Goal: Transaction & Acquisition: Purchase product/service

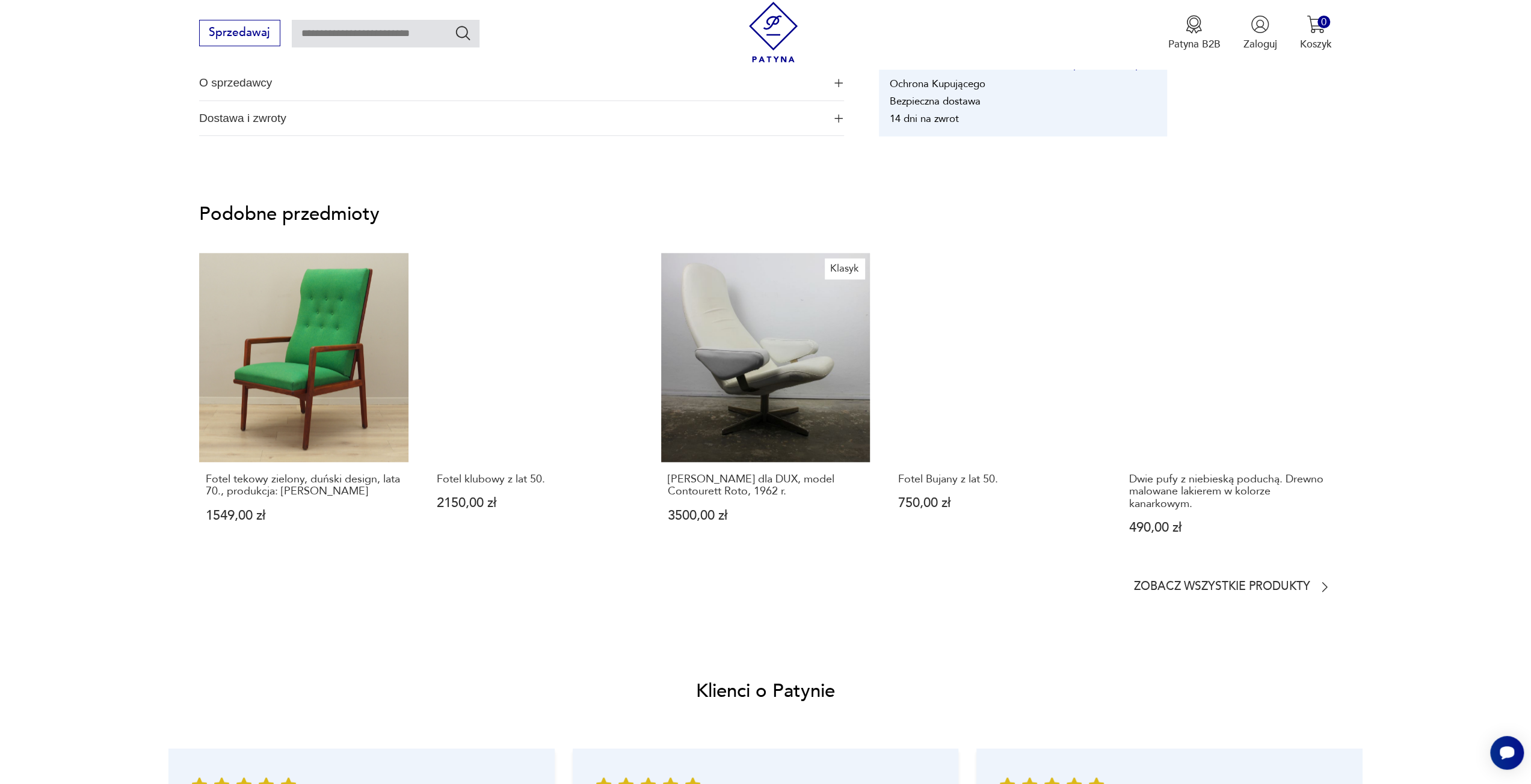
scroll to position [481, 0]
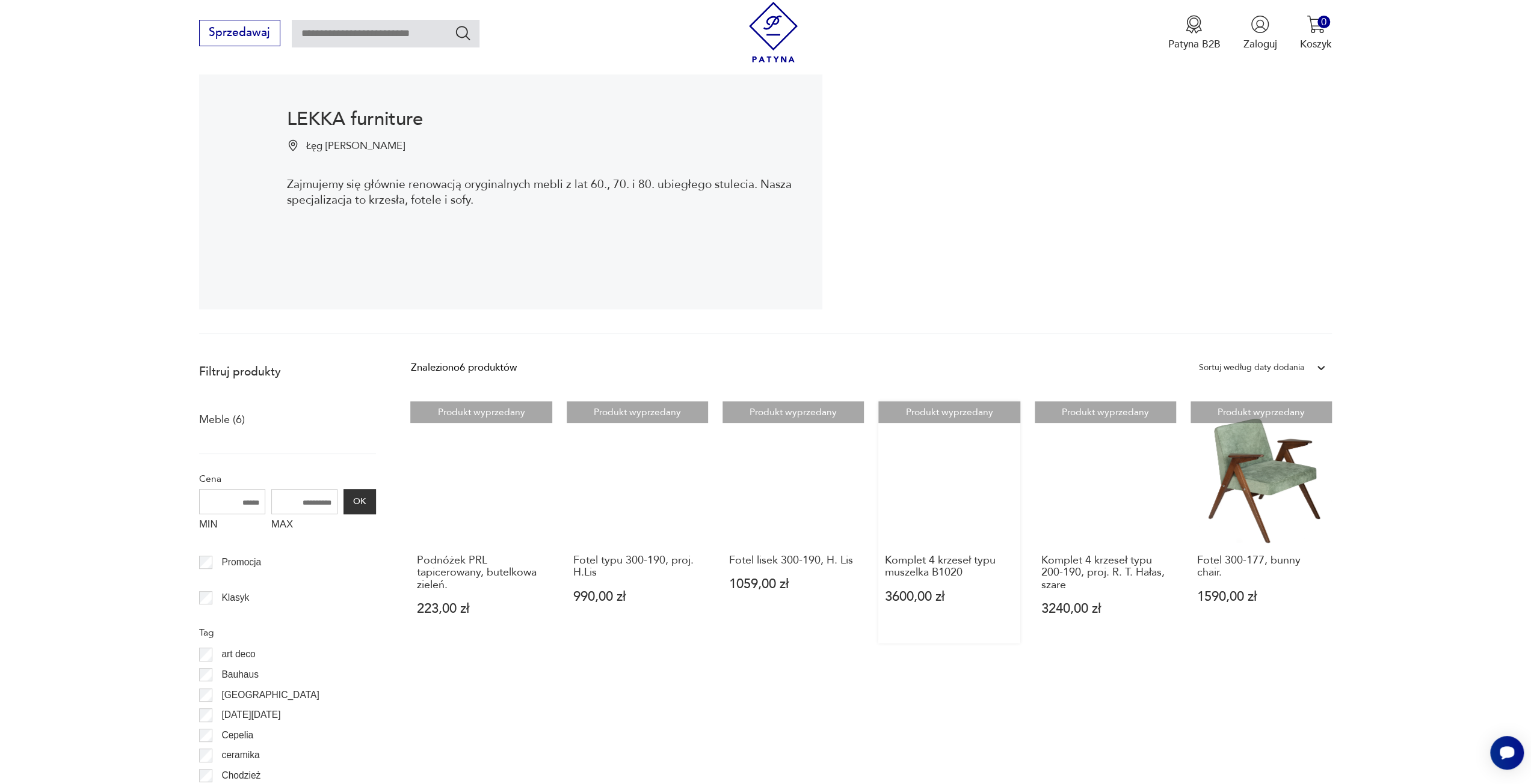
scroll to position [240, 0]
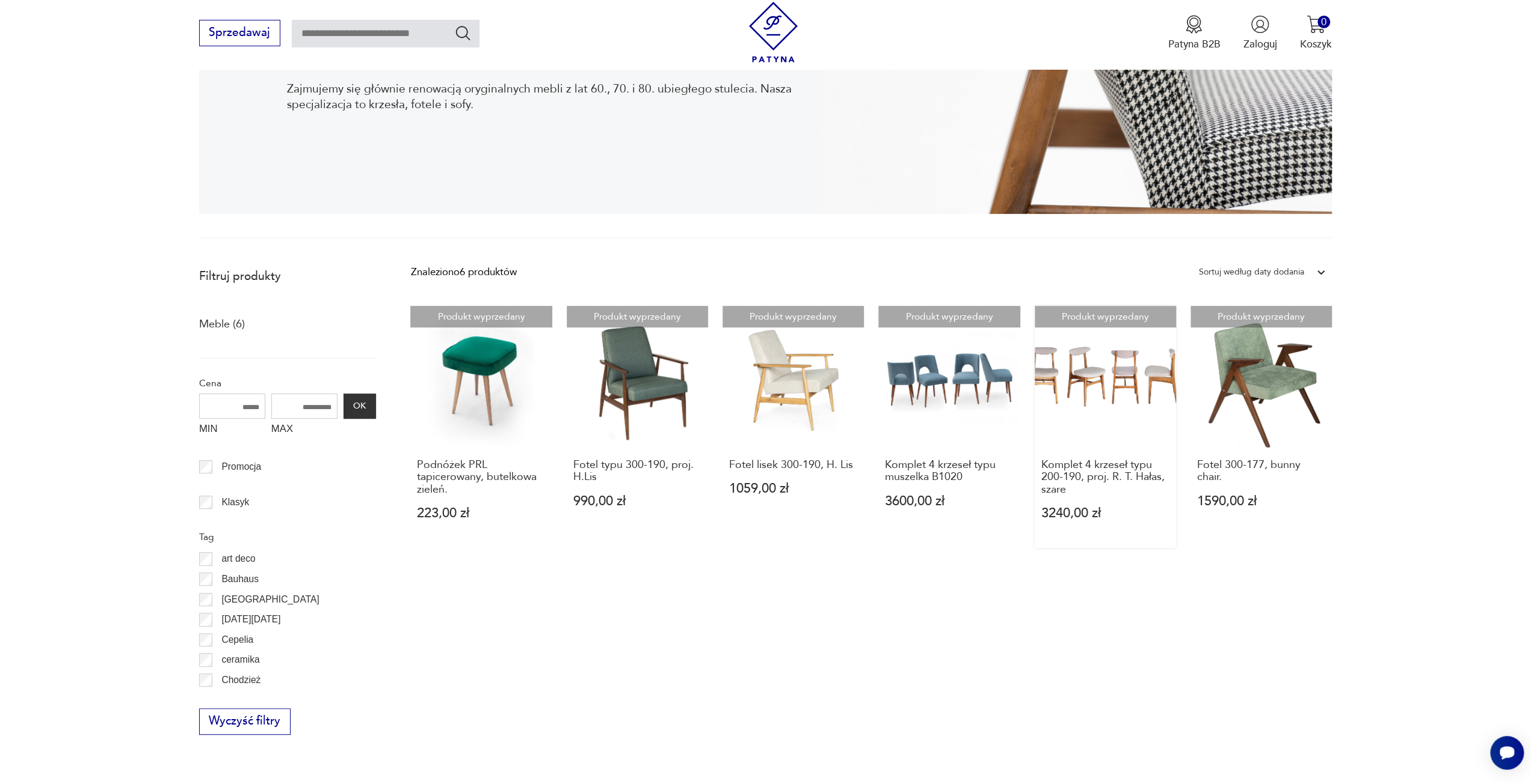
click at [1104, 382] on link "Produkt wyprzedany Komplet 4 krzeseł typu 200-190, proj. R. T. Hałas, szare 324…" at bounding box center [1105, 427] width 141 height 242
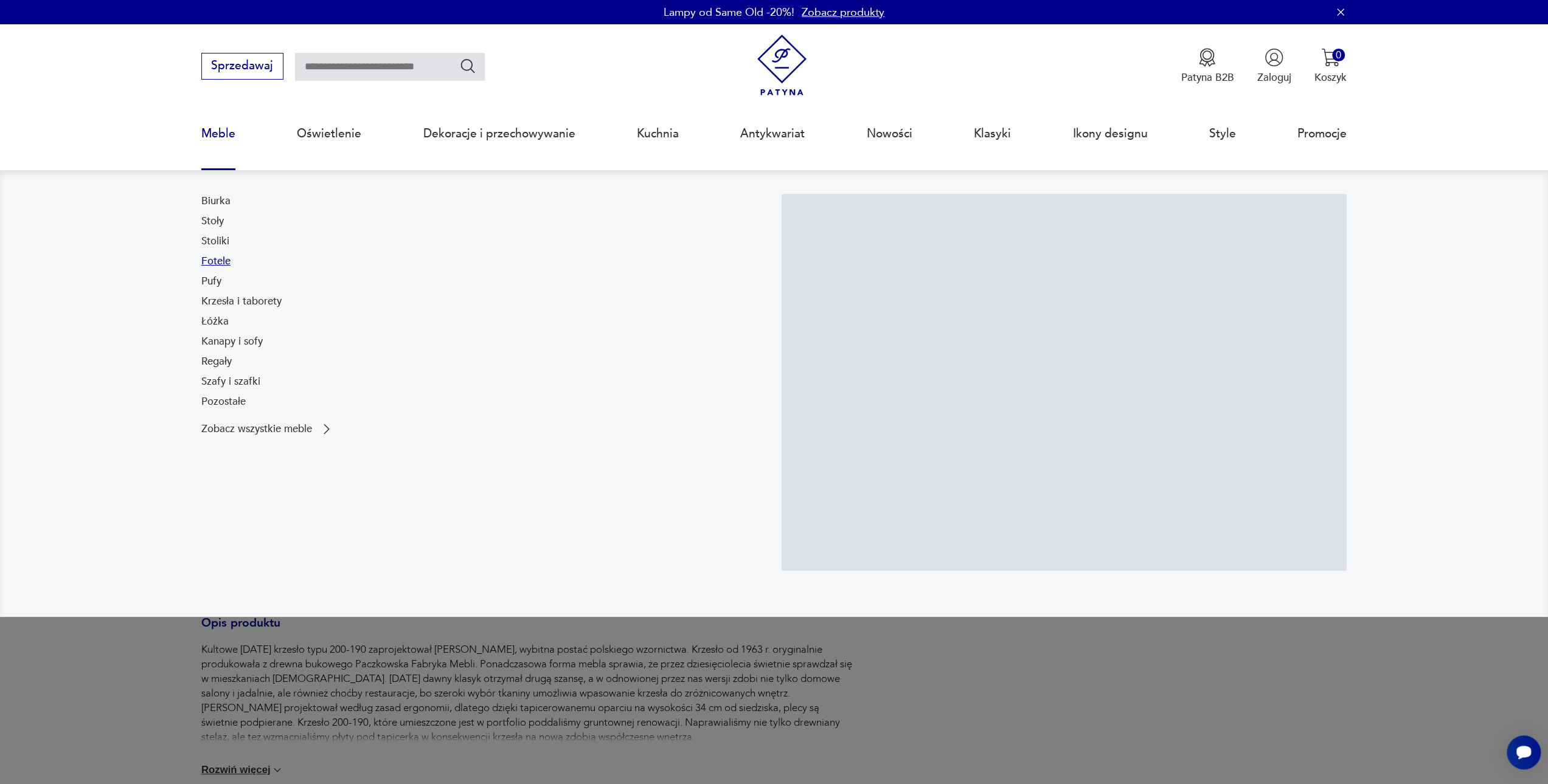
click at [213, 260] on link "Fotele" at bounding box center [216, 261] width 29 height 15
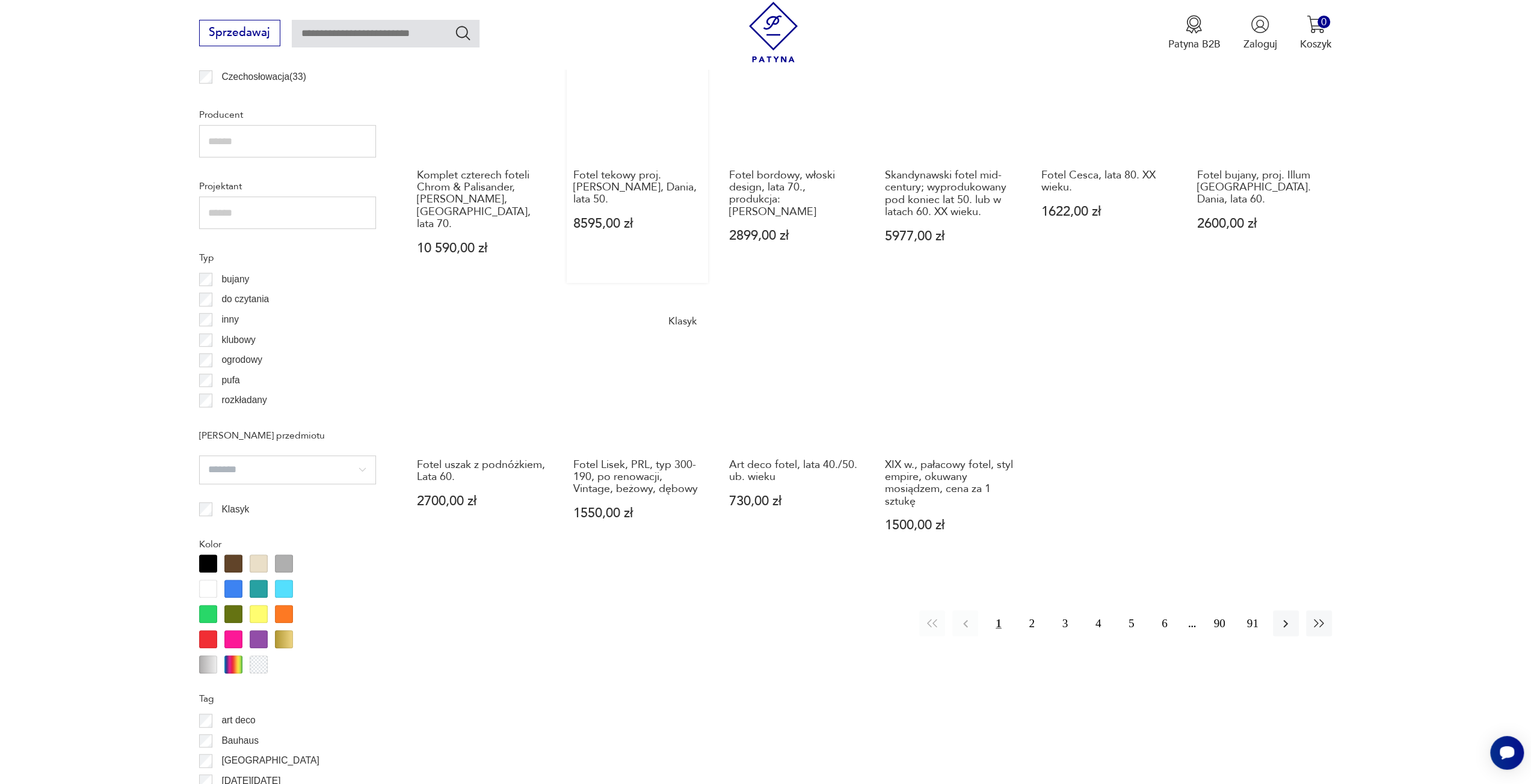
scroll to position [900, 0]
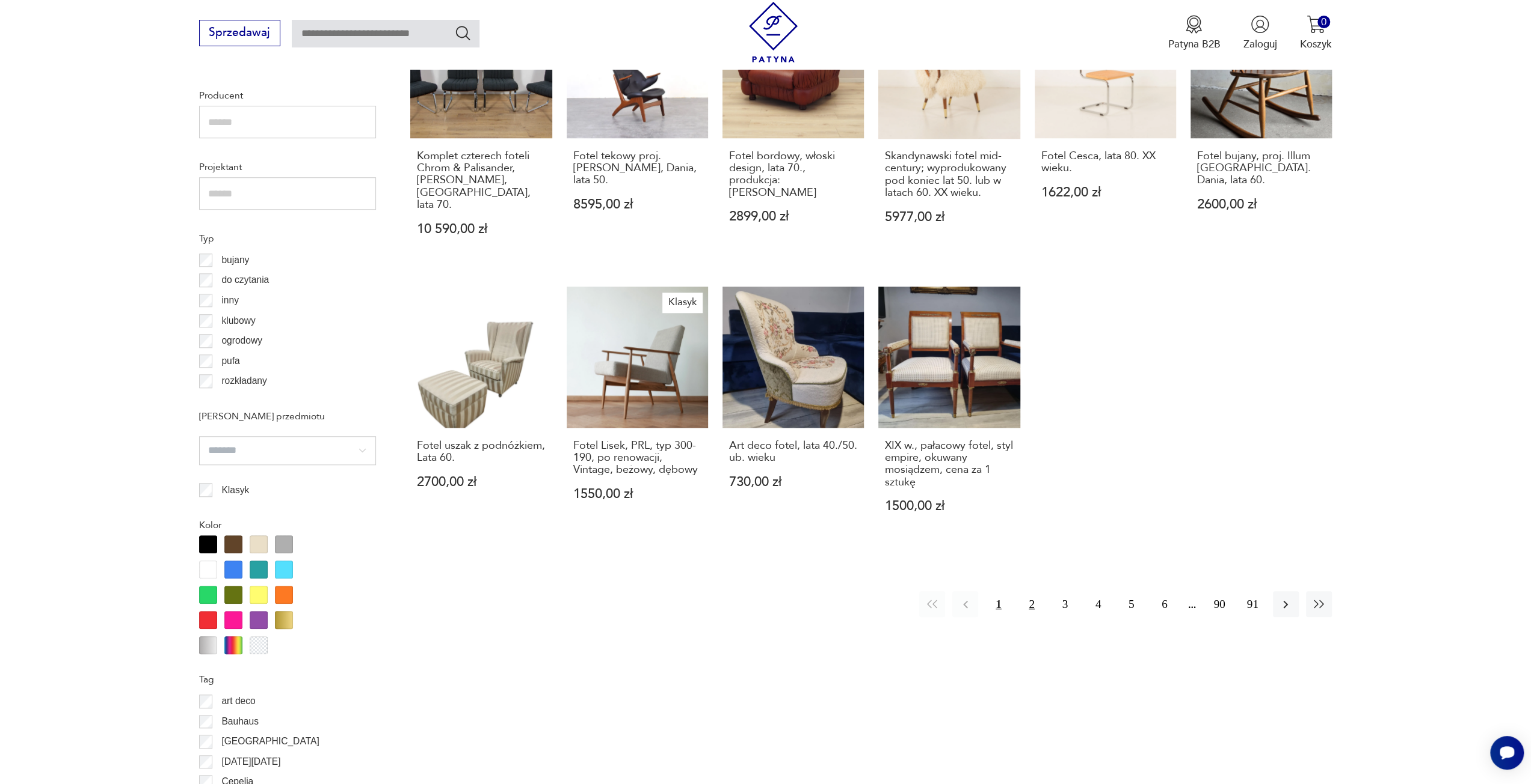
click at [1026, 592] on button "2" at bounding box center [1031, 604] width 26 height 26
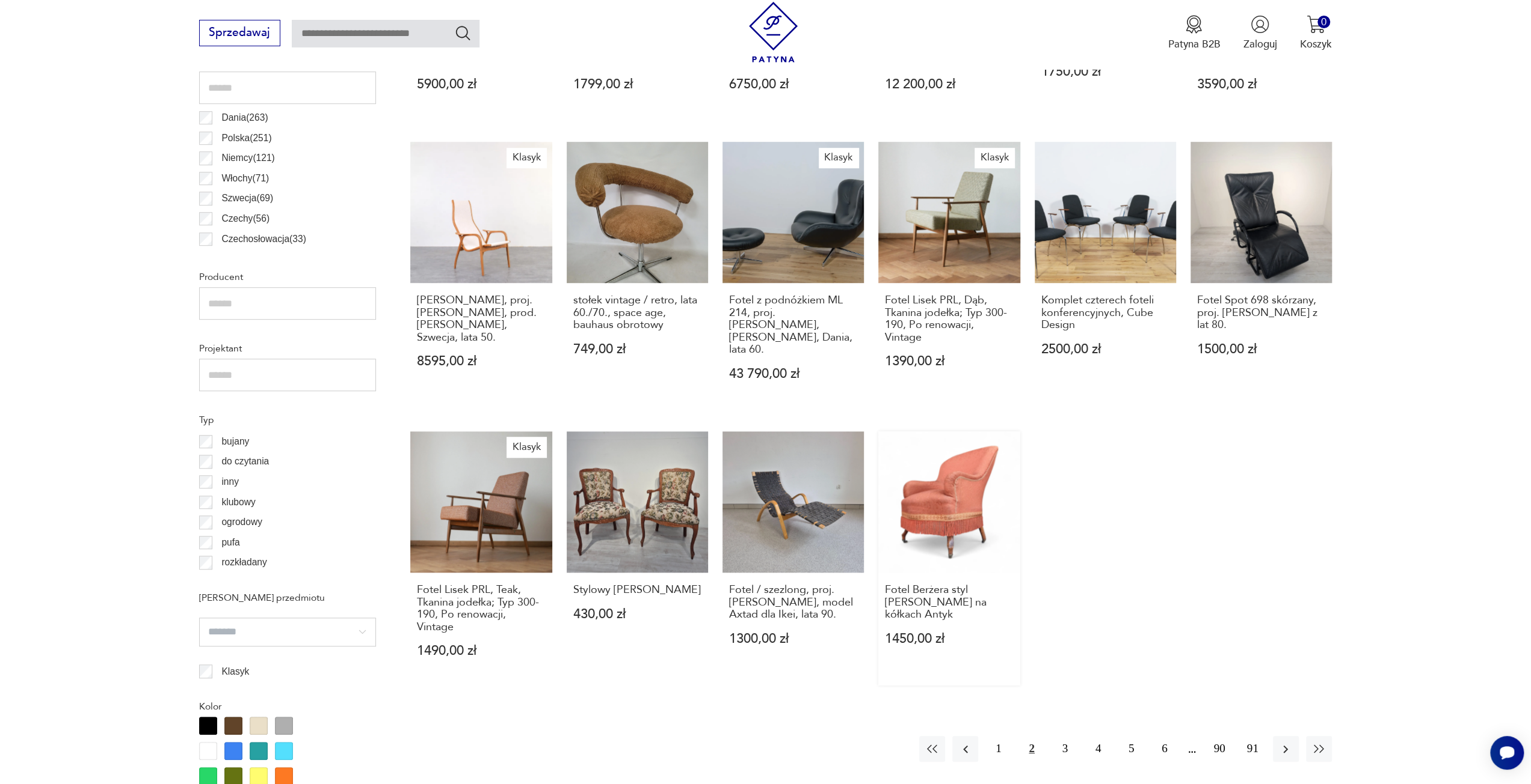
scroll to position [778, 0]
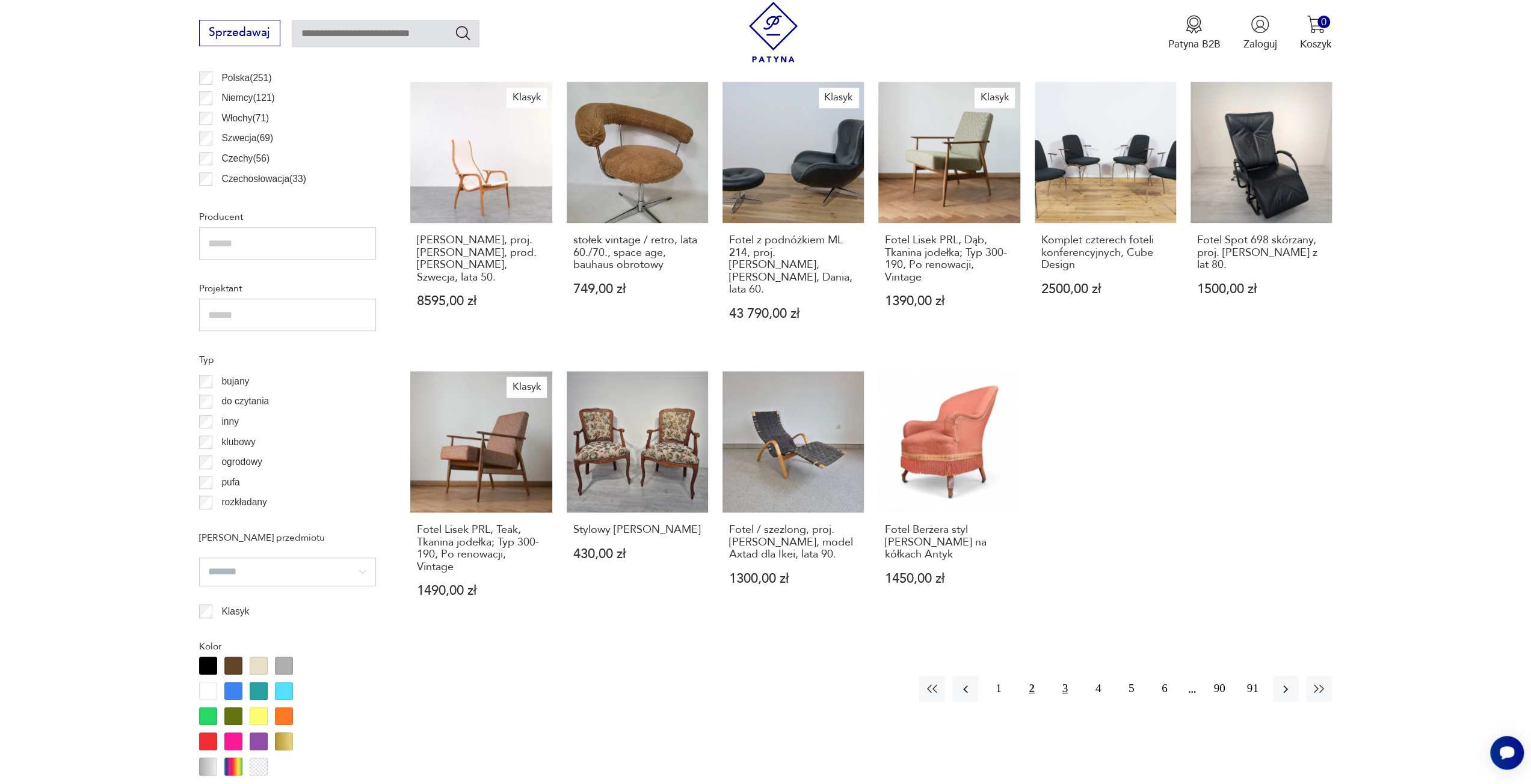
click at [1064, 681] on button "3" at bounding box center [1065, 689] width 26 height 26
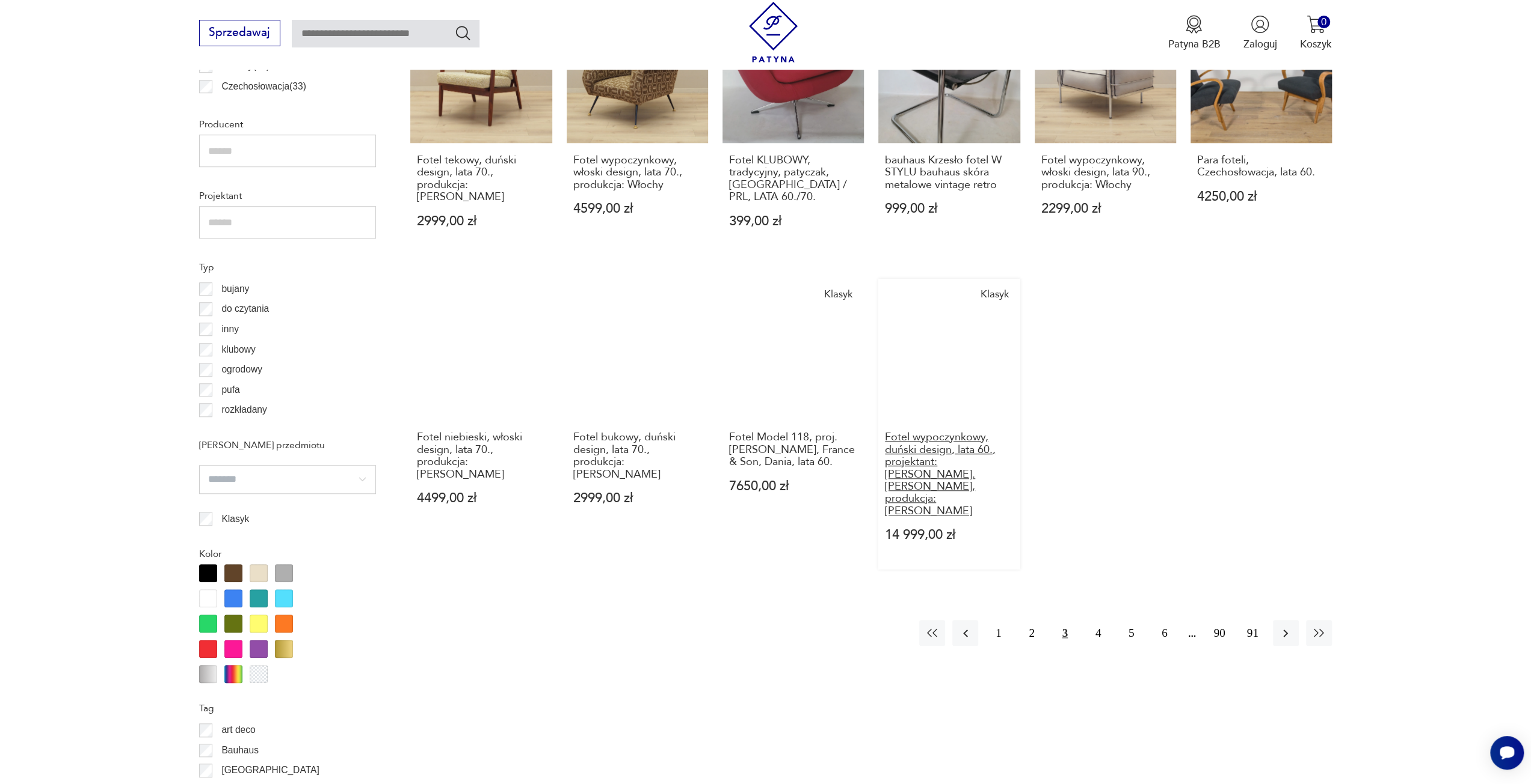
scroll to position [898, 0]
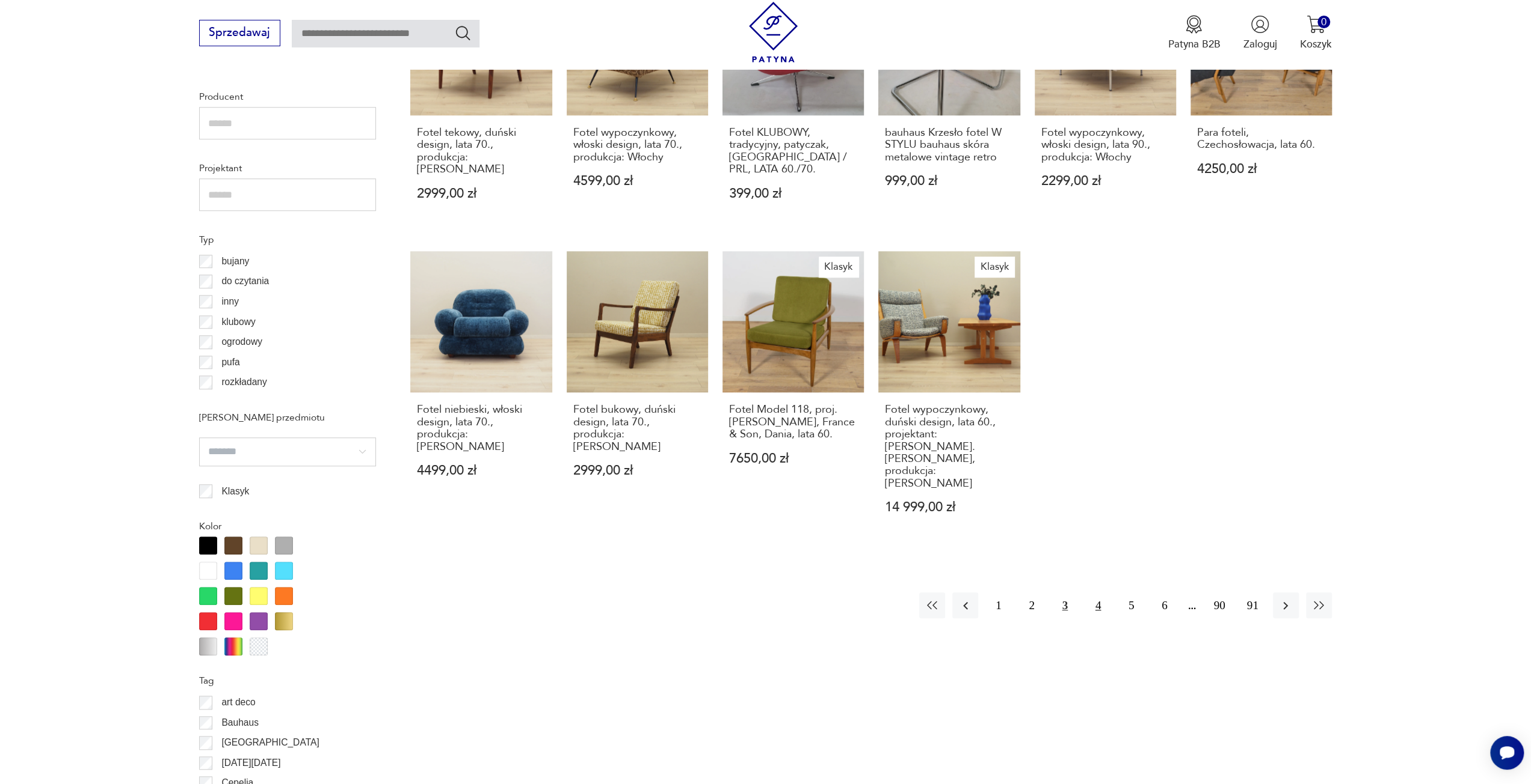
click at [1093, 593] on button "4" at bounding box center [1098, 605] width 26 height 26
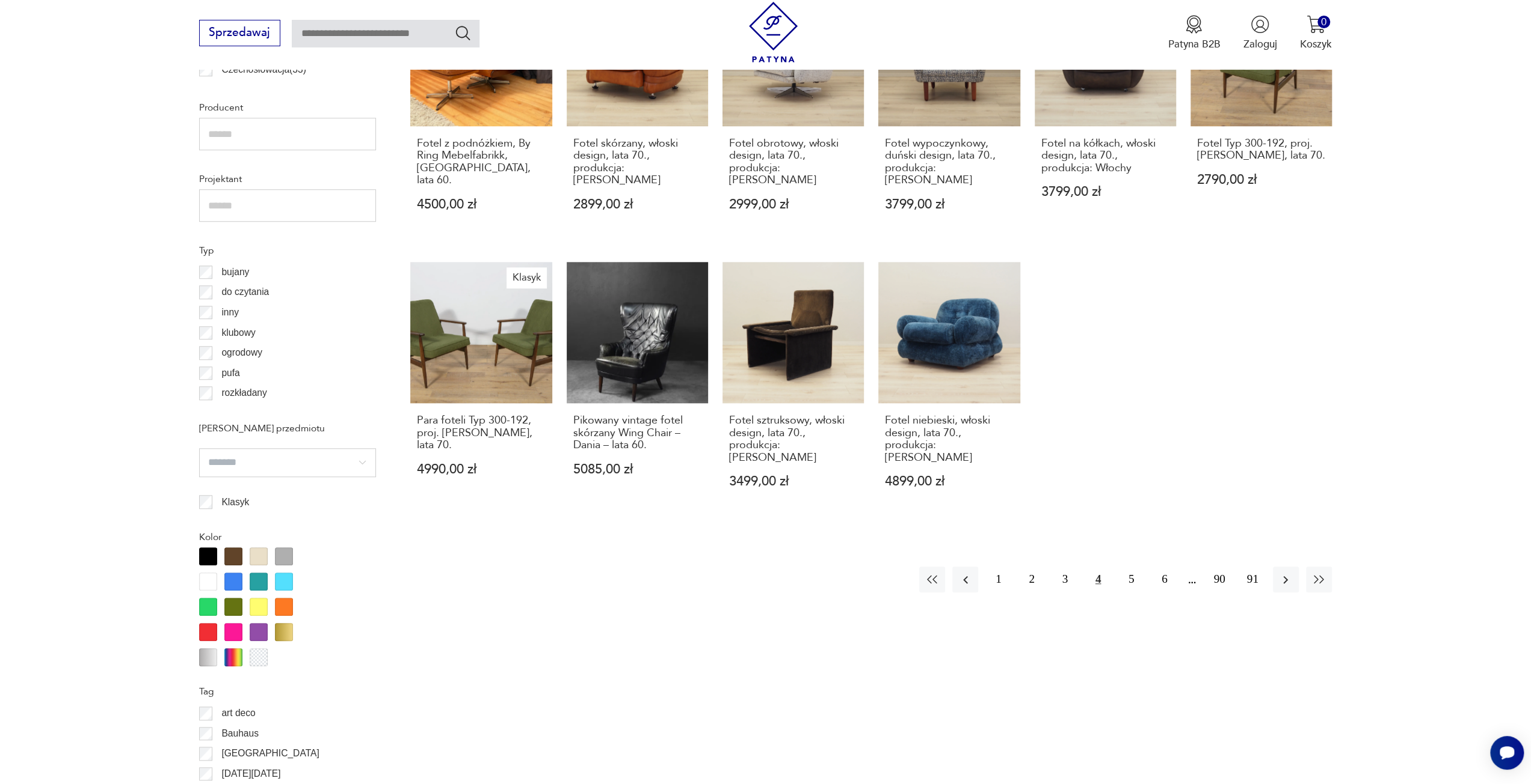
scroll to position [898, 0]
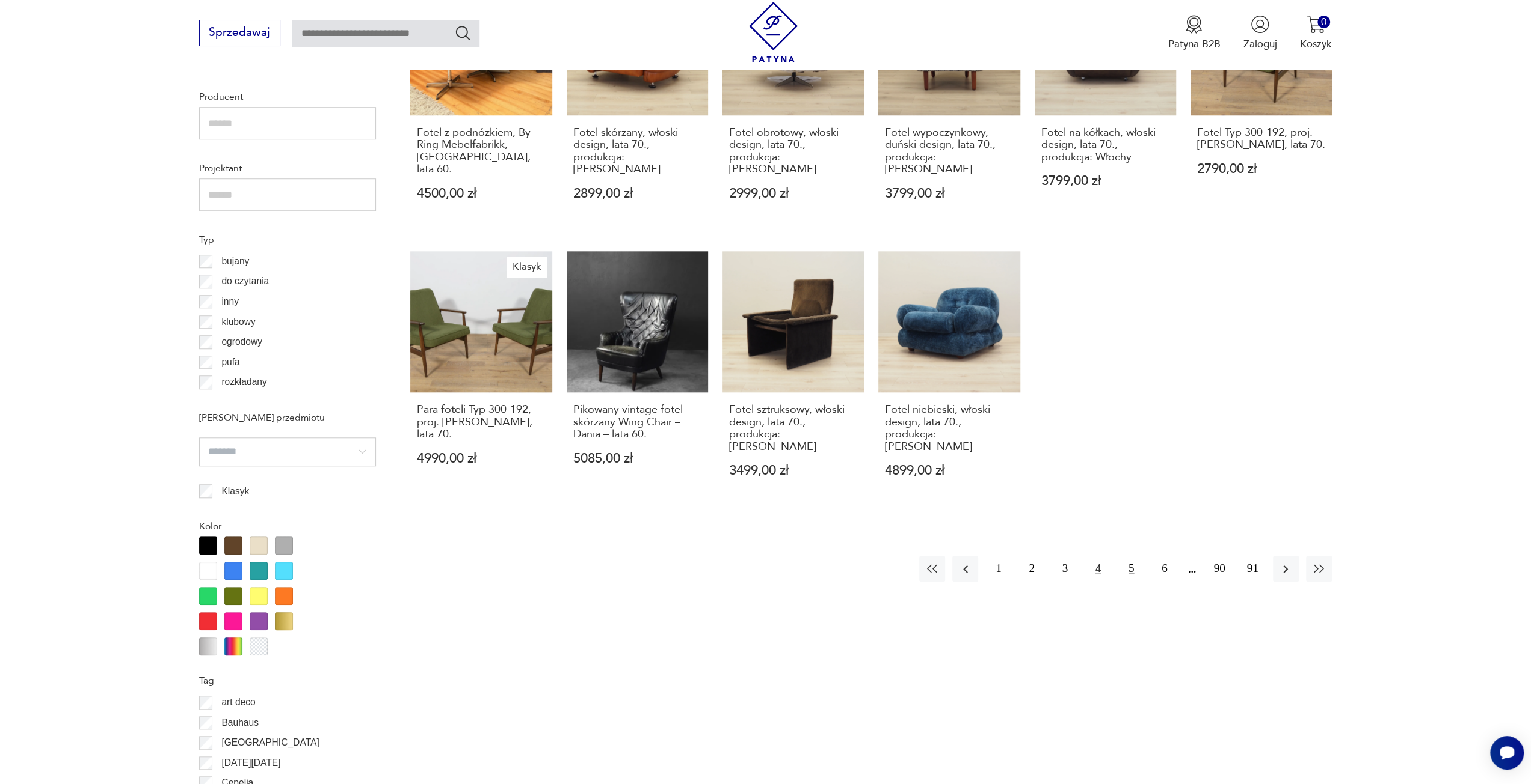
click at [1123, 556] on button "5" at bounding box center [1131, 569] width 26 height 26
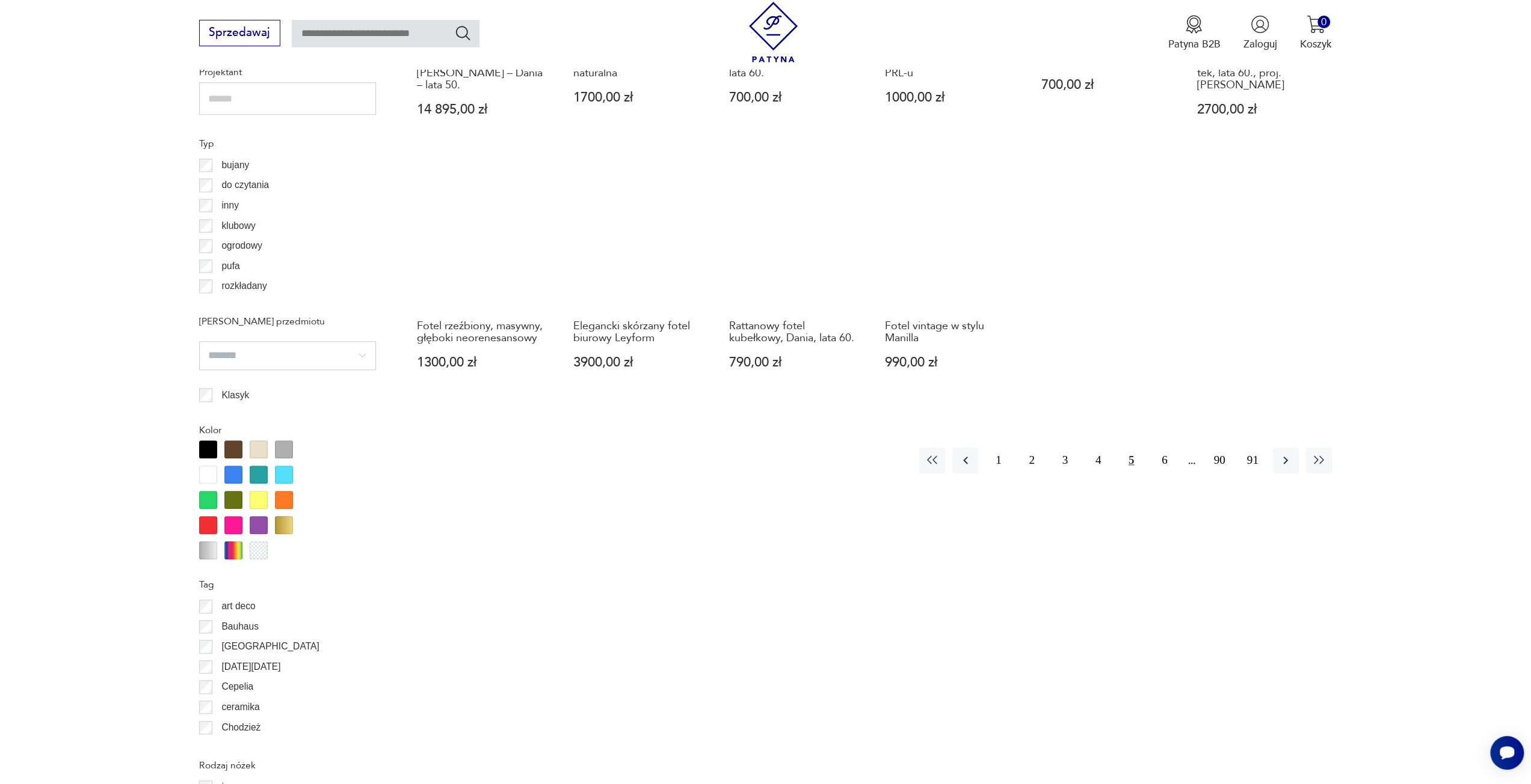
scroll to position [1018, 0]
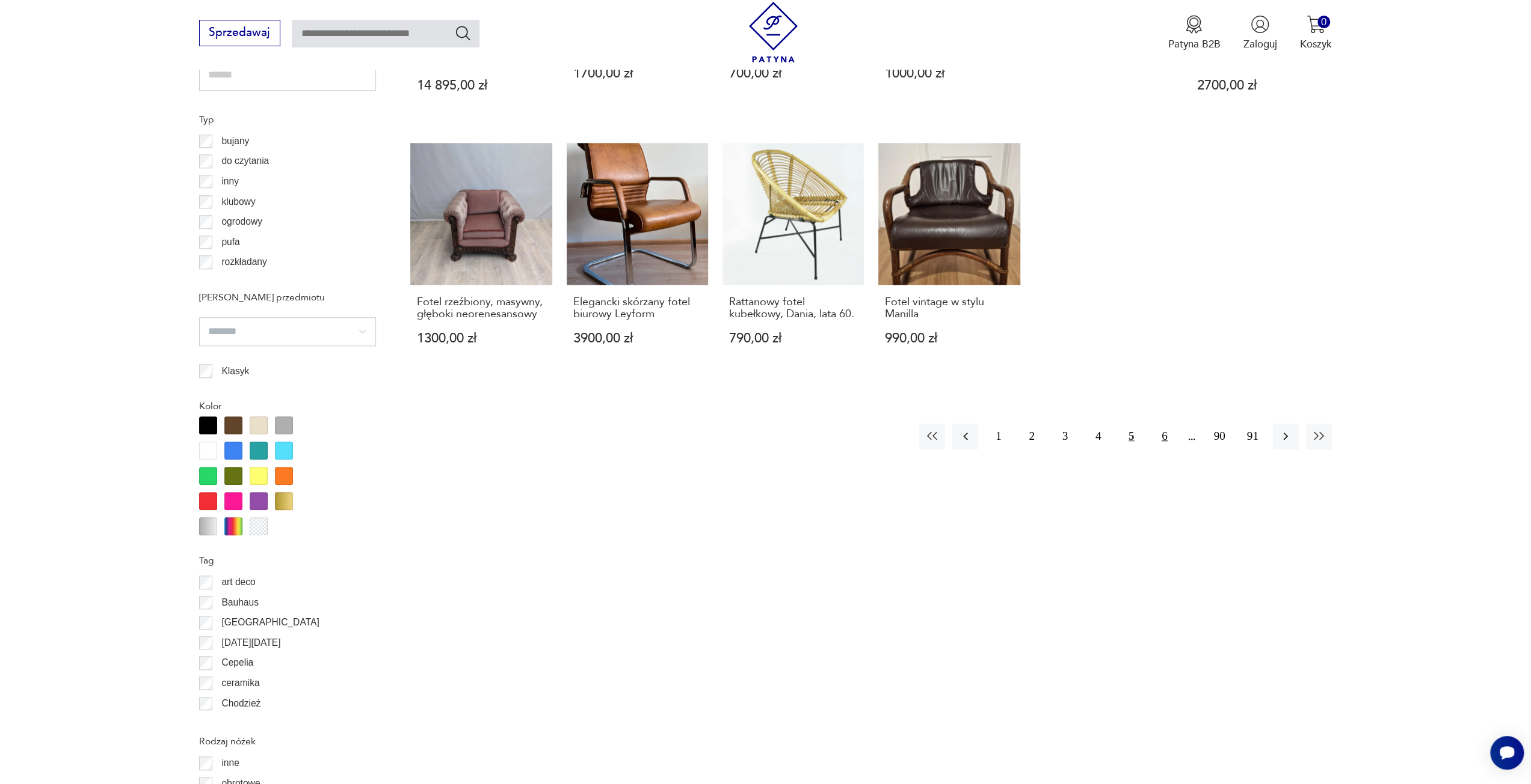
click at [1165, 426] on button "6" at bounding box center [1164, 436] width 26 height 26
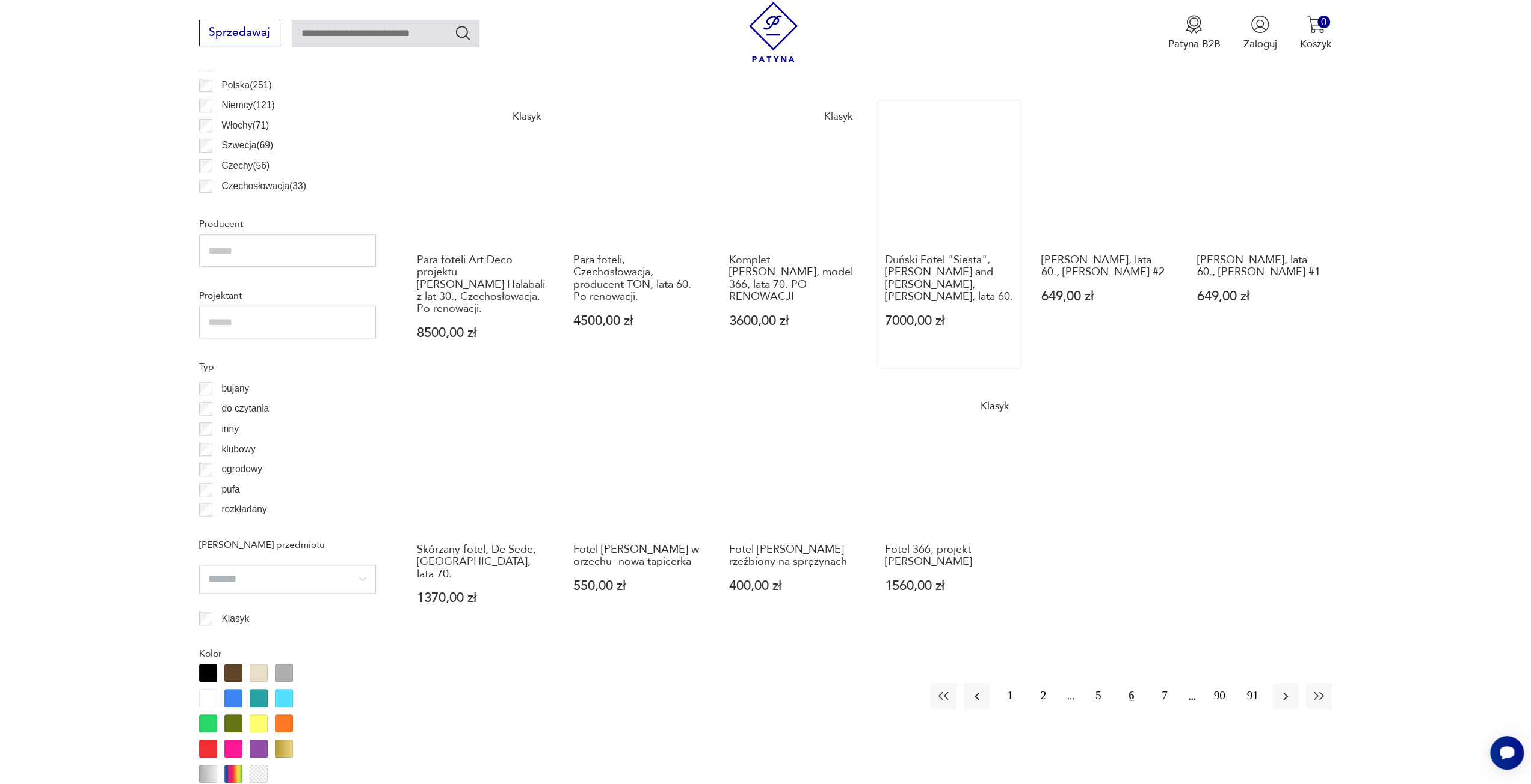
scroll to position [898, 0]
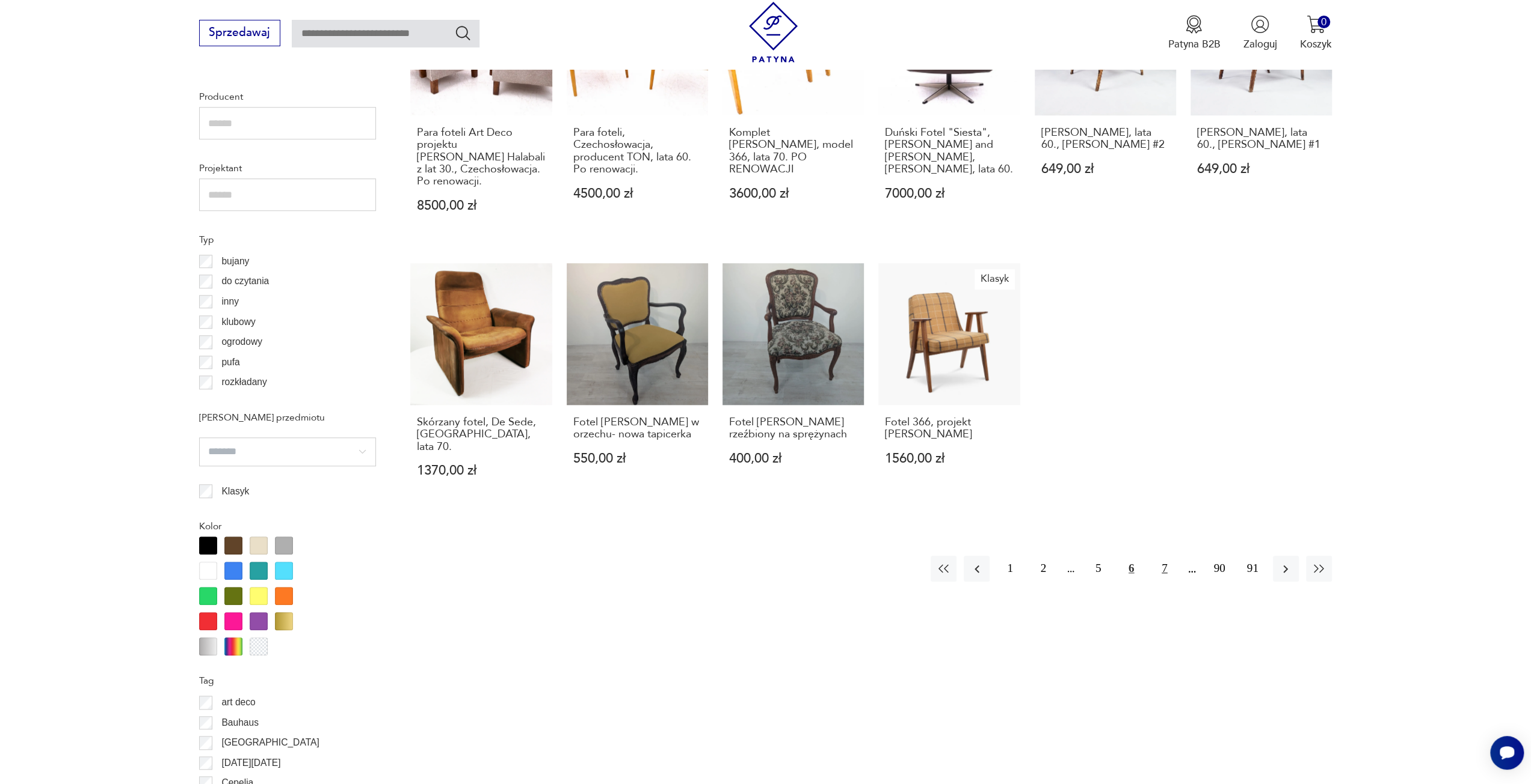
click at [1160, 556] on button "7" at bounding box center [1164, 569] width 26 height 26
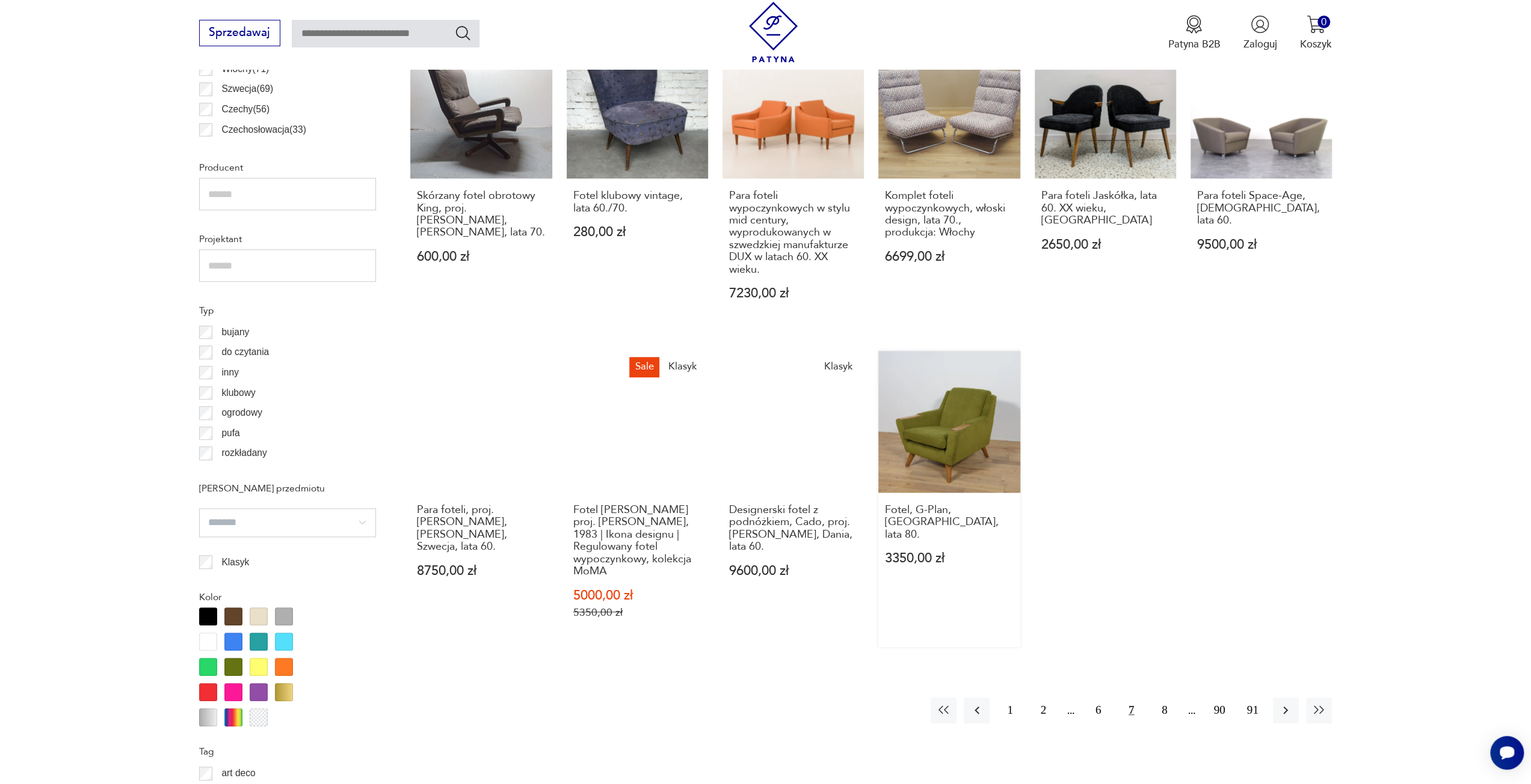
scroll to position [838, 0]
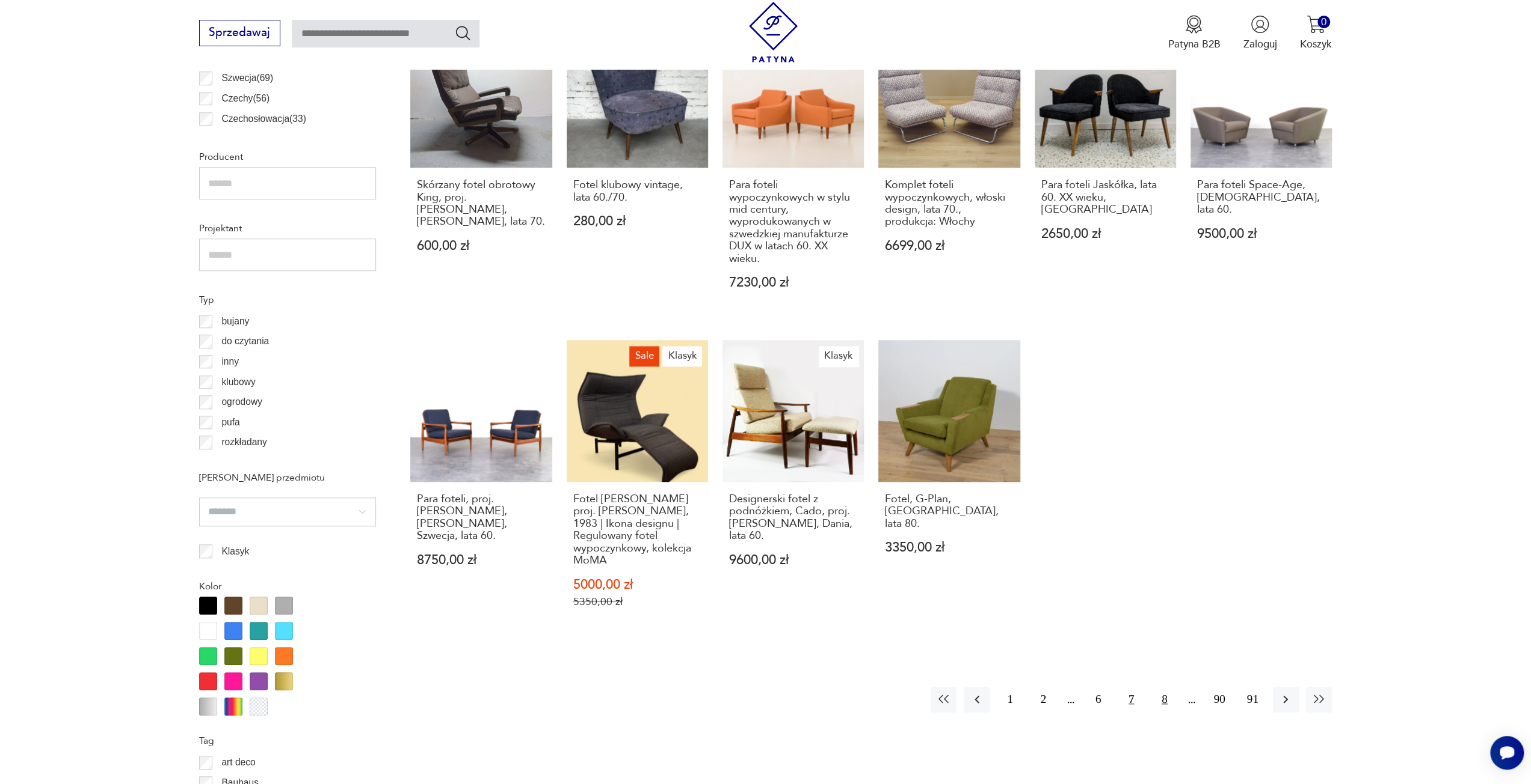
click at [1158, 702] on button "8" at bounding box center [1164, 700] width 26 height 26
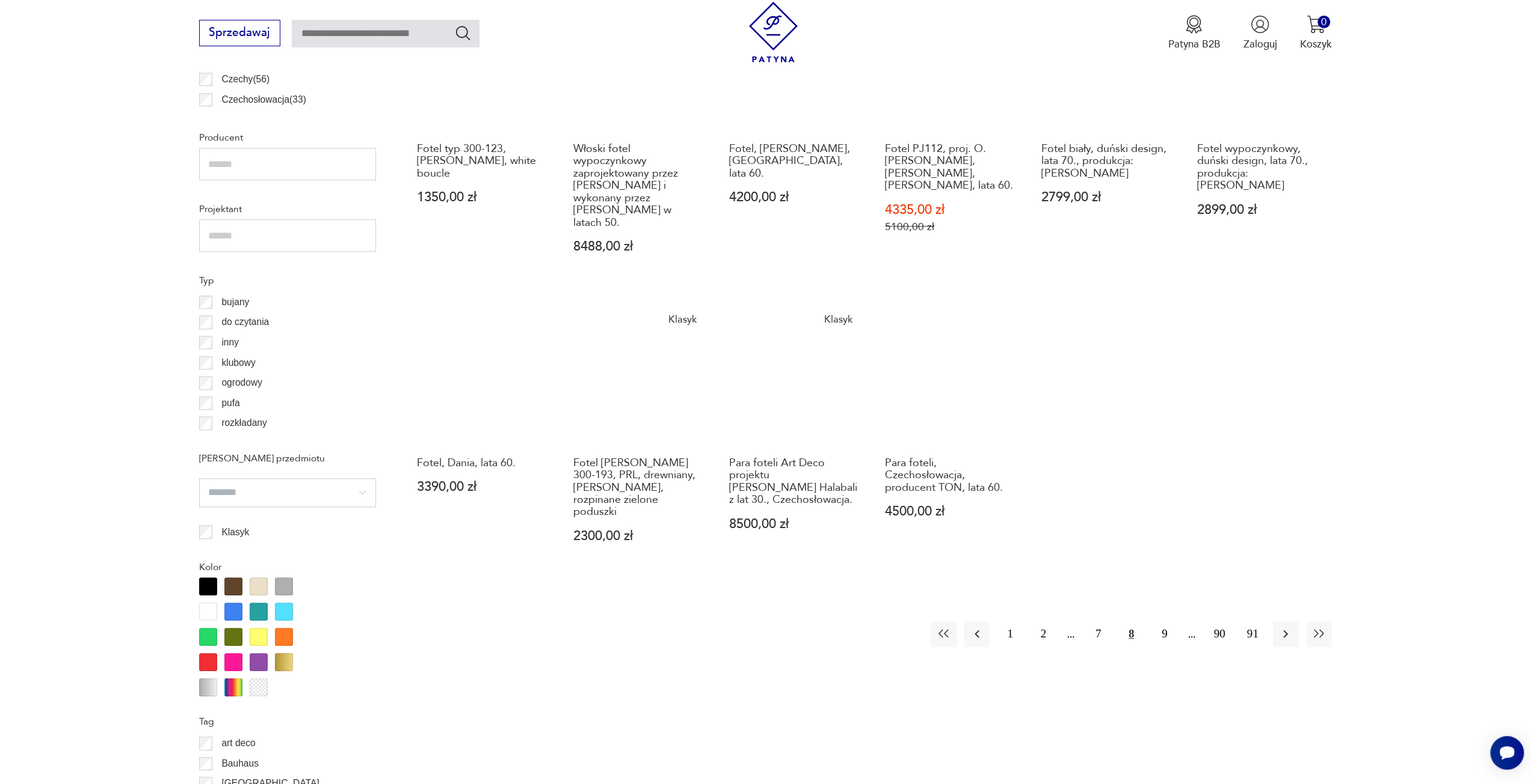
scroll to position [958, 0]
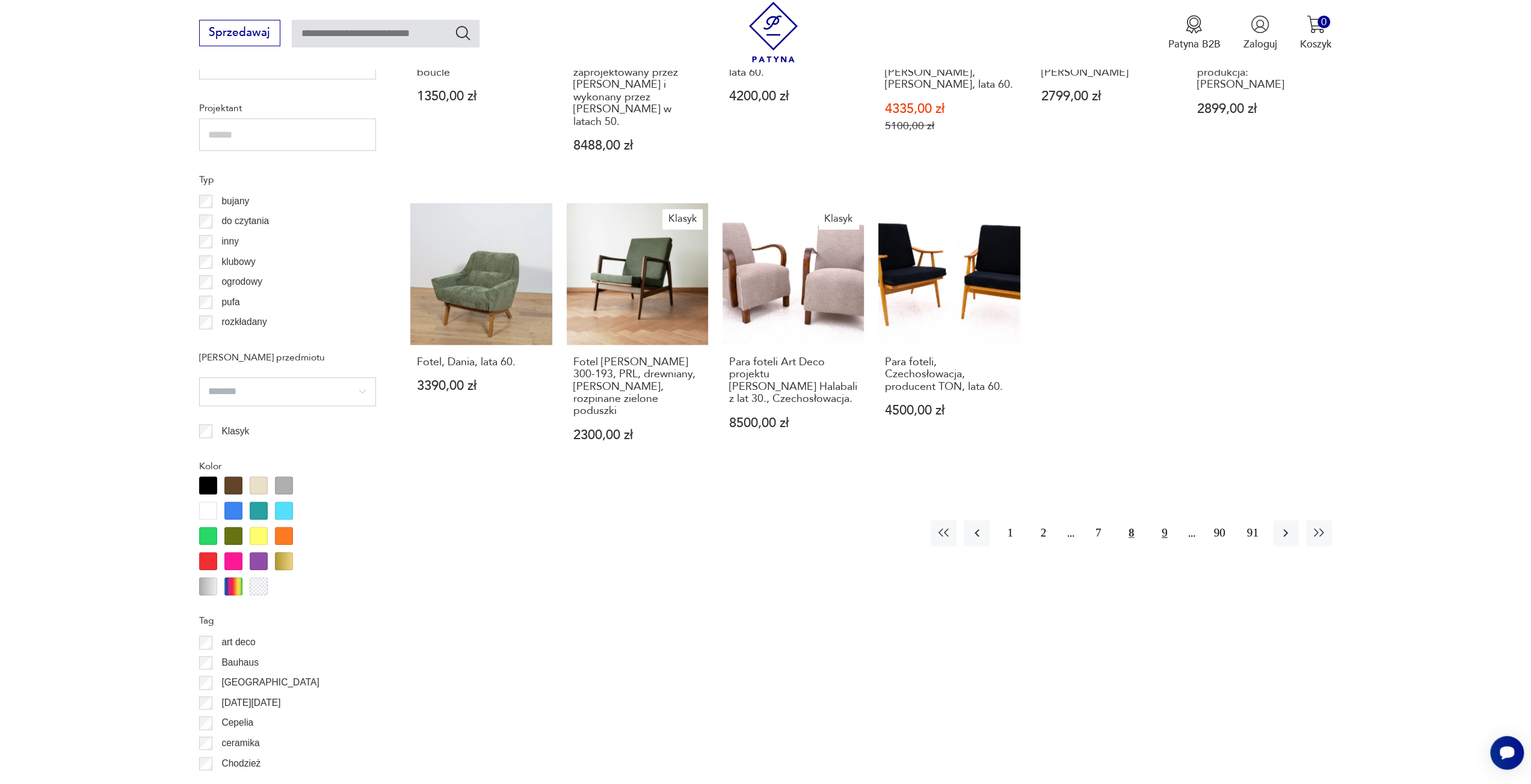
click at [1160, 520] on button "9" at bounding box center [1164, 533] width 26 height 26
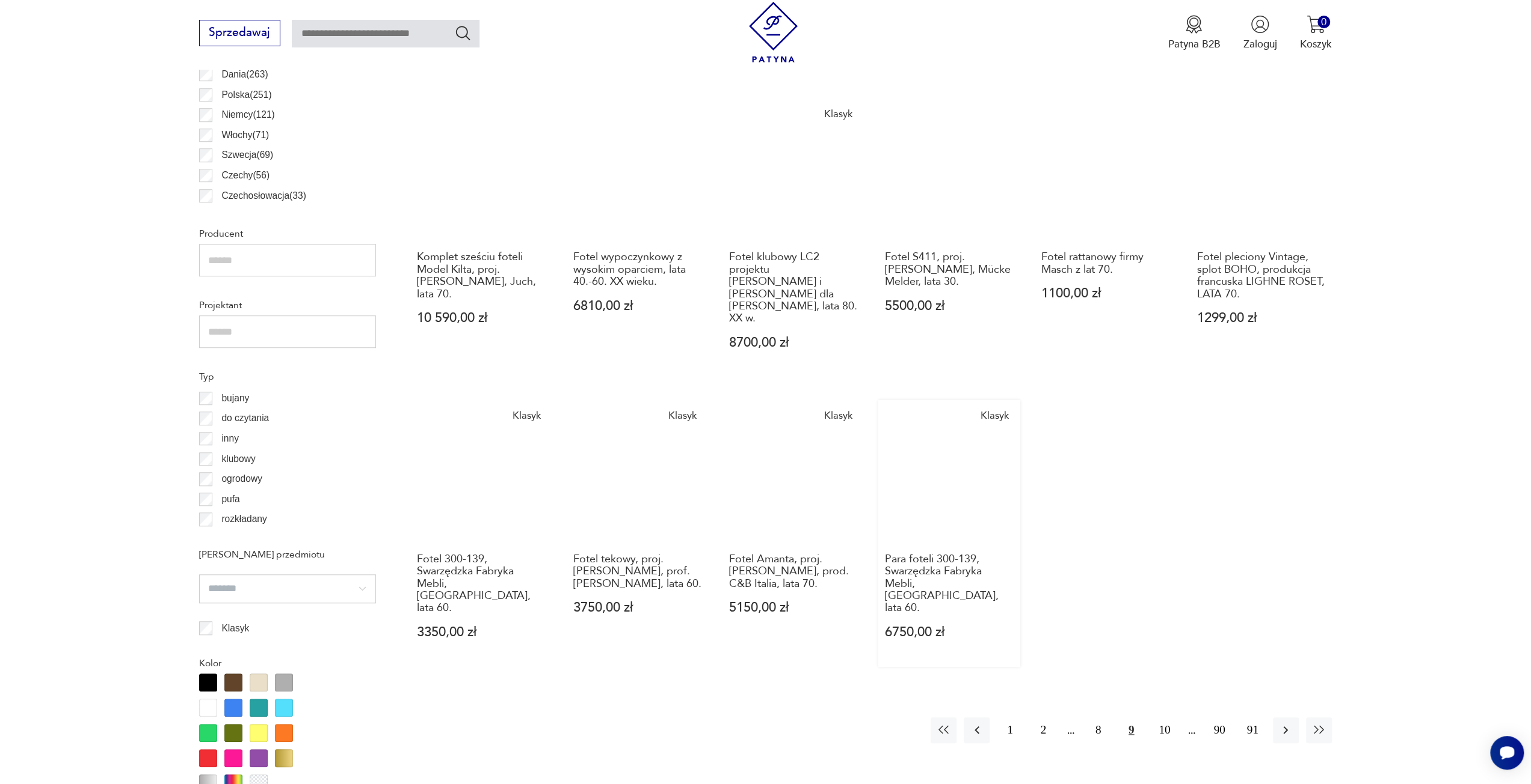
scroll to position [778, 0]
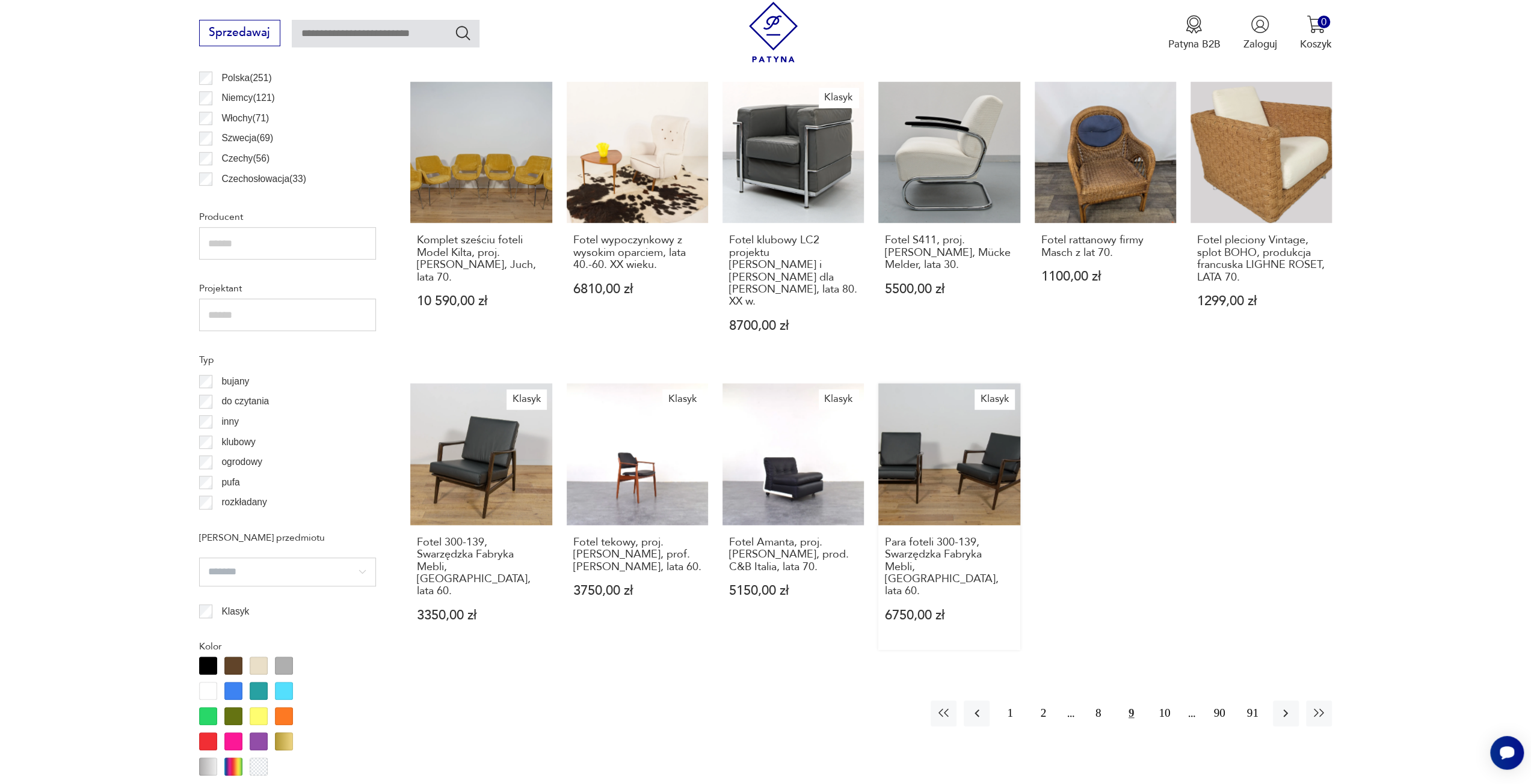
click at [898, 444] on link "Klasyk Para foteli 300-139, Swarzędzka Fabryka Mebli, Polska, lata 60. 6750,00 …" at bounding box center [949, 517] width 141 height 266
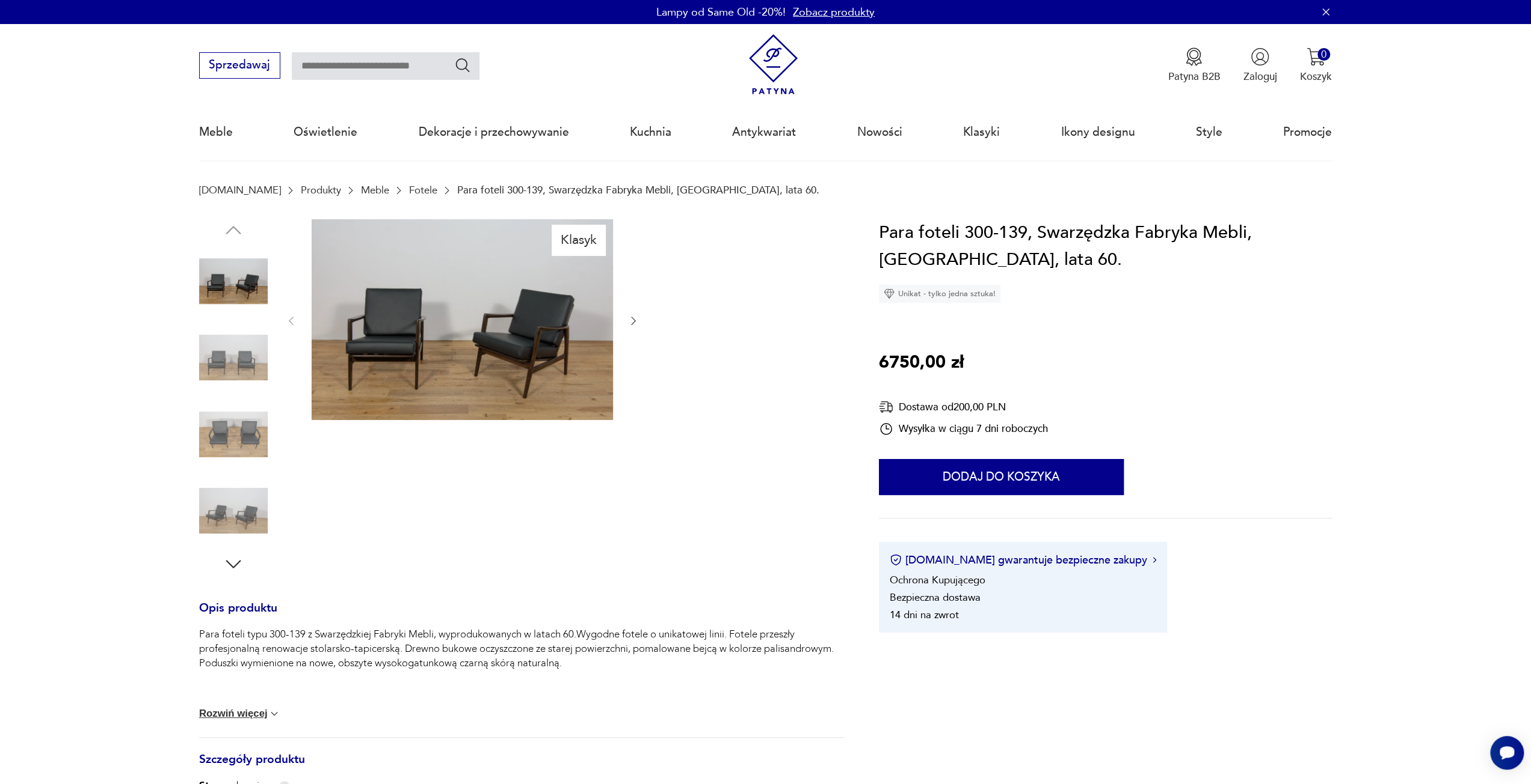
click at [242, 360] on img at bounding box center [233, 358] width 69 height 69
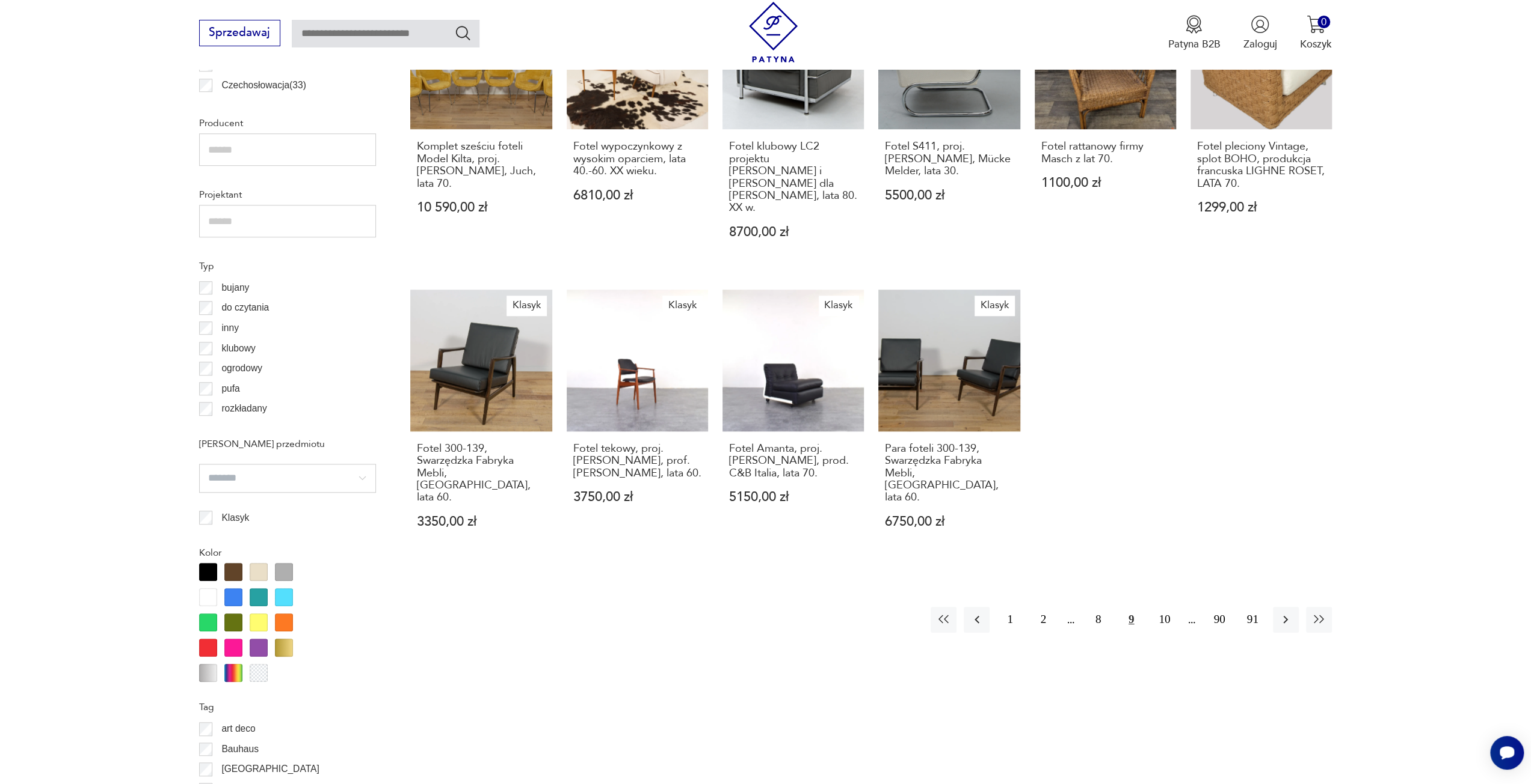
scroll to position [958, 0]
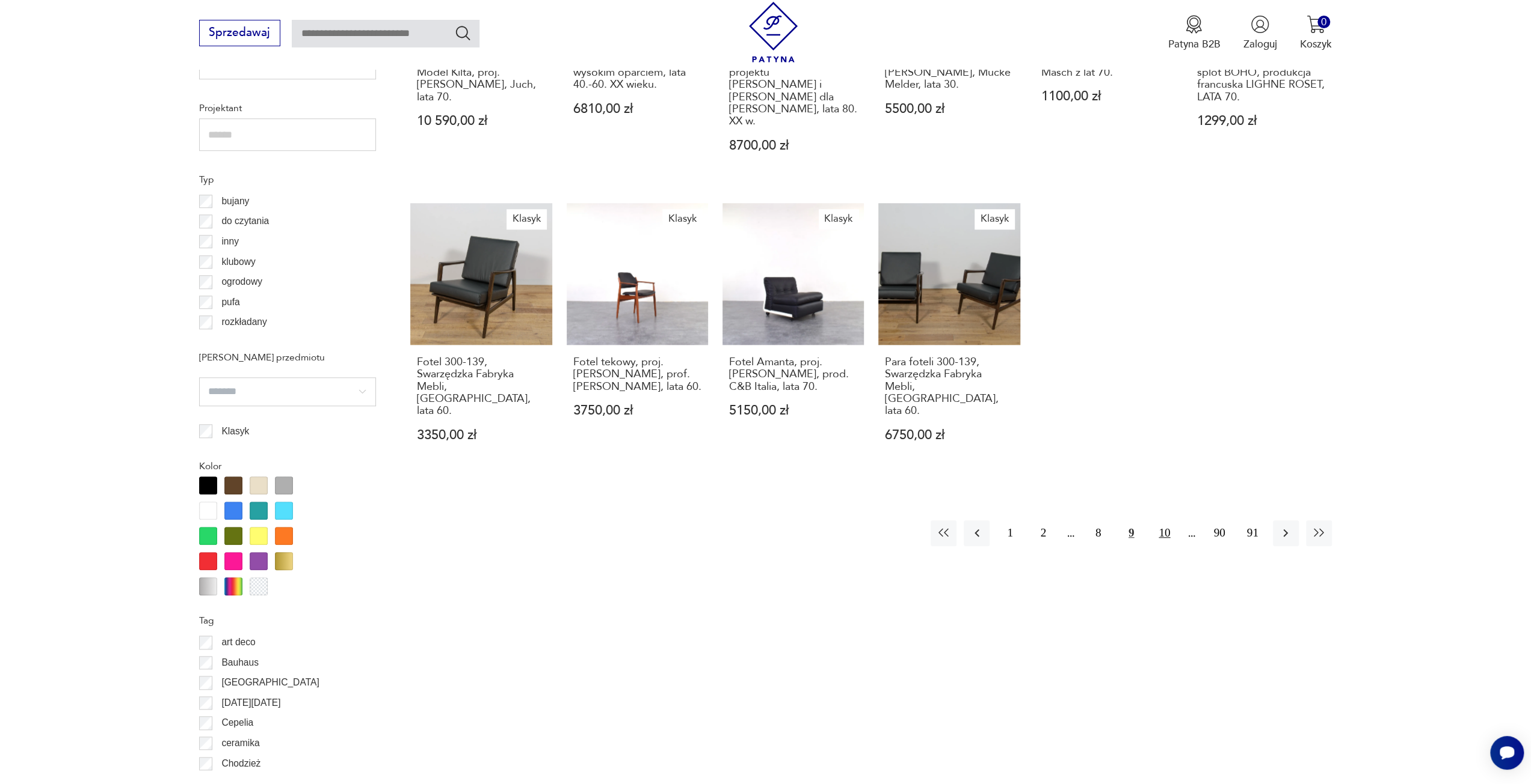
click at [1163, 520] on button "10" at bounding box center [1164, 533] width 26 height 26
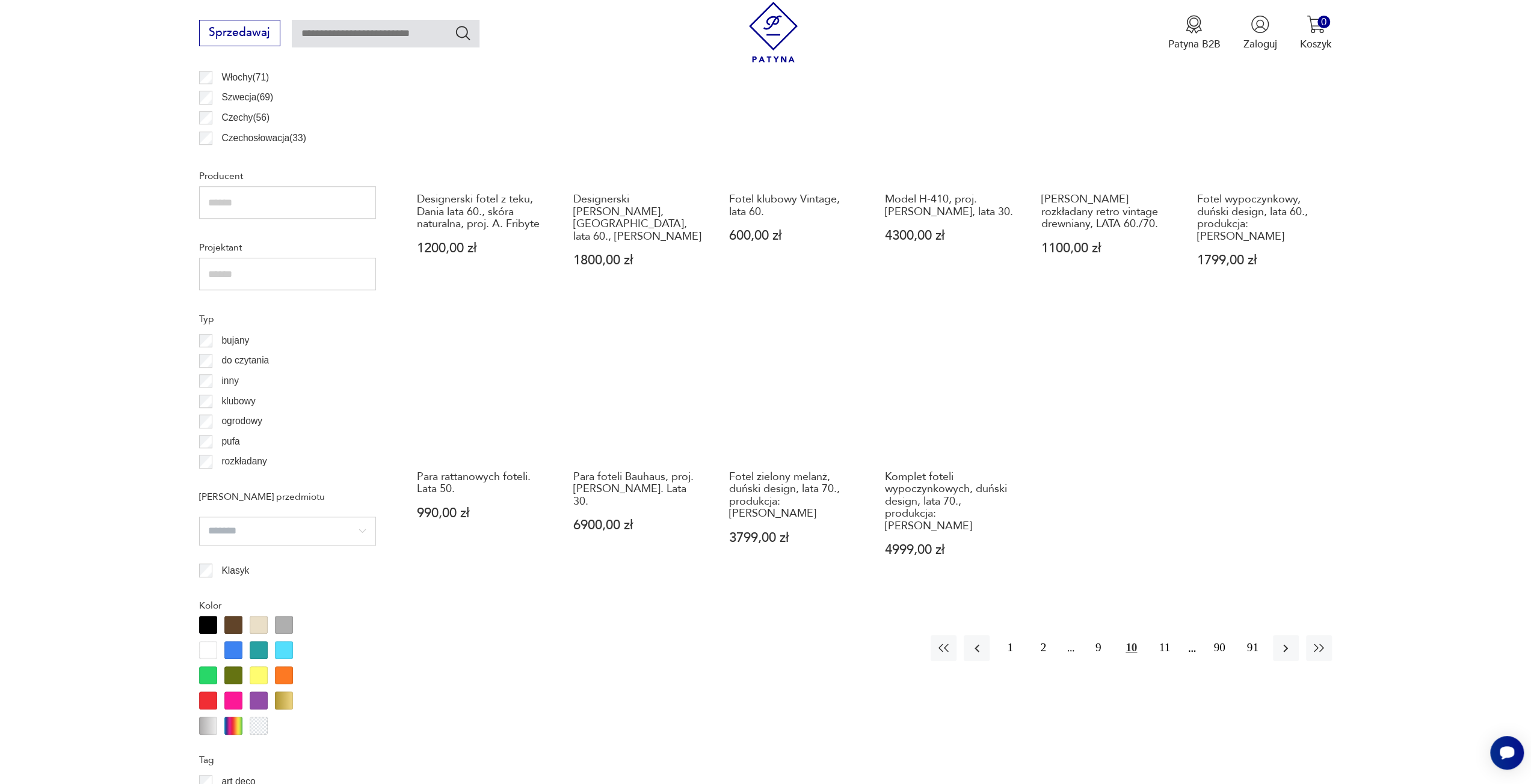
scroll to position [838, 0]
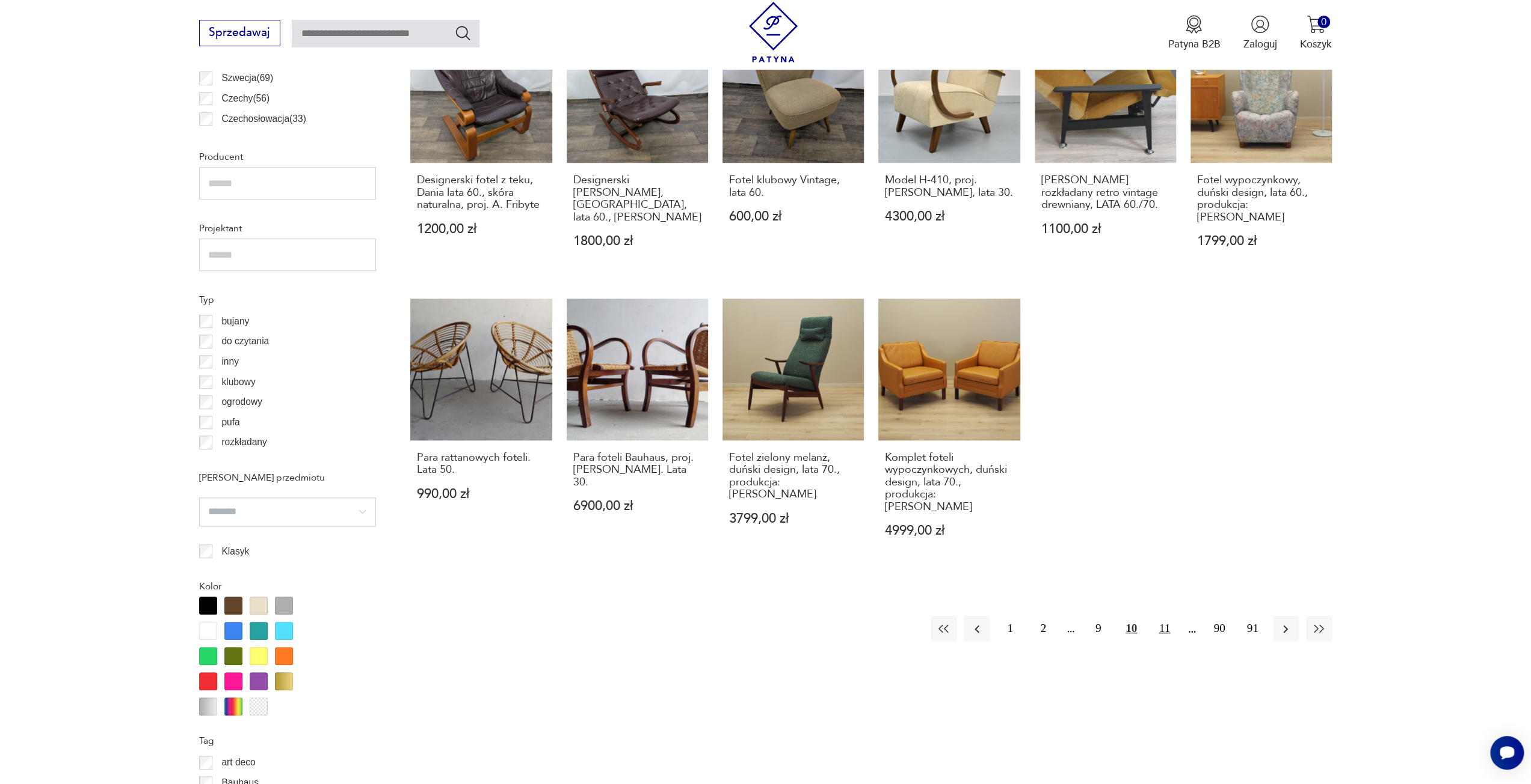
click at [1168, 616] on button "11" at bounding box center [1164, 629] width 26 height 26
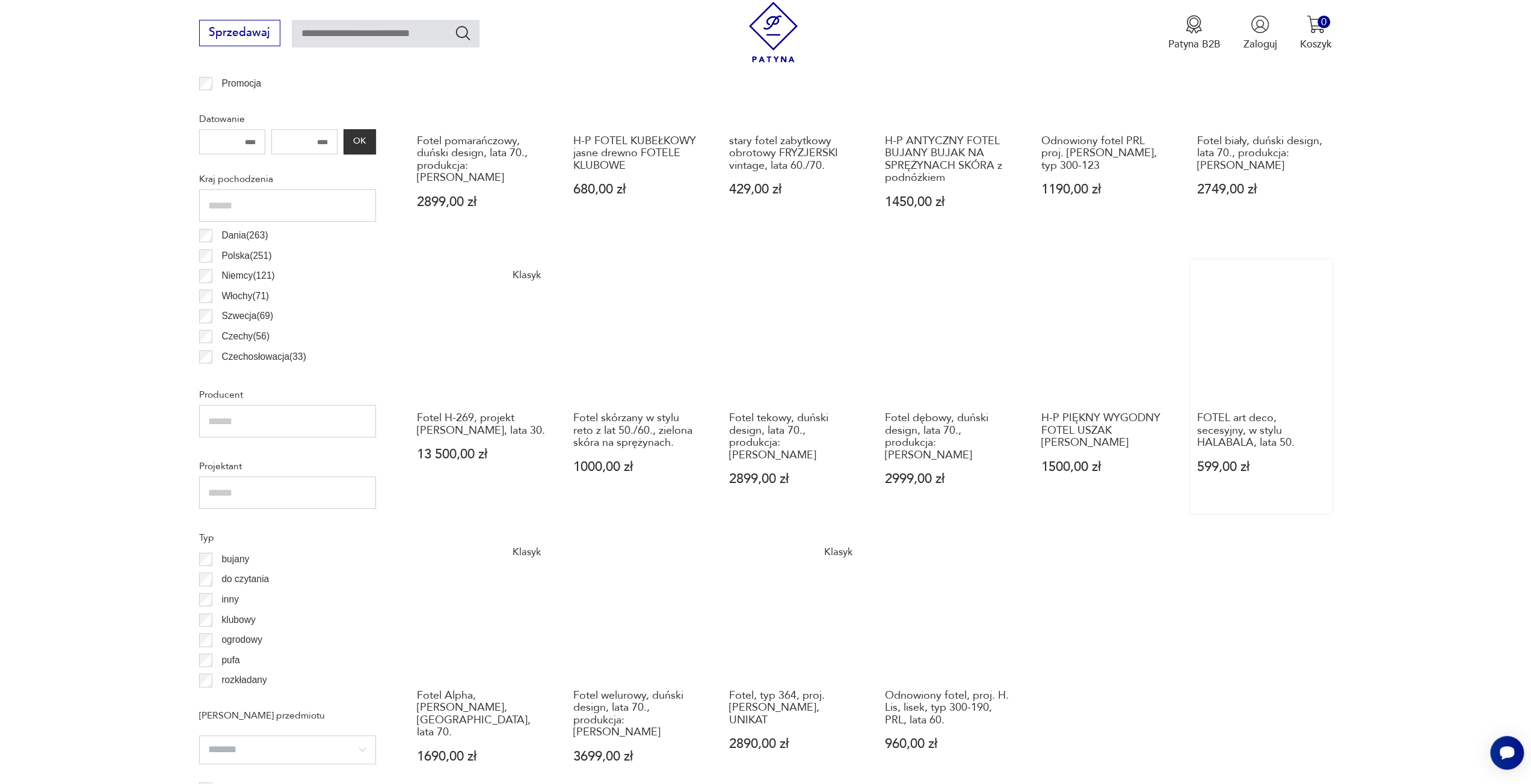
scroll to position [658, 0]
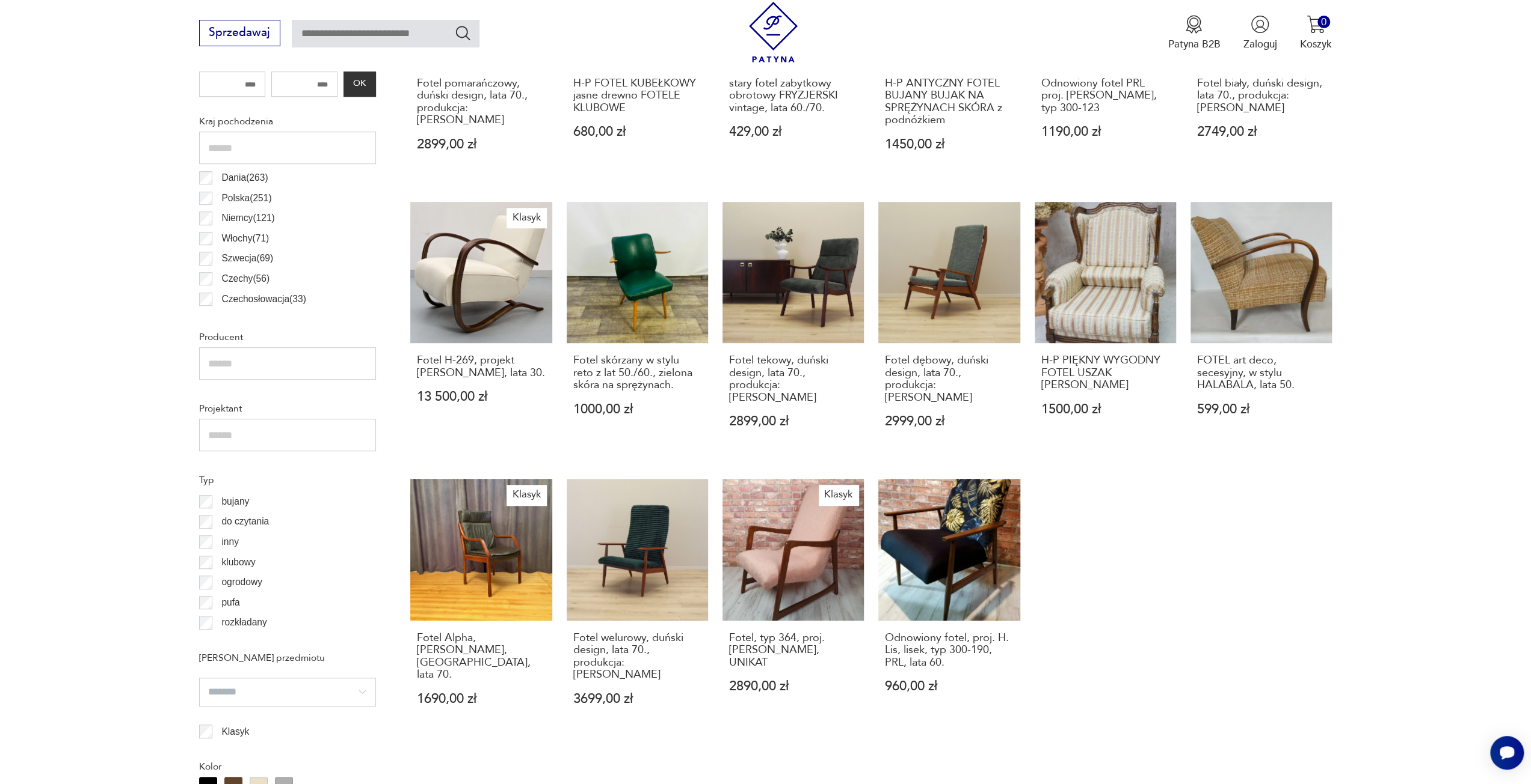
click at [1166, 784] on button "12" at bounding box center [1164, 797] width 26 height 26
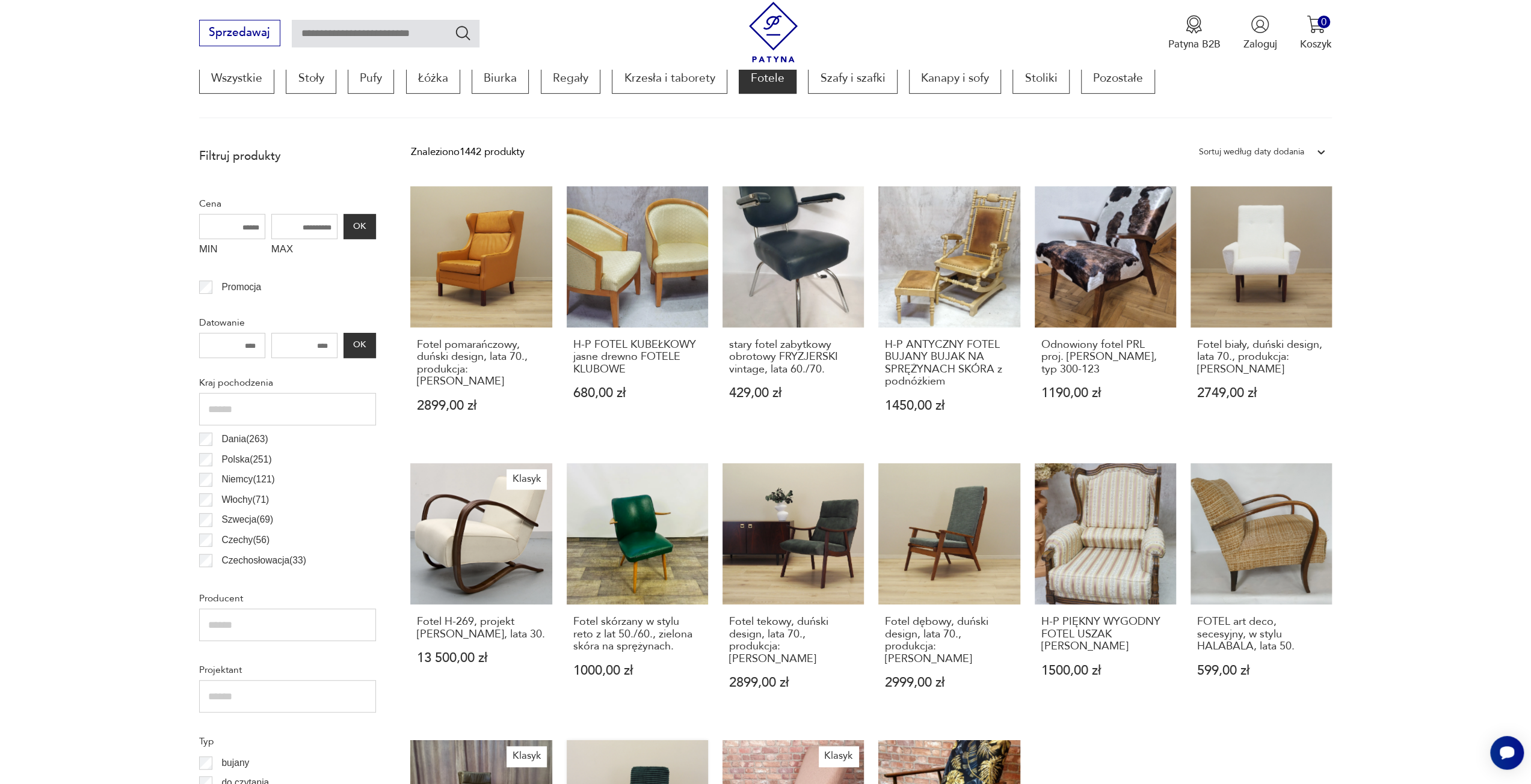
scroll to position [357, 0]
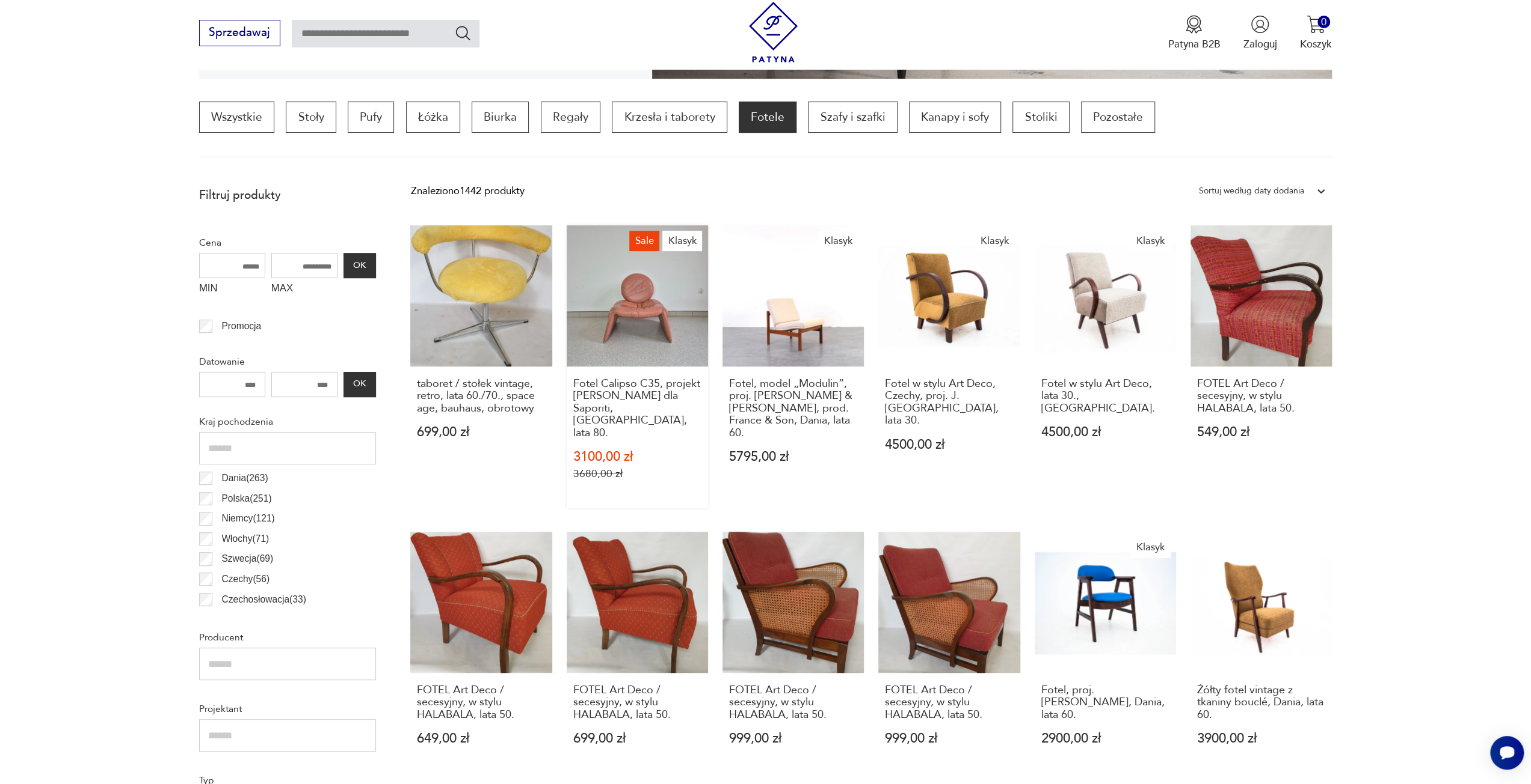
click at [632, 303] on link "Sale Klasyk Fotel Calipso C35, projekt Vittorio Introini dla Saporiti, Włochy, …" at bounding box center [637, 368] width 141 height 284
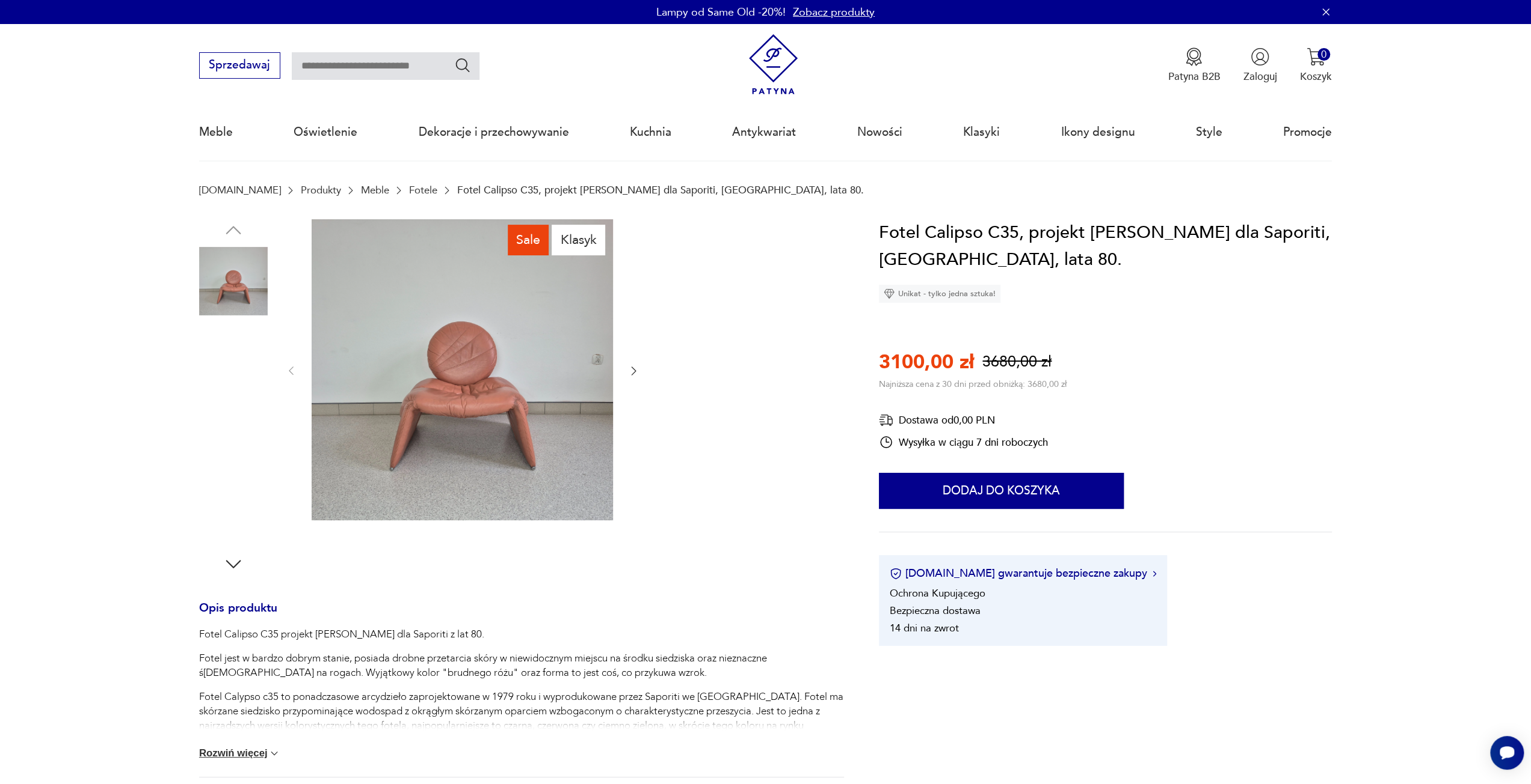
click at [244, 364] on img at bounding box center [233, 358] width 69 height 69
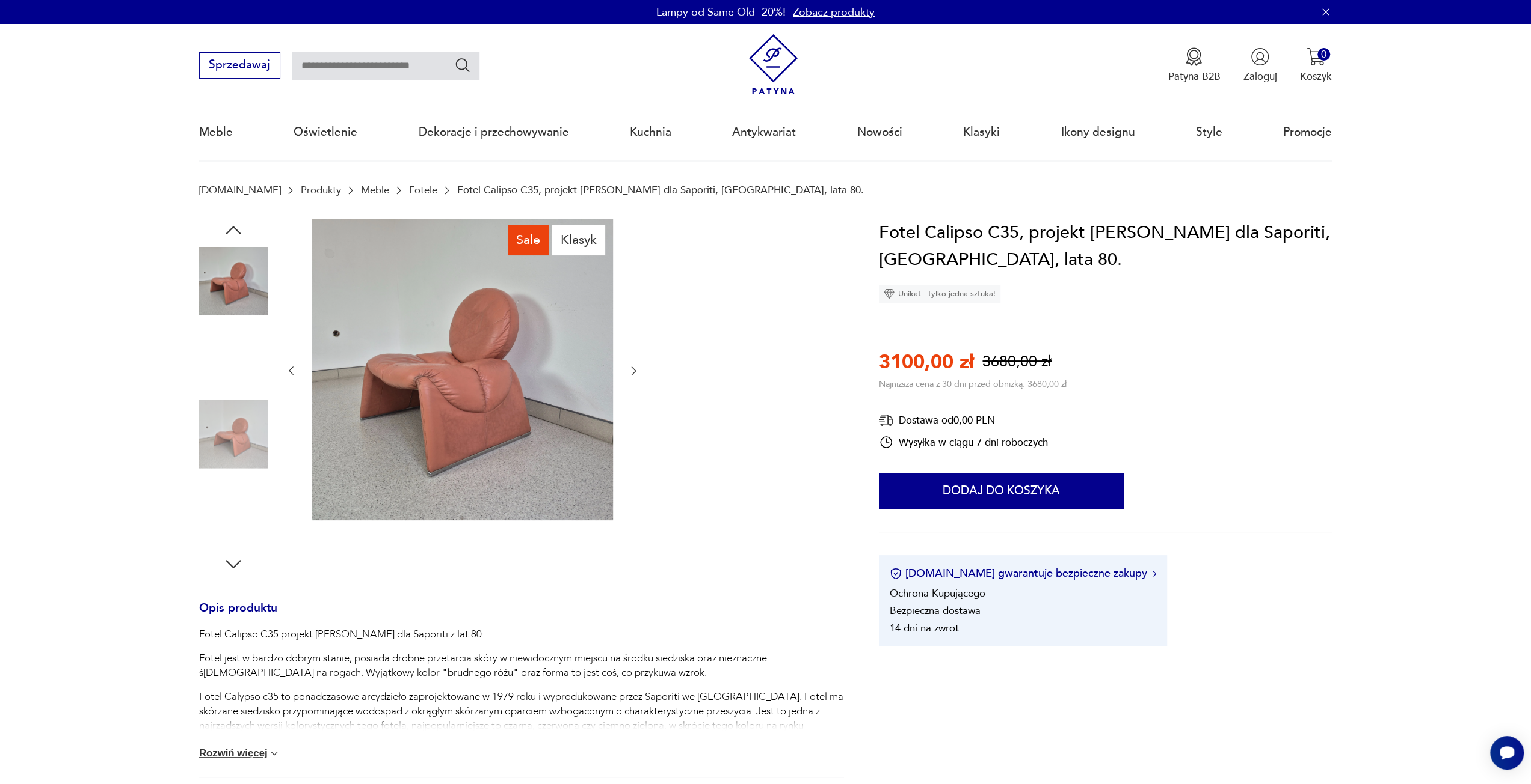
click at [244, 393] on div at bounding box center [233, 359] width 69 height 71
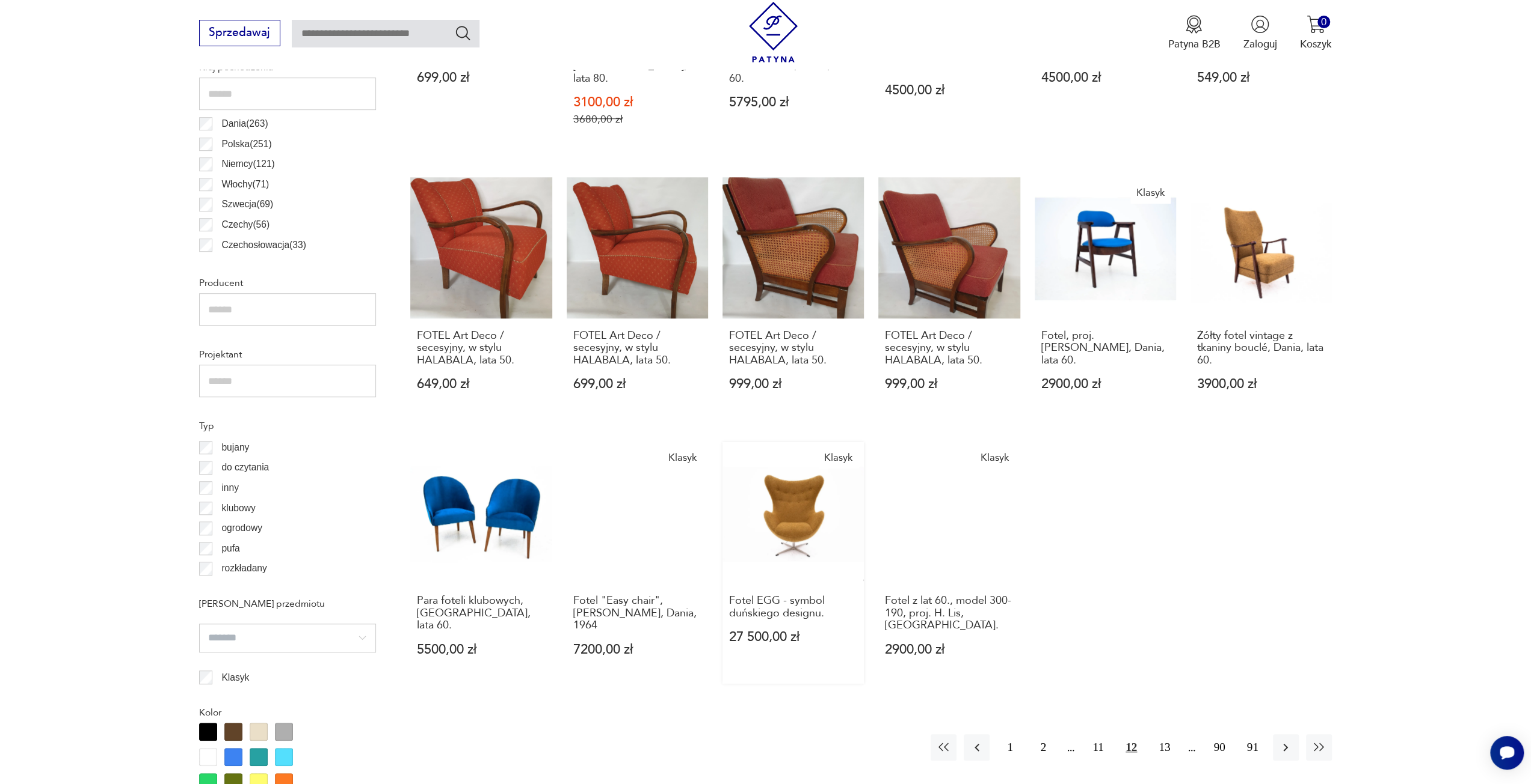
scroll to position [718, 0]
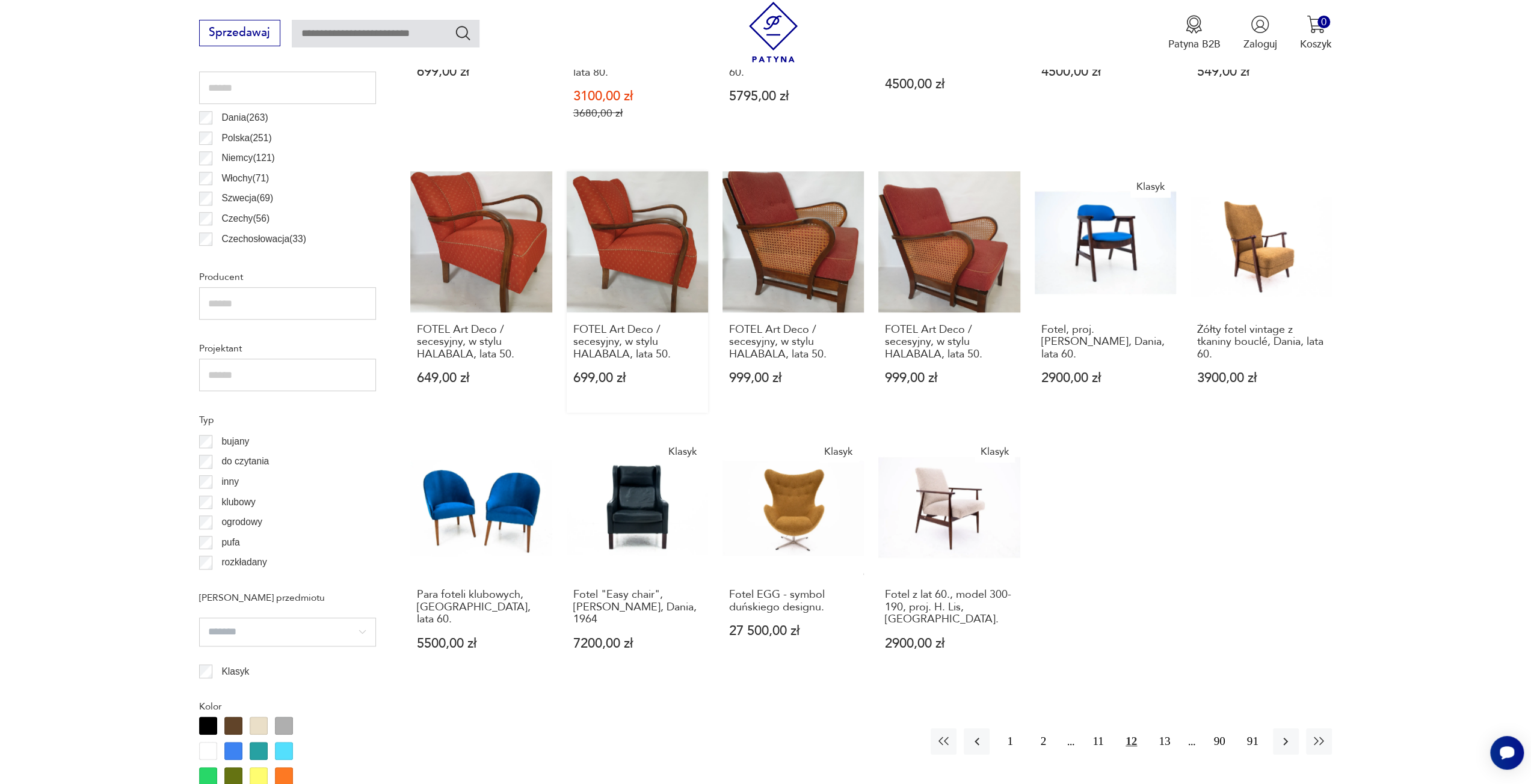
click at [619, 229] on link "FOTEL Art Deco / secesyjny, w stylu HALABALA, lata 50. 699,00 zł" at bounding box center [637, 293] width 141 height 242
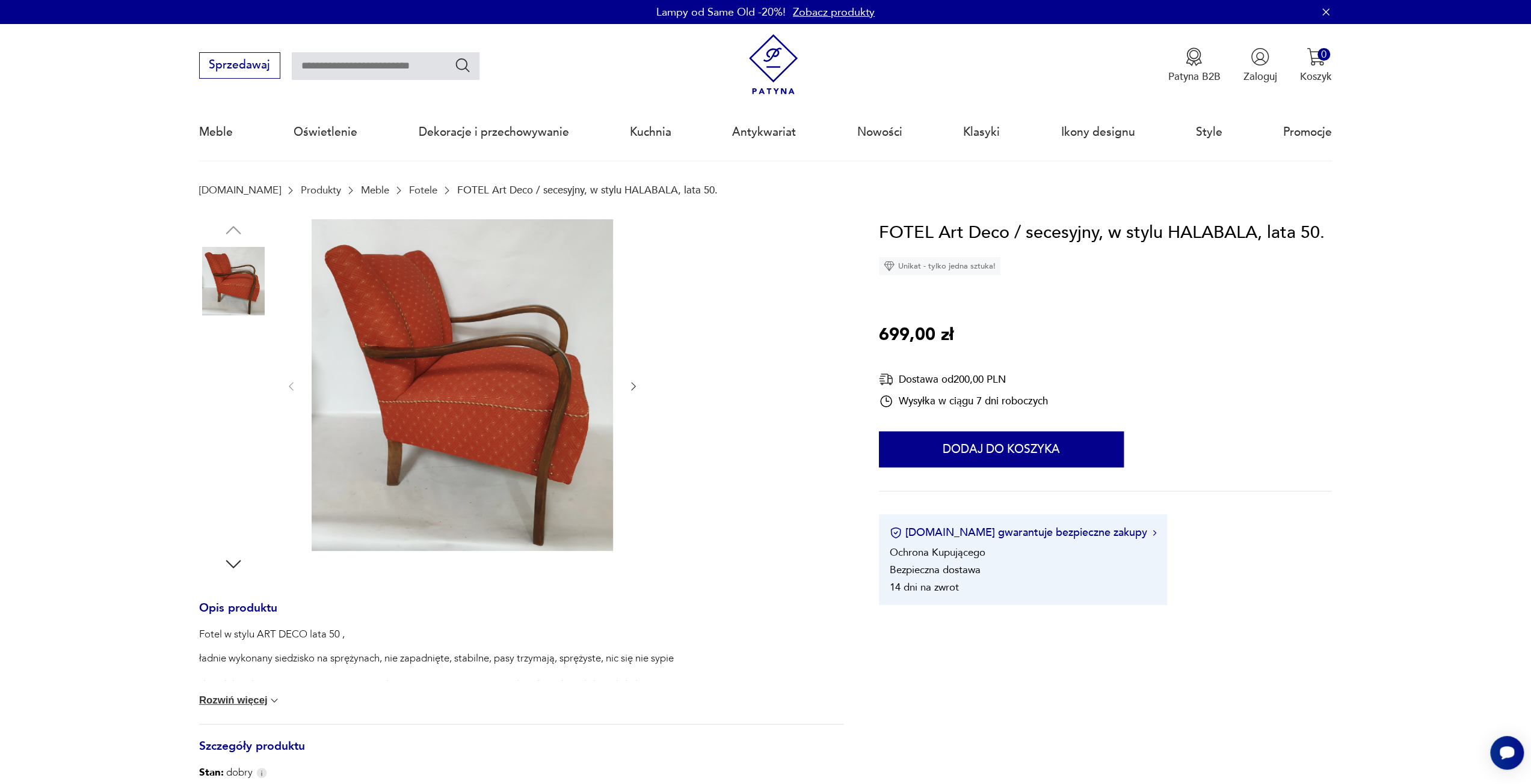
click at [251, 350] on img at bounding box center [233, 358] width 69 height 69
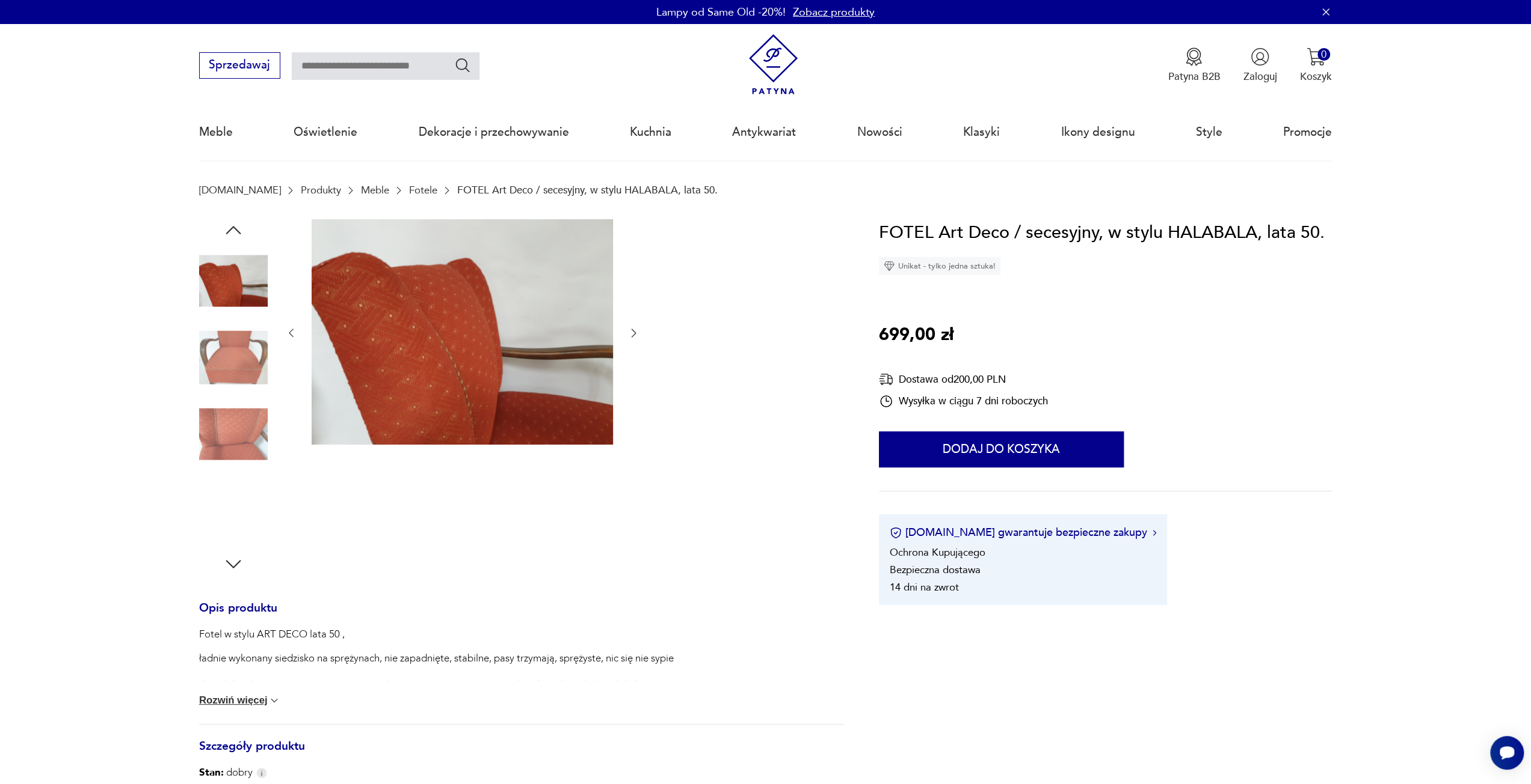
click at [233, 375] on img at bounding box center [233, 358] width 69 height 69
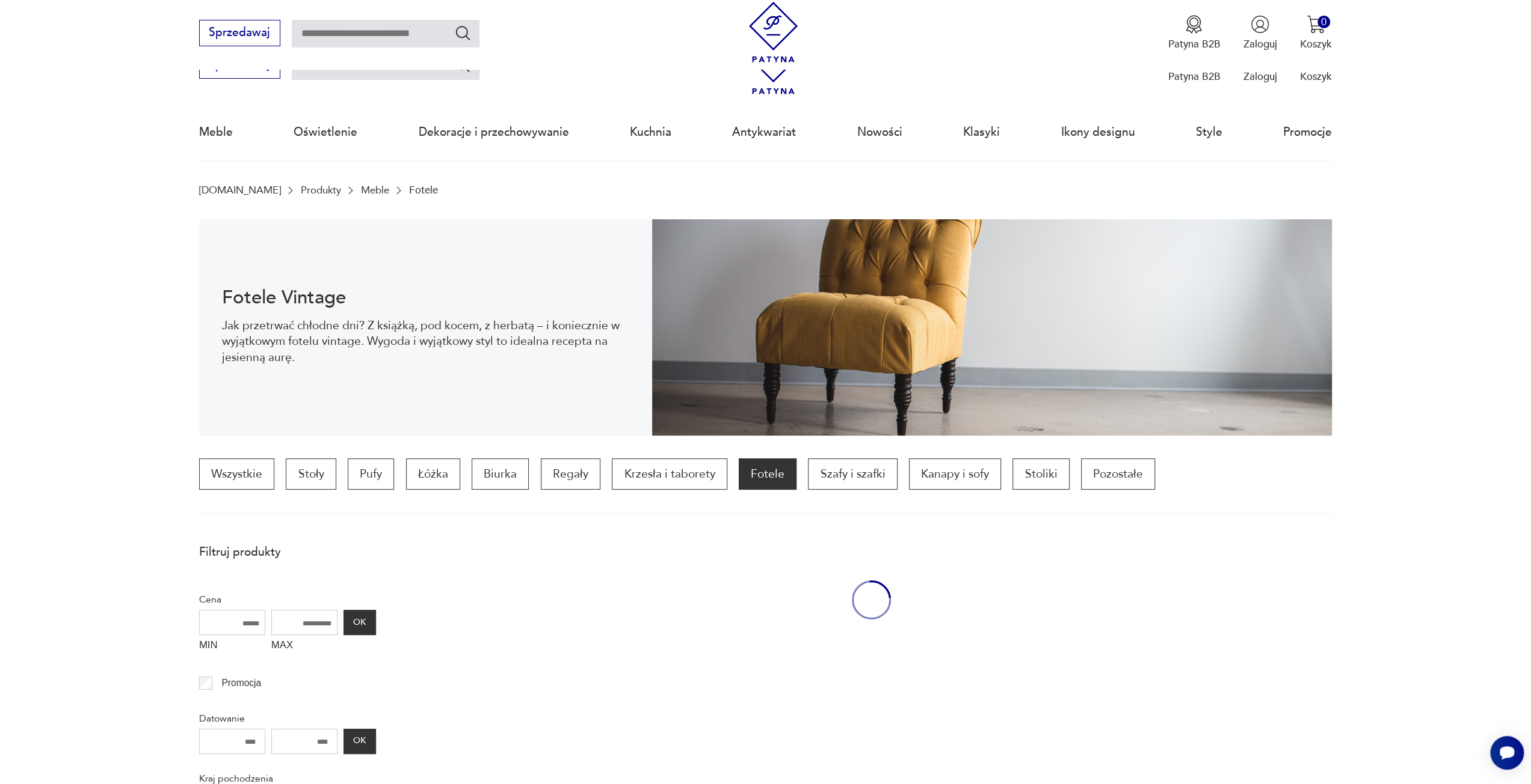
scroll to position [718, 0]
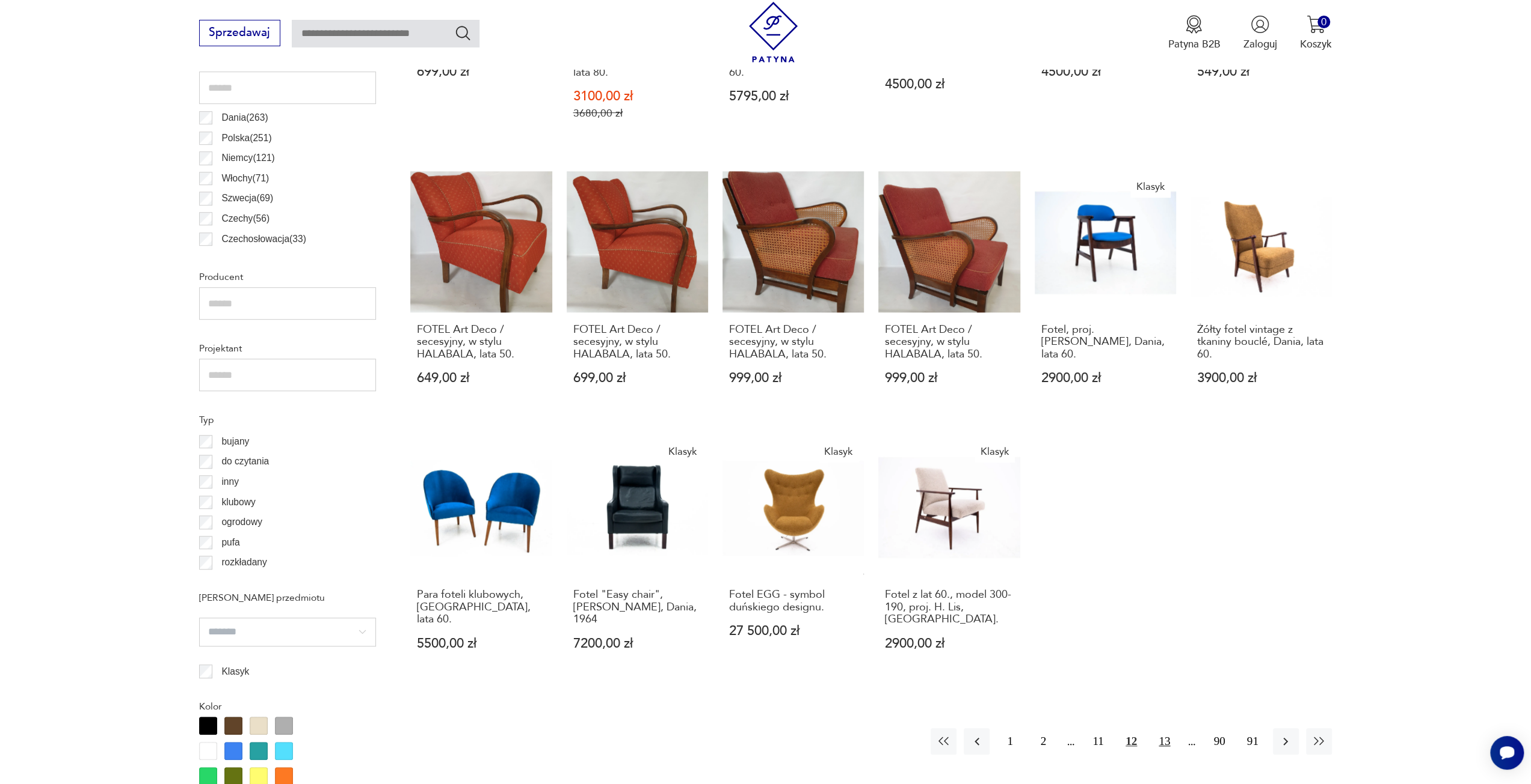
click at [1160, 729] on button "13" at bounding box center [1164, 742] width 26 height 26
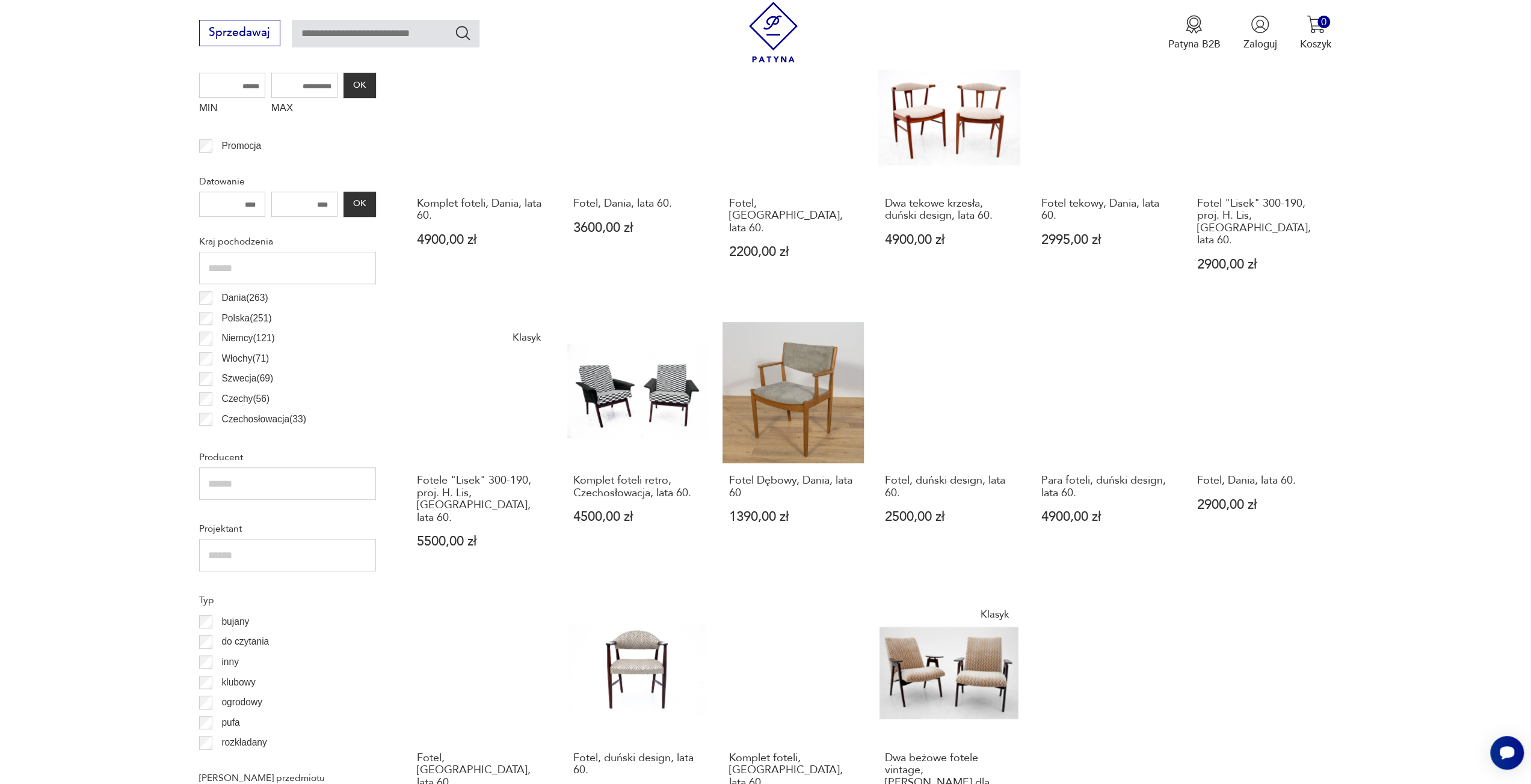
scroll to position [718, 0]
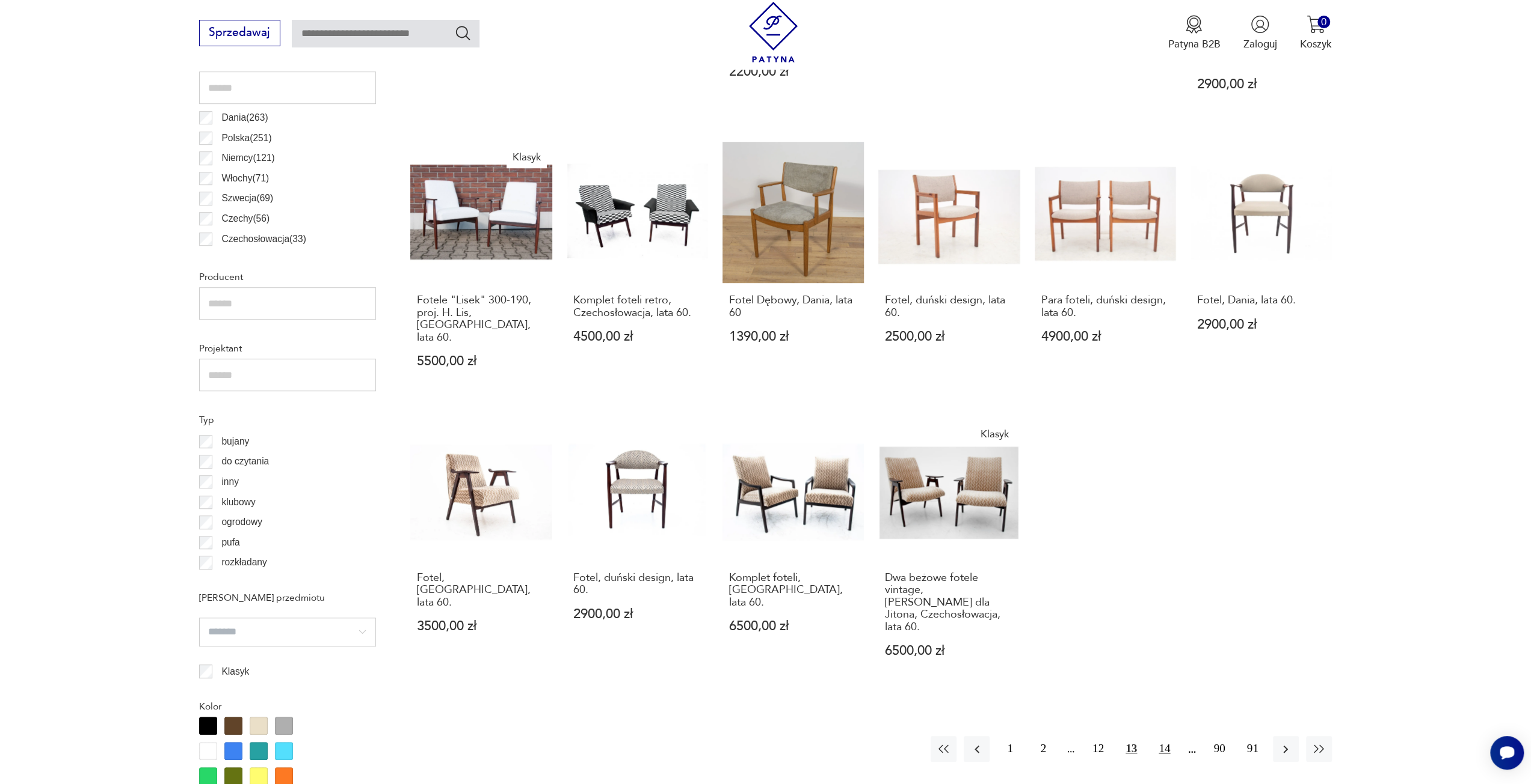
click at [1166, 736] on button "14" at bounding box center [1164, 749] width 26 height 26
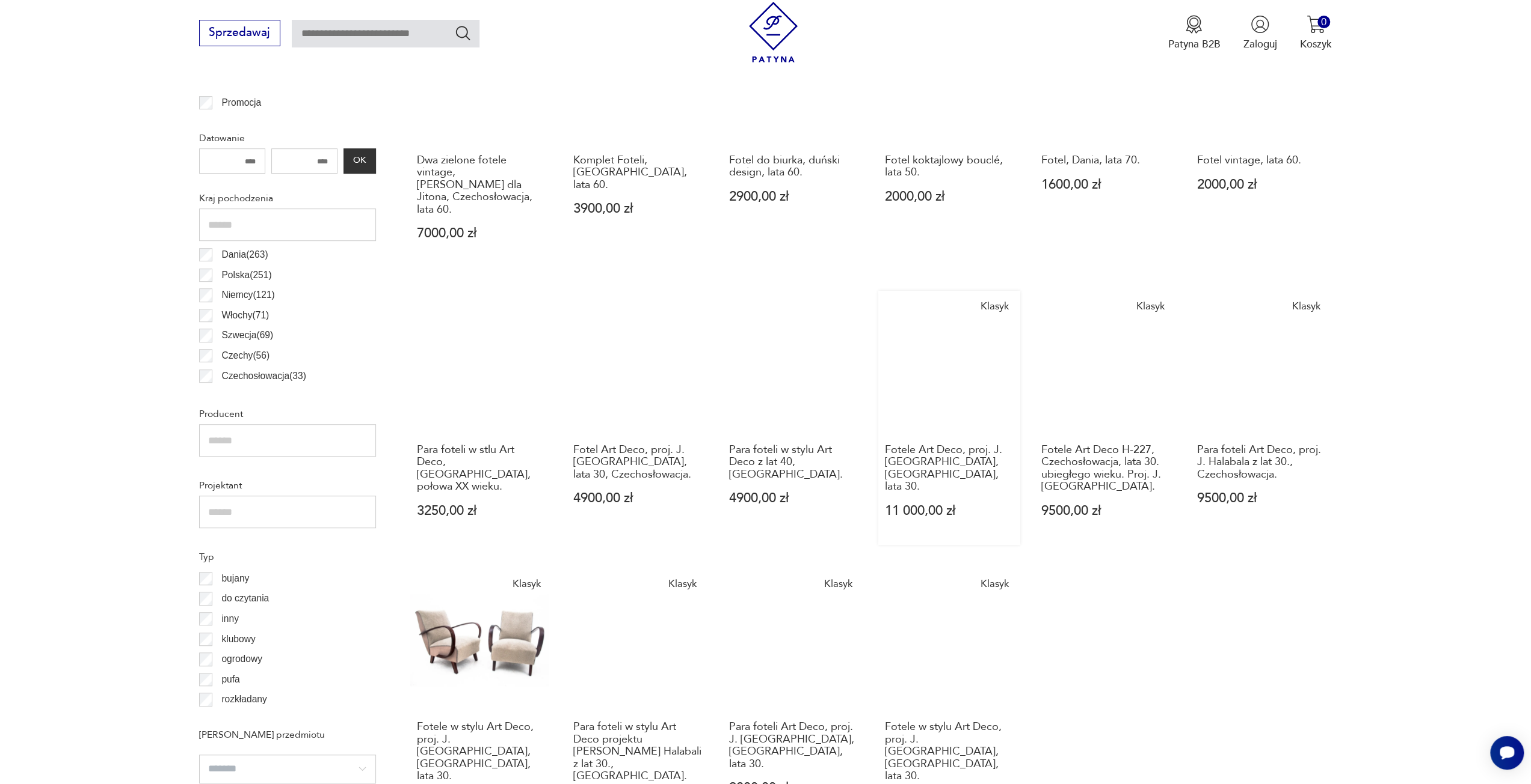
scroll to position [718, 0]
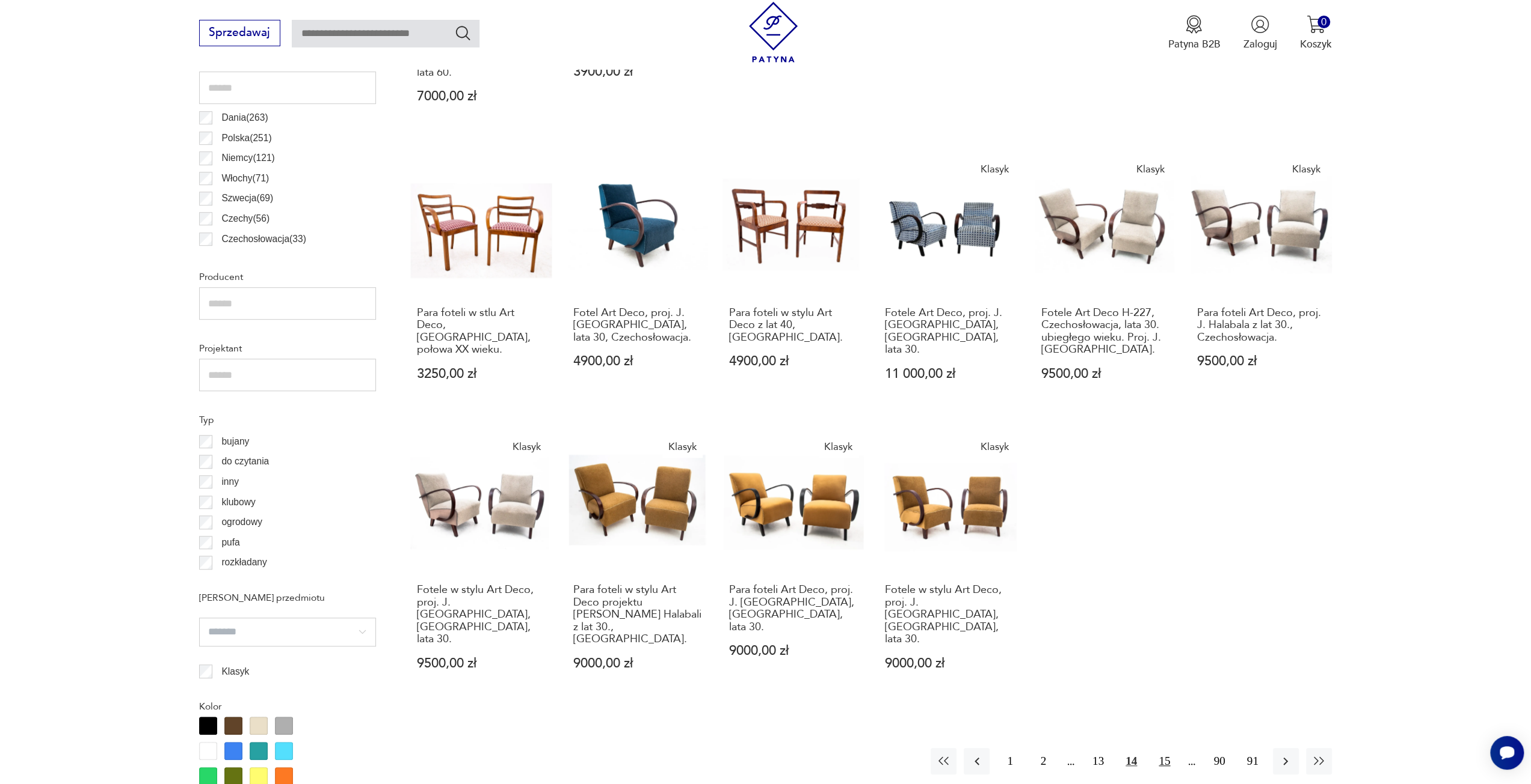
click at [1163, 749] on button "15" at bounding box center [1164, 761] width 26 height 26
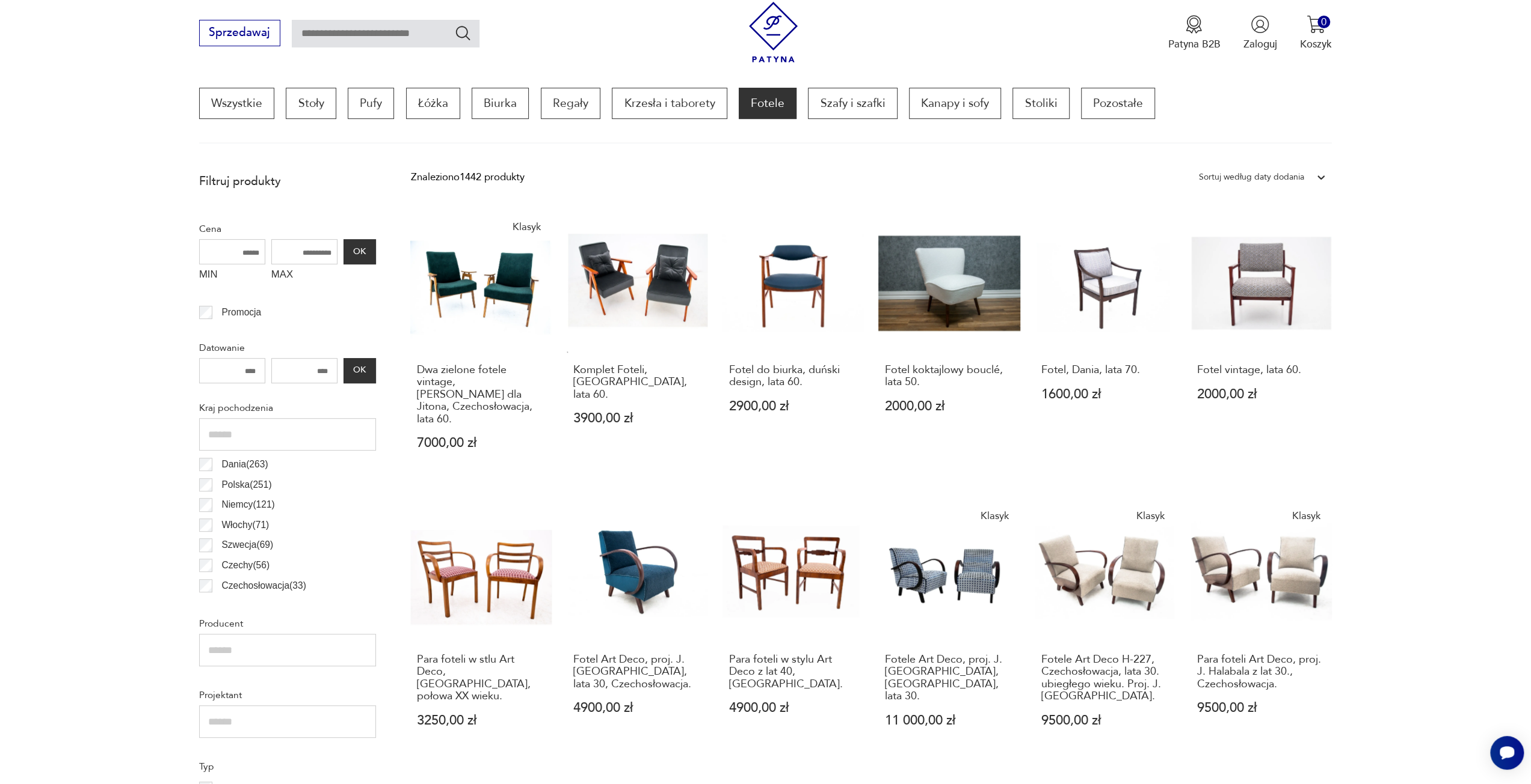
scroll to position [357, 0]
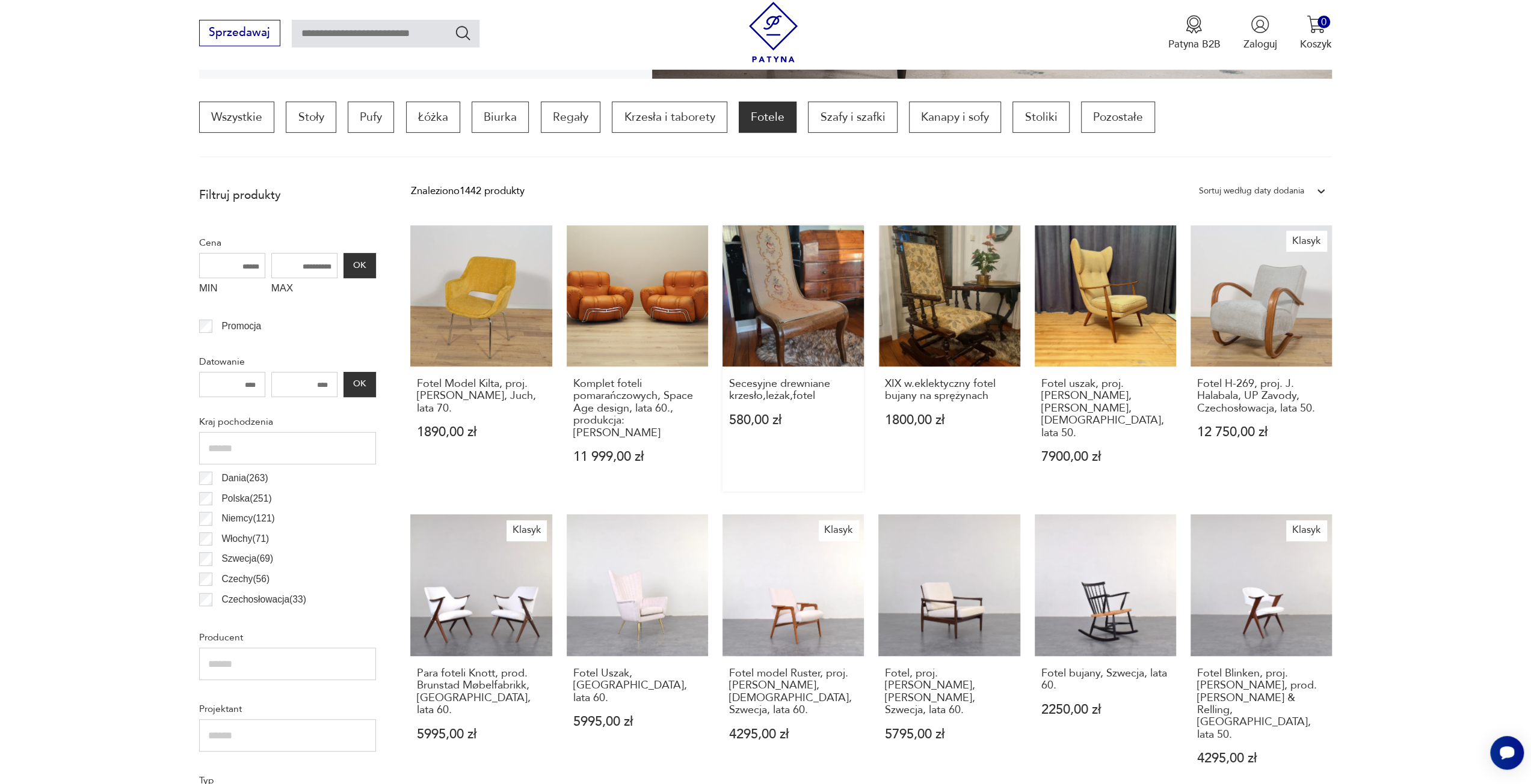
click at [781, 282] on link "Secesyjne drewniane krzesło,leżak,fotel 580,00 zł" at bounding box center [793, 359] width 141 height 266
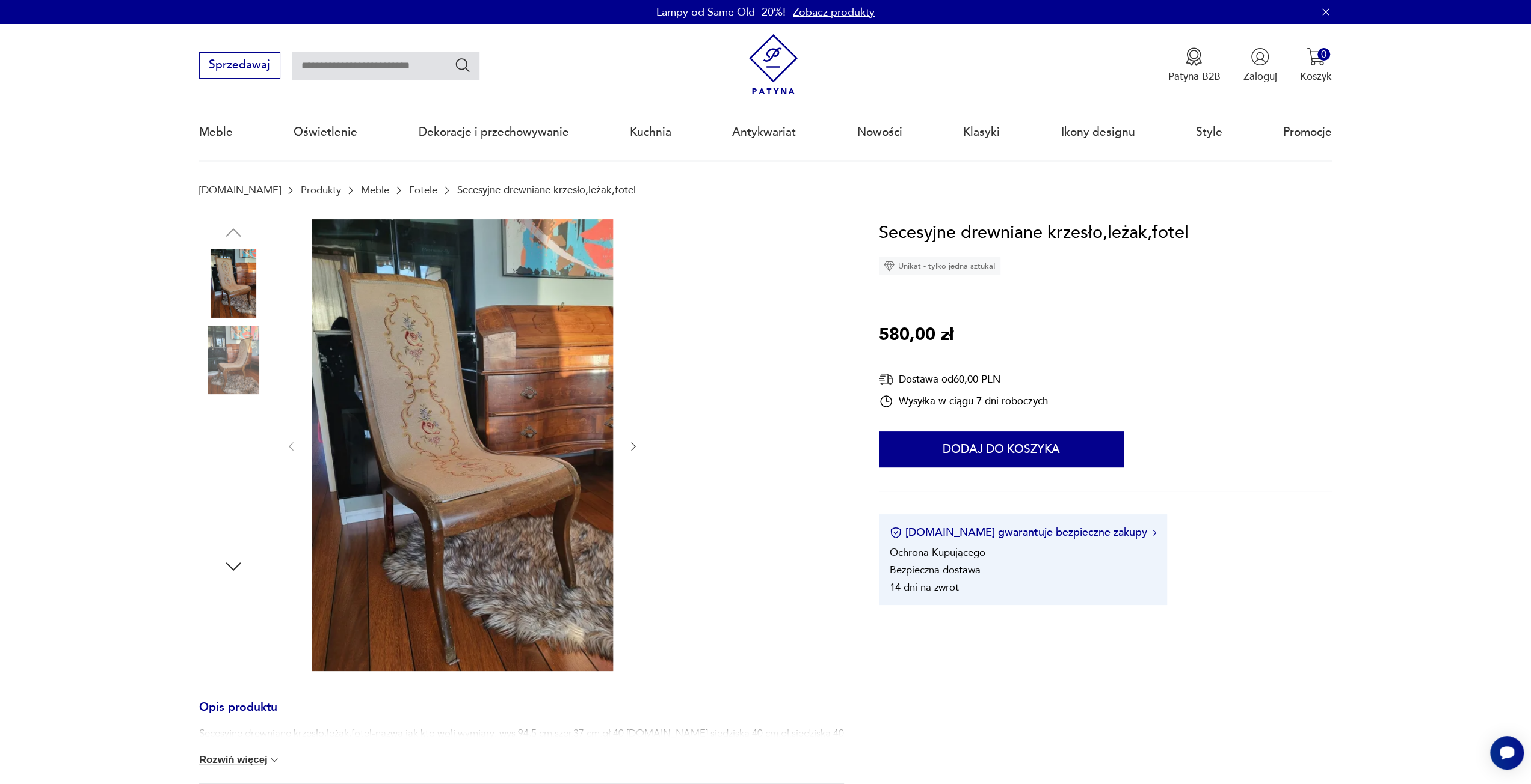
click at [240, 377] on img at bounding box center [233, 360] width 69 height 69
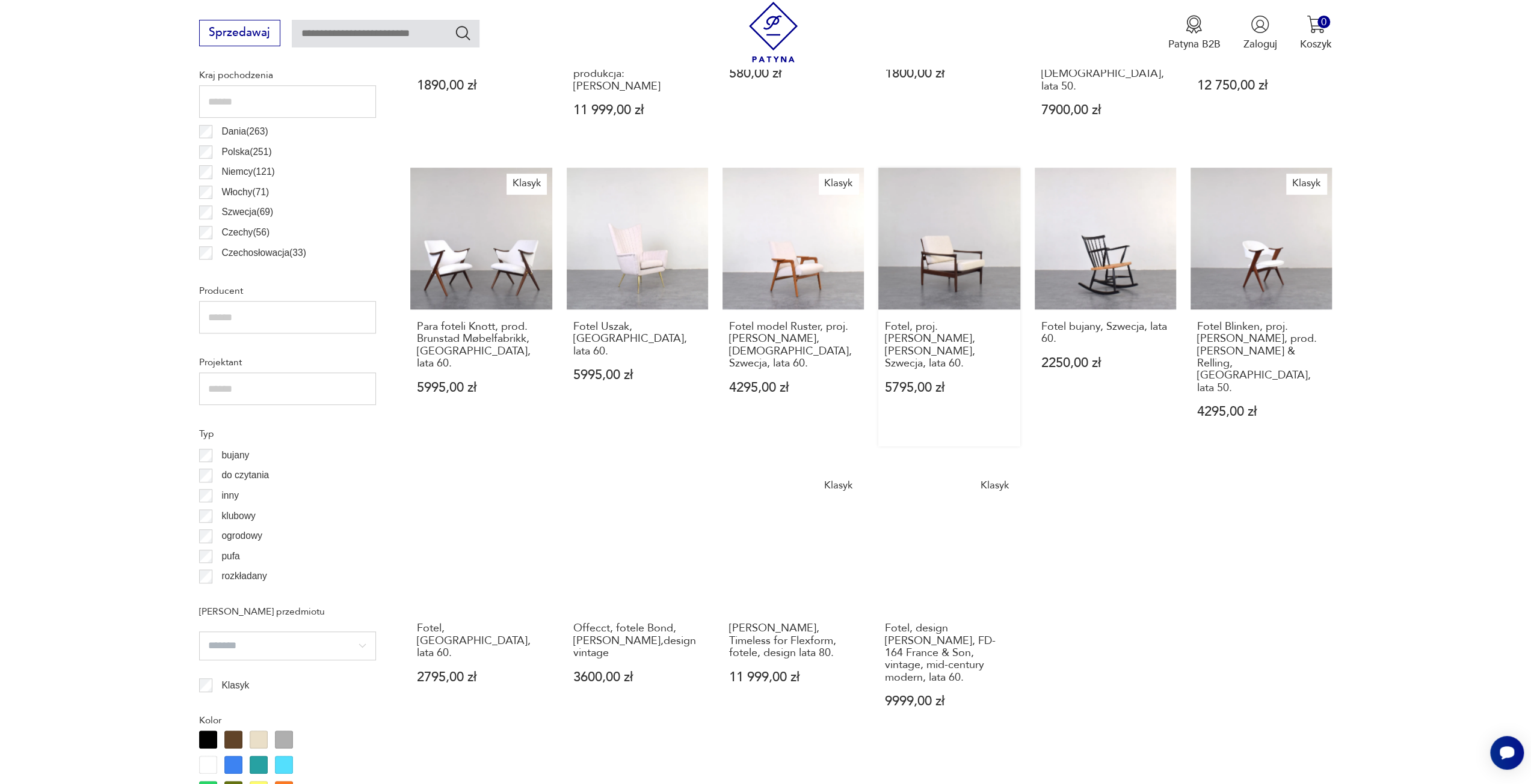
scroll to position [778, 0]
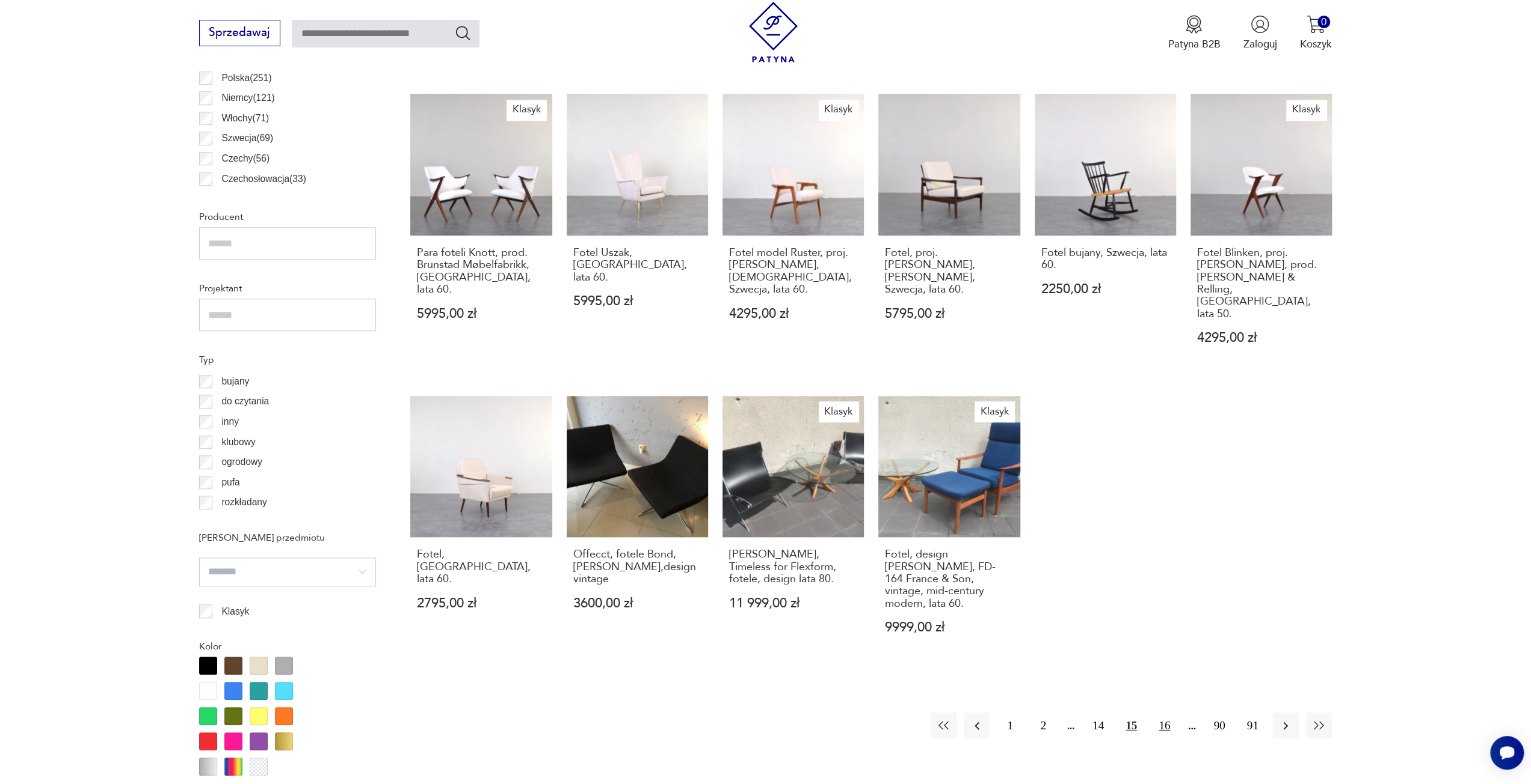
click at [1155, 713] on button "16" at bounding box center [1164, 725] width 26 height 26
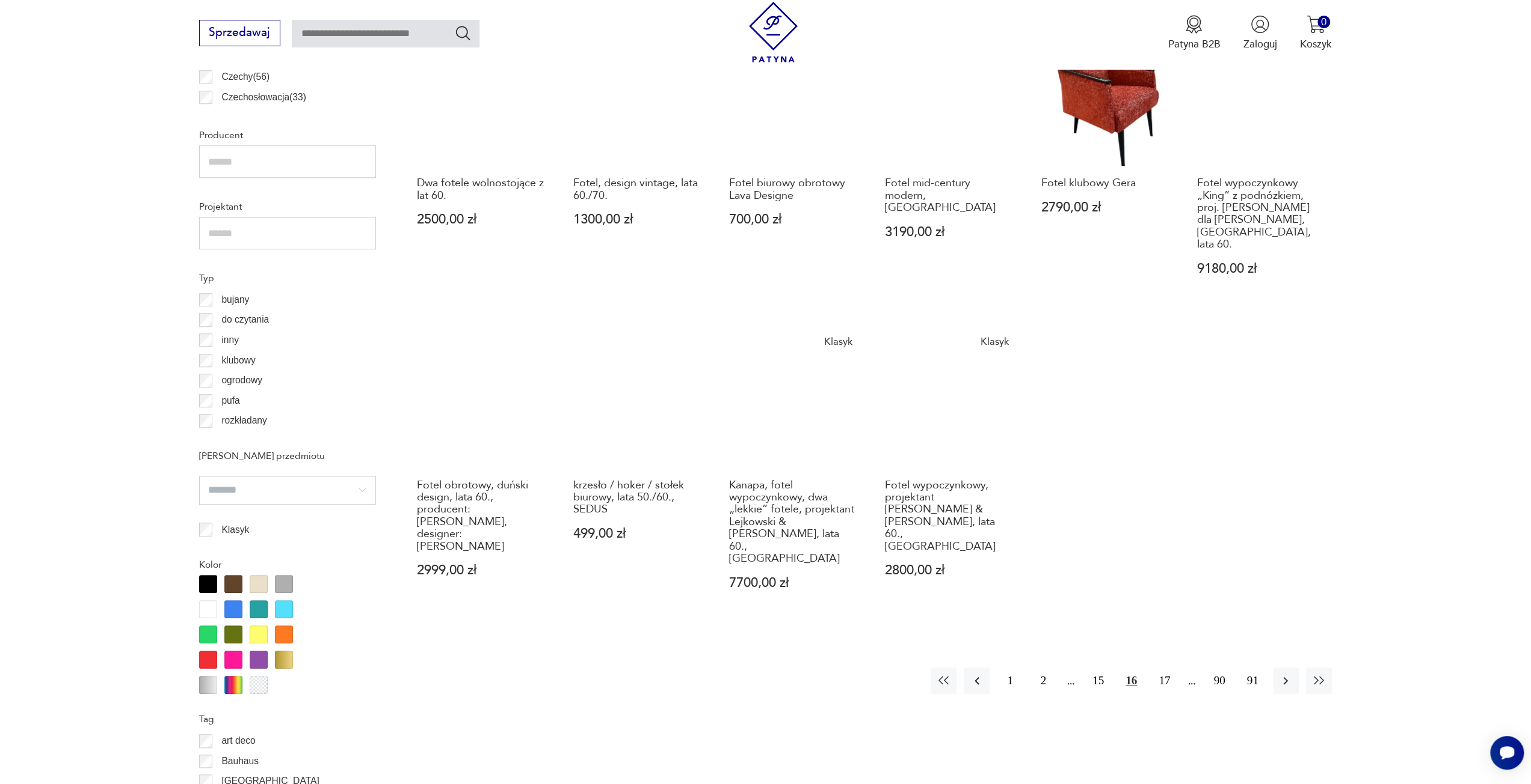
scroll to position [898, 0]
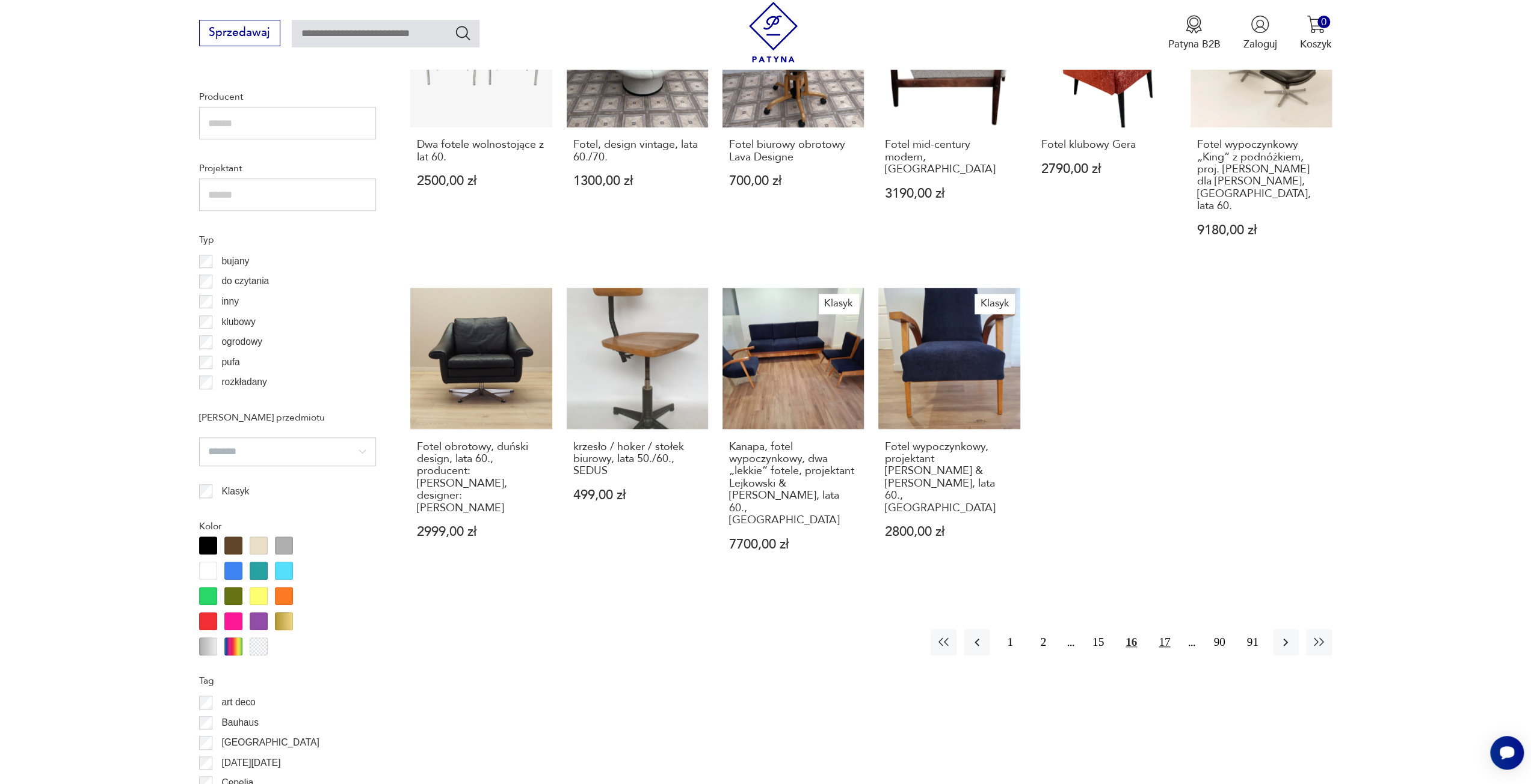
click at [1159, 630] on button "17" at bounding box center [1164, 642] width 26 height 26
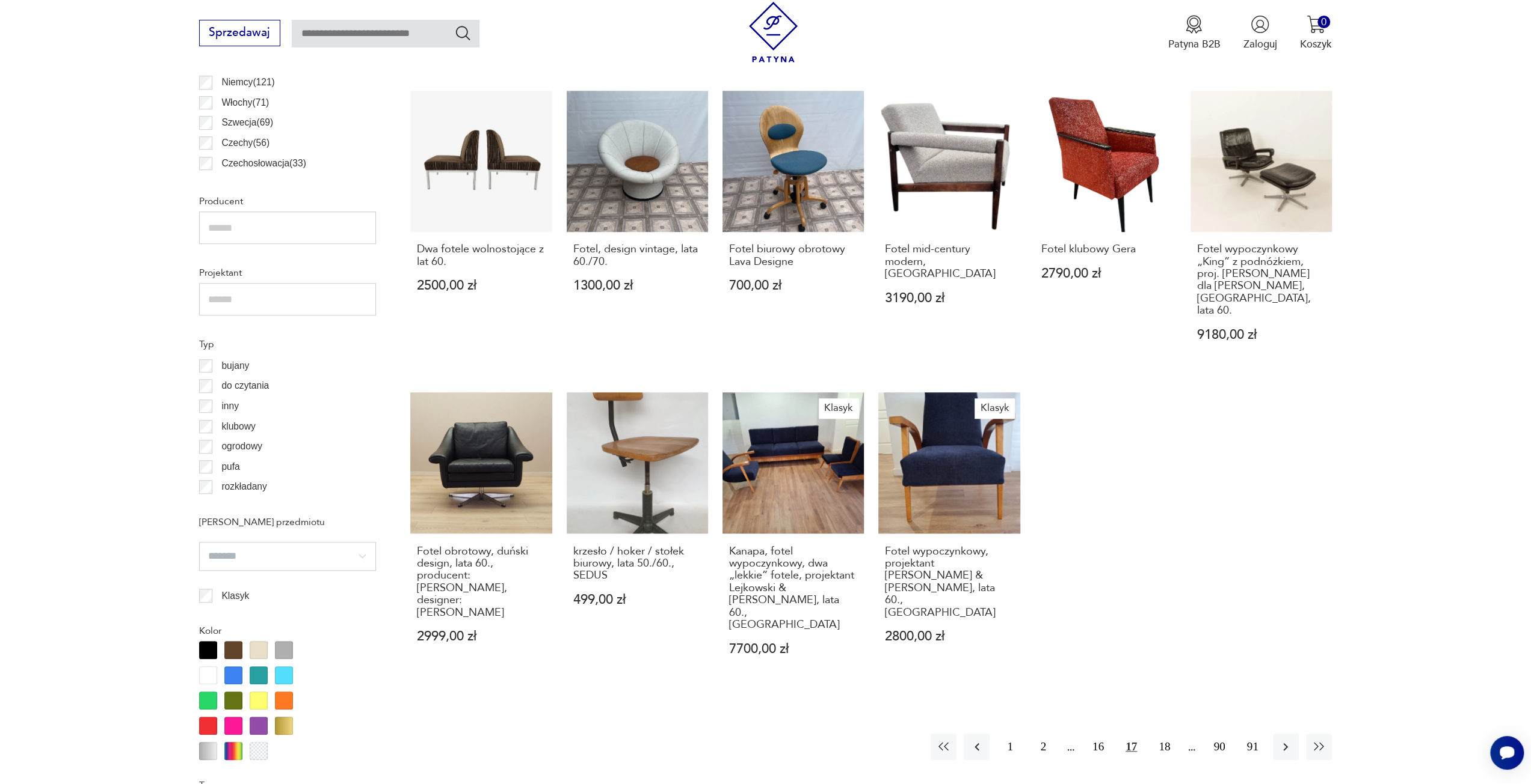
scroll to position [658, 0]
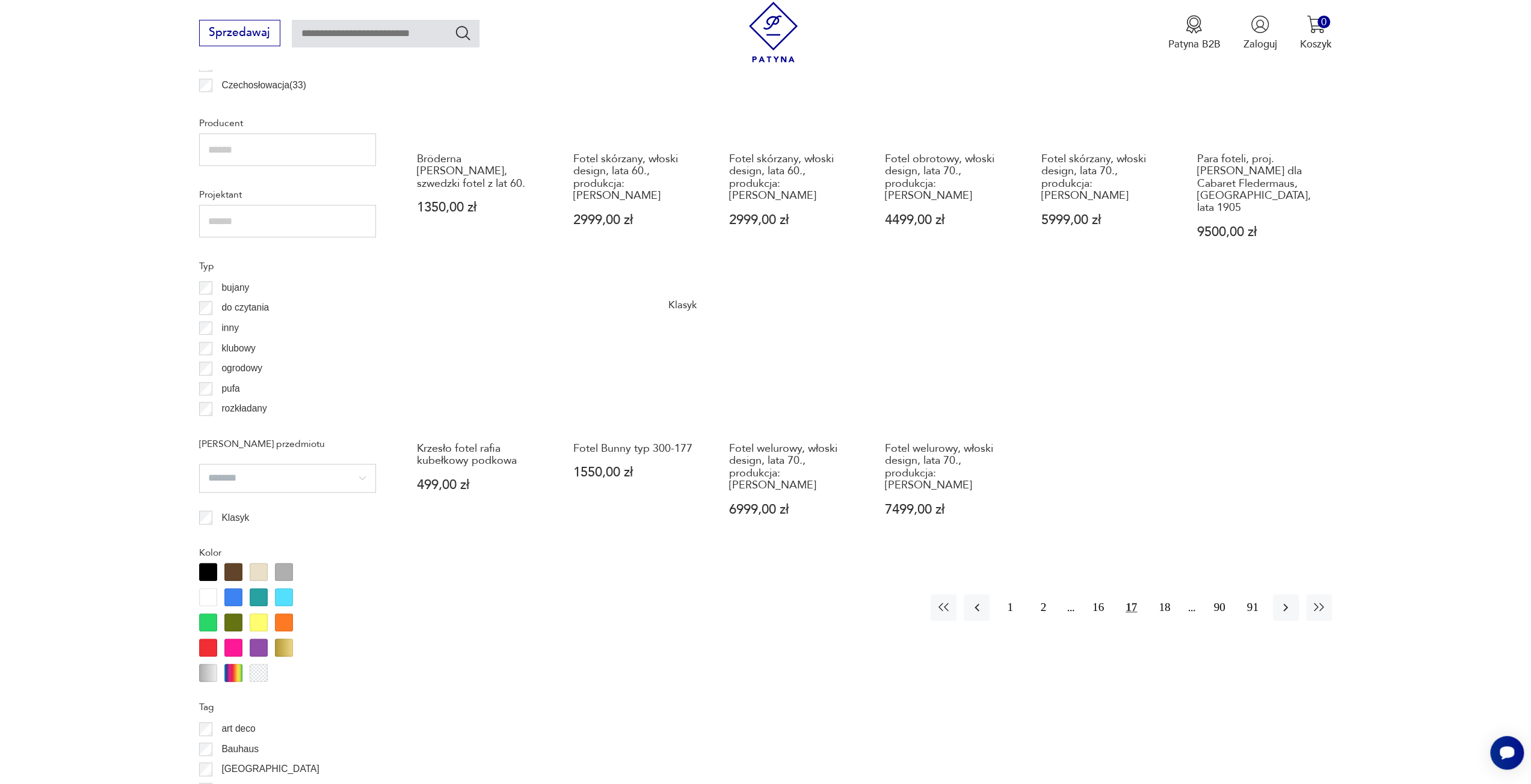
scroll to position [958, 0]
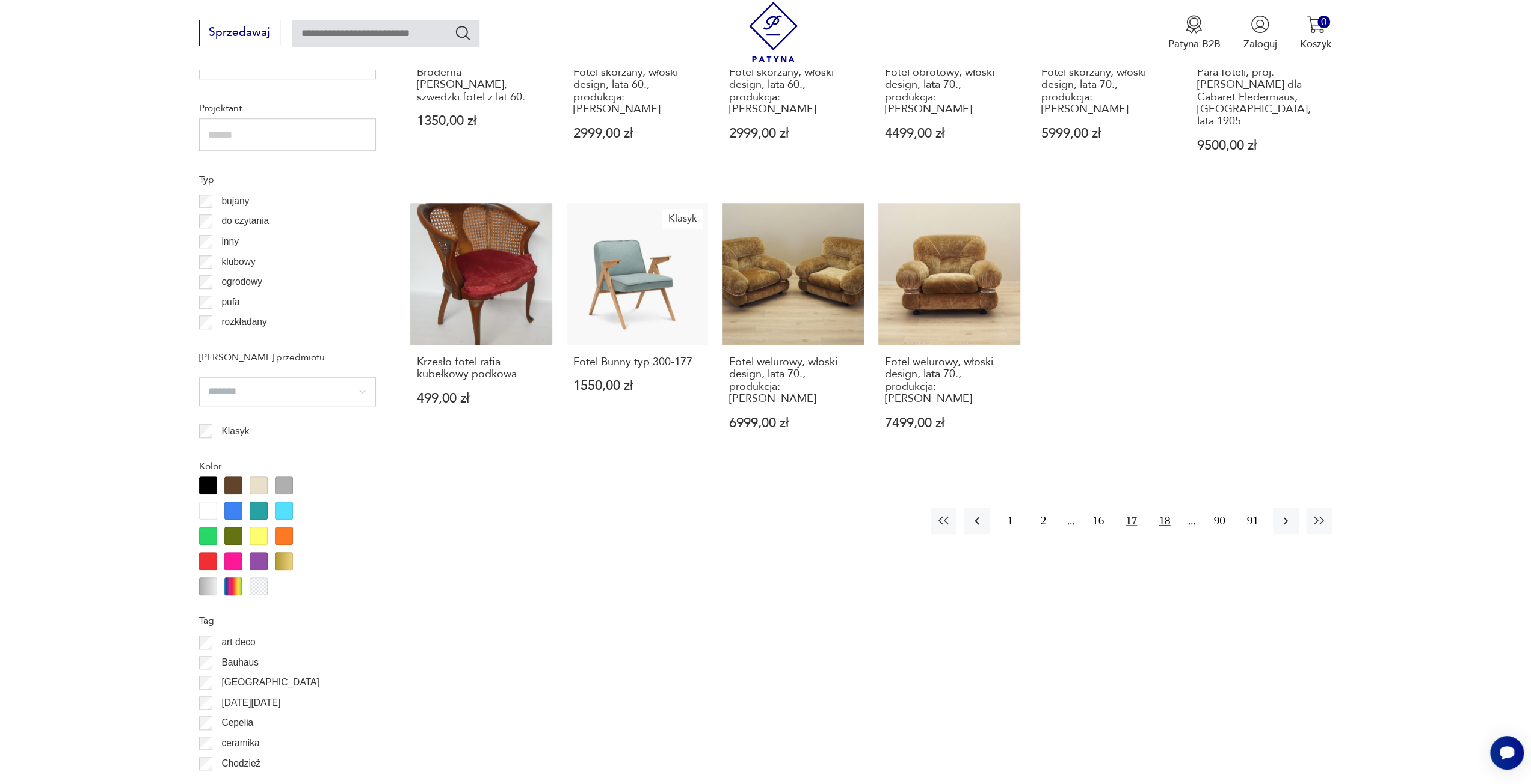
click at [1162, 508] on button "18" at bounding box center [1164, 520] width 26 height 26
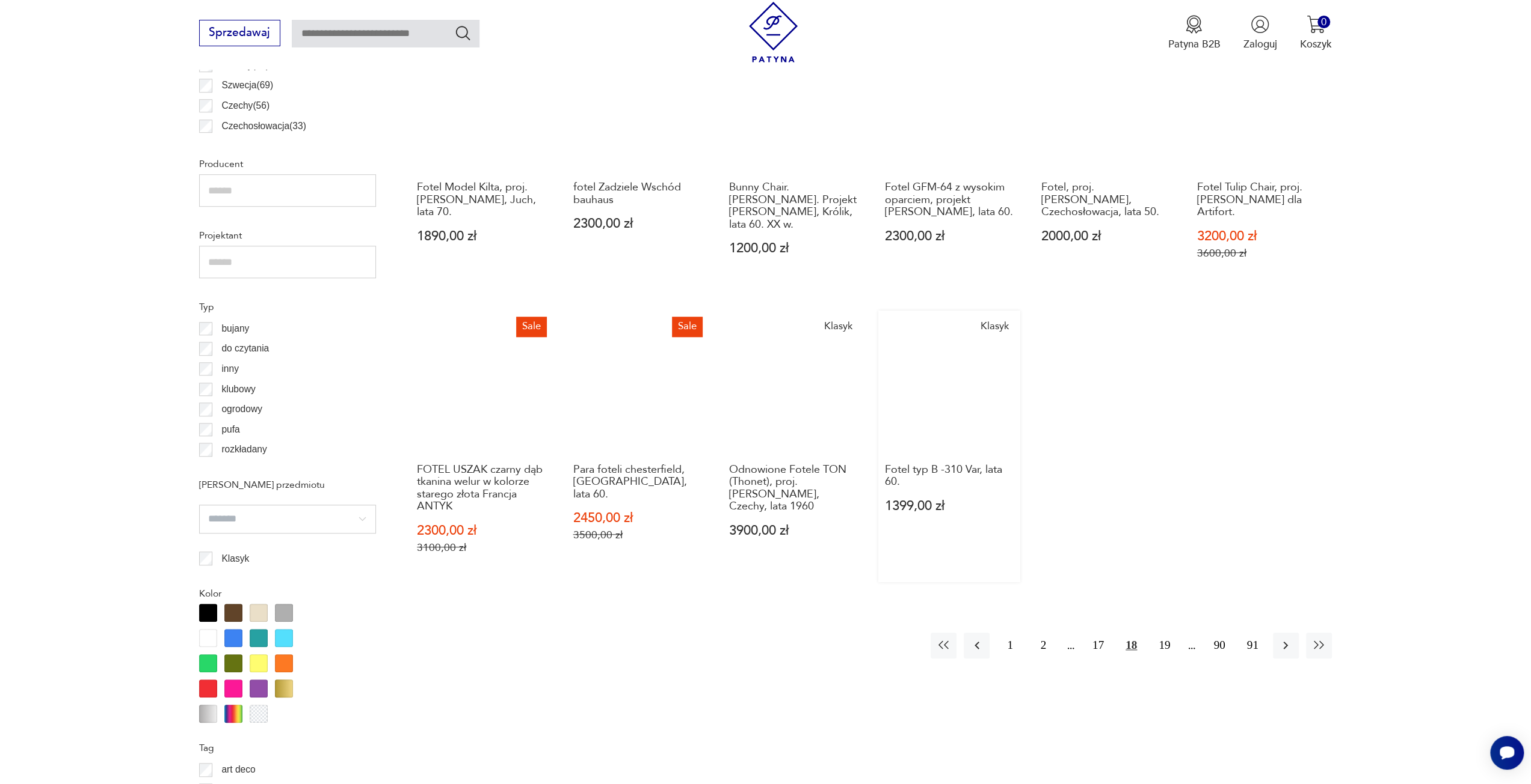
scroll to position [838, 0]
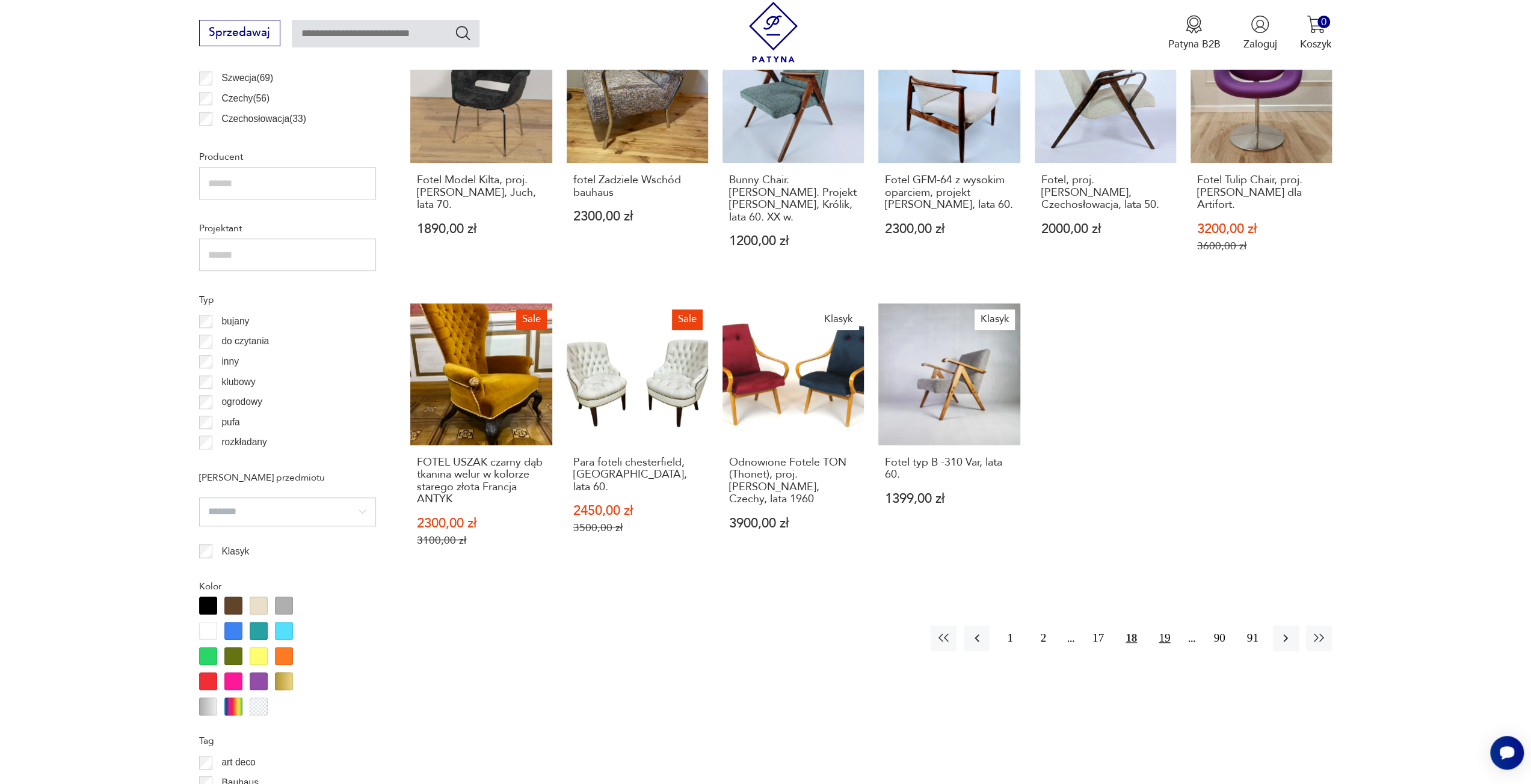
click at [1165, 626] on button "19" at bounding box center [1164, 639] width 26 height 26
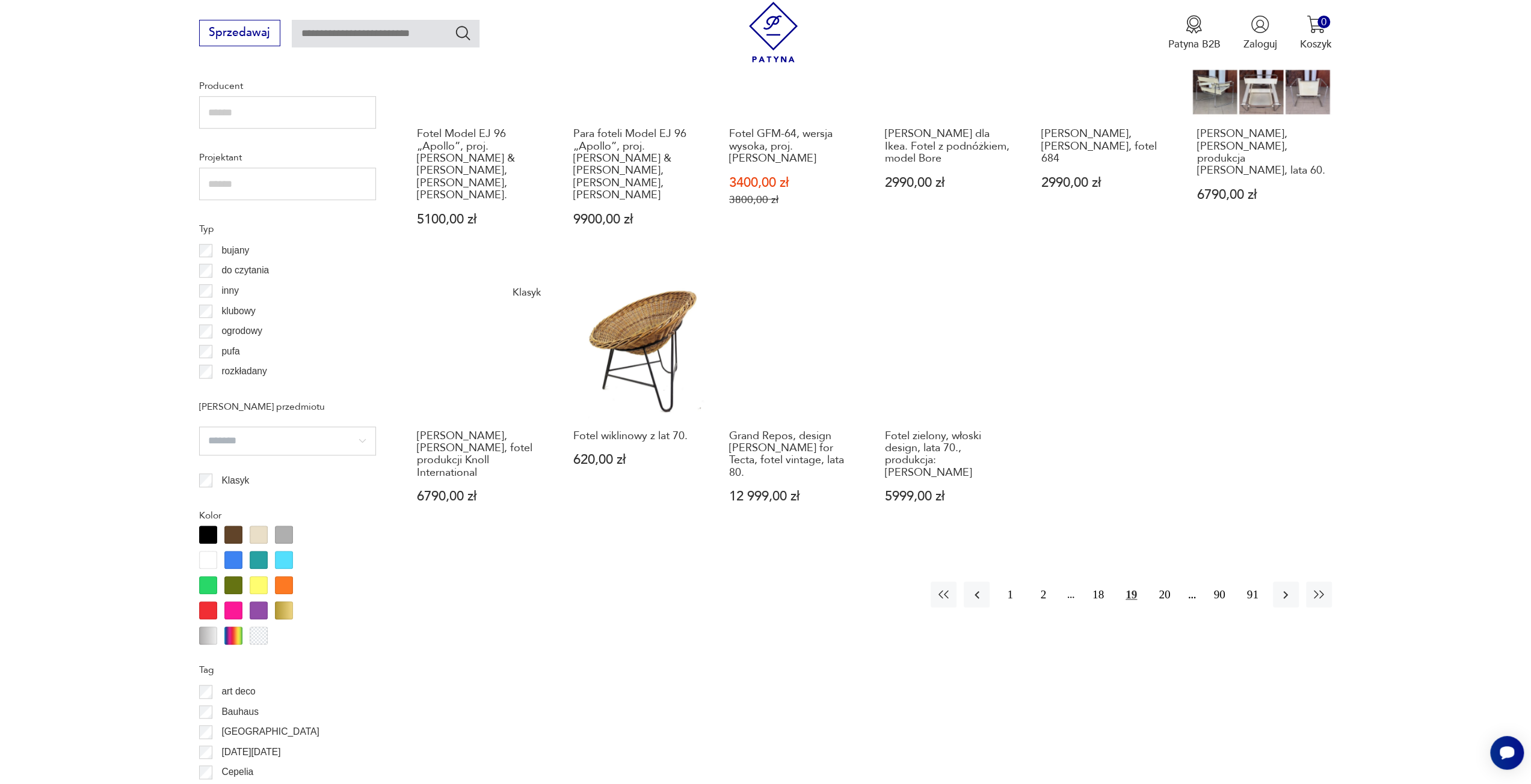
scroll to position [958, 0]
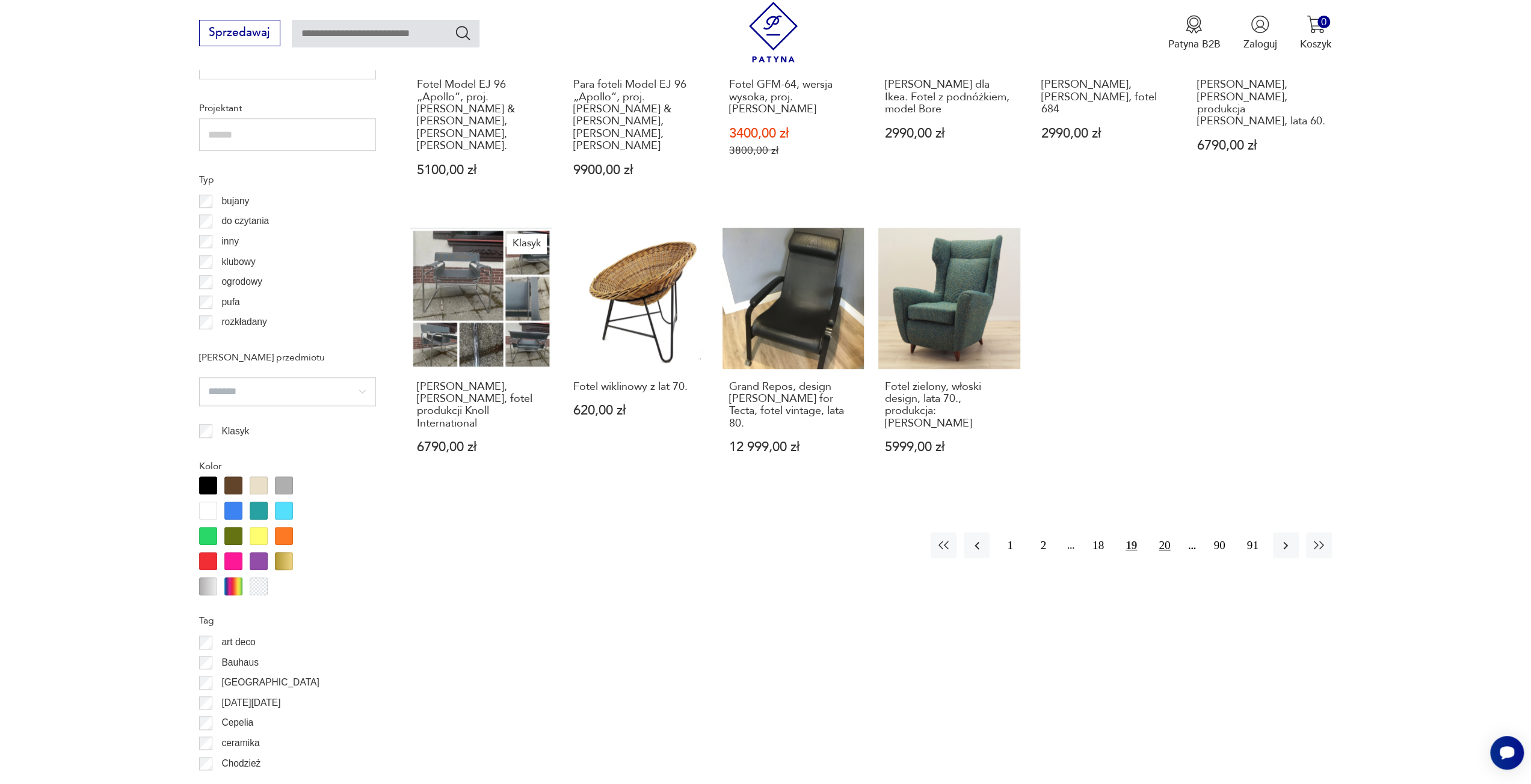
click at [1162, 533] on button "20" at bounding box center [1164, 546] width 26 height 26
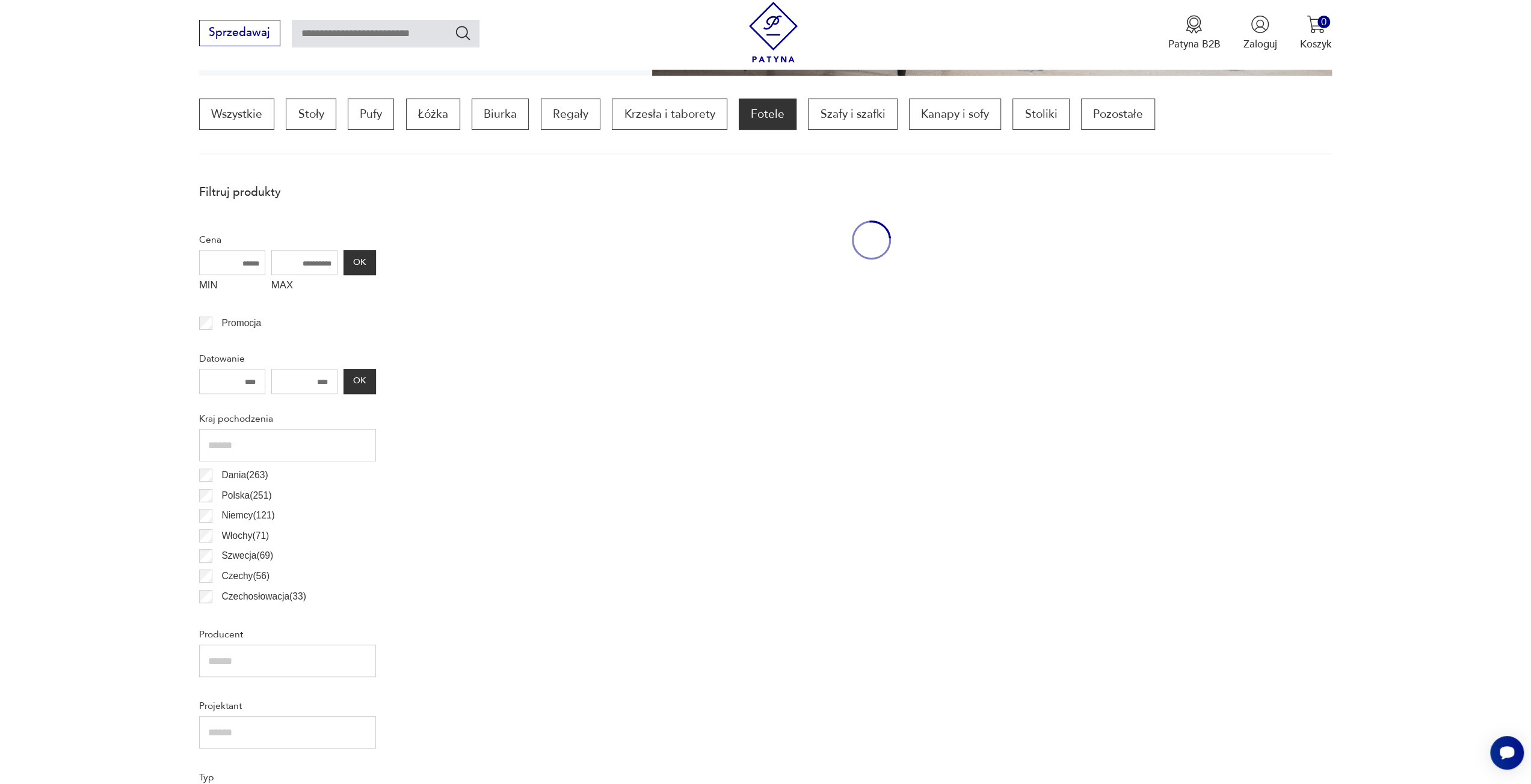
scroll to position [357, 0]
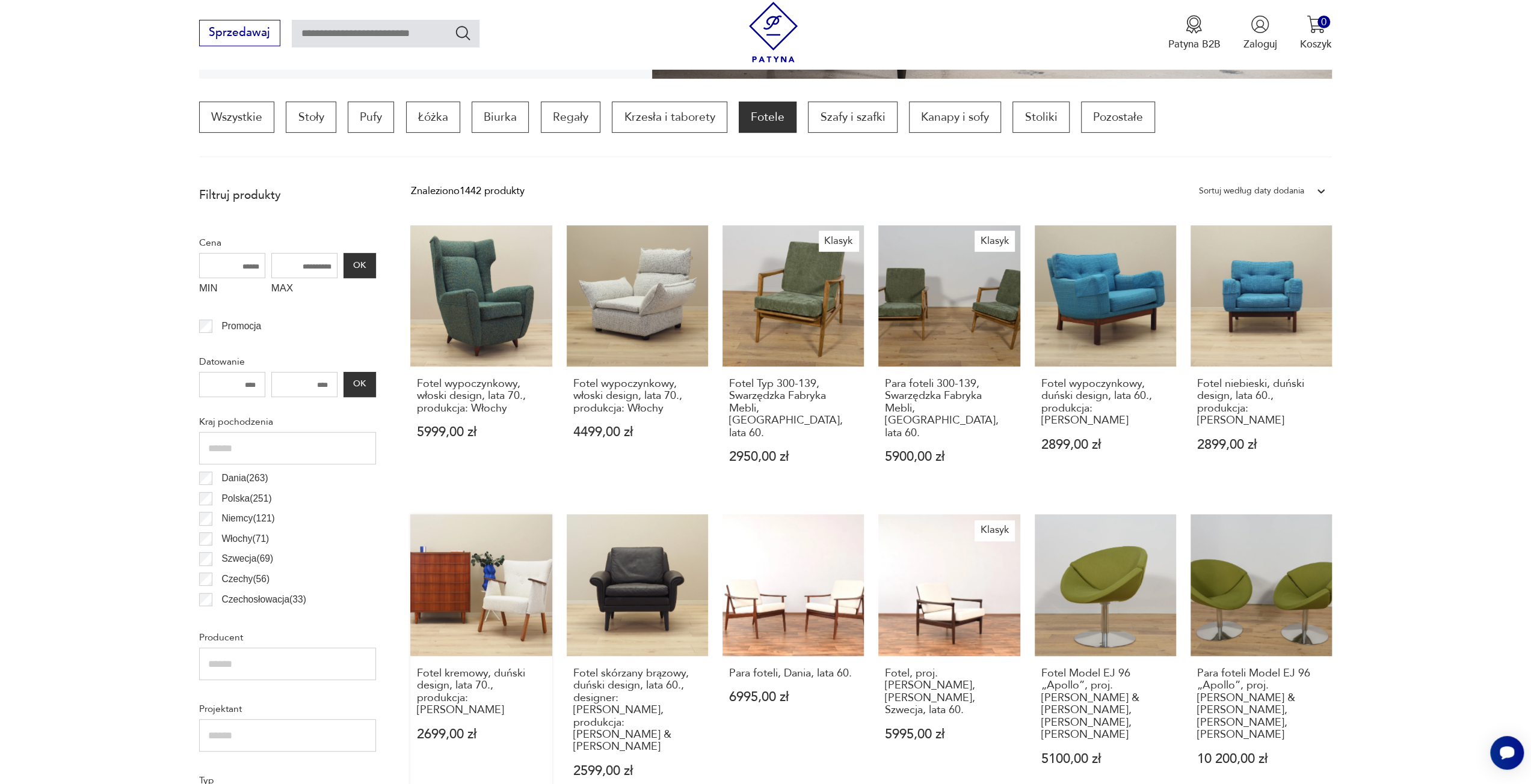
click at [495, 725] on div "Fotel kremowy, duński design, lata 70., produkcja: Dania 2699,00 zł" at bounding box center [481, 713] width 141 height 113
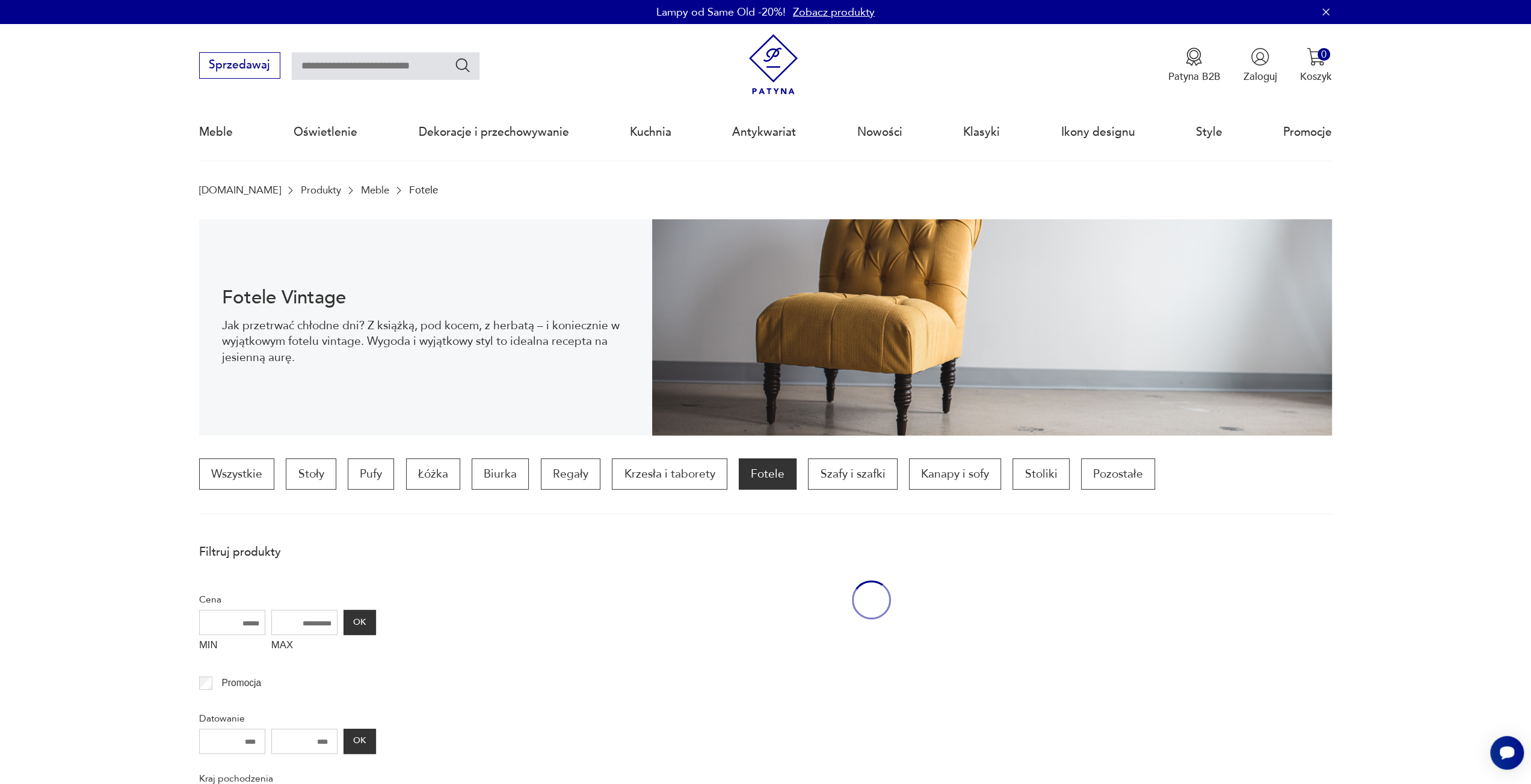
scroll to position [357, 0]
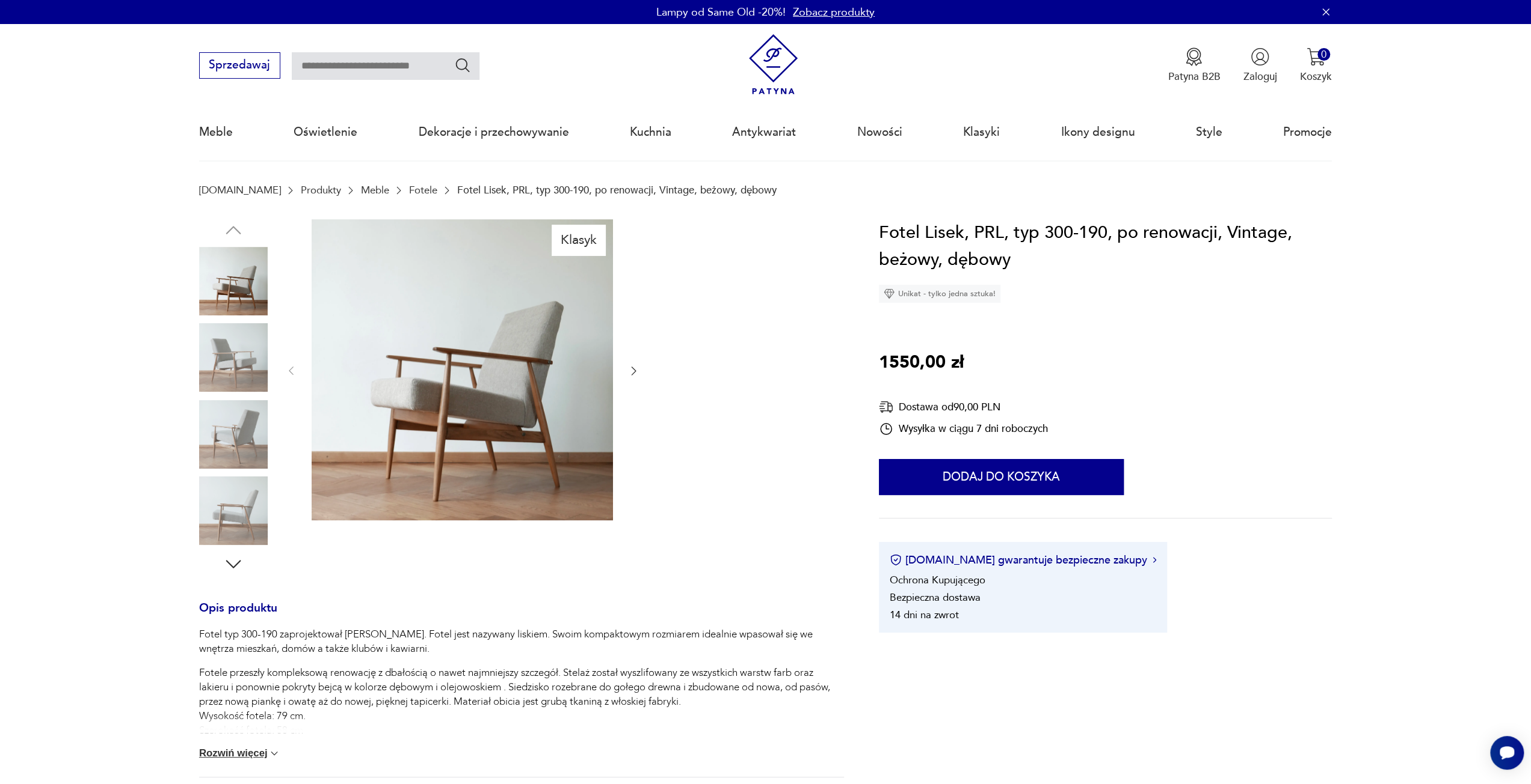
scroll to position [61, 0]
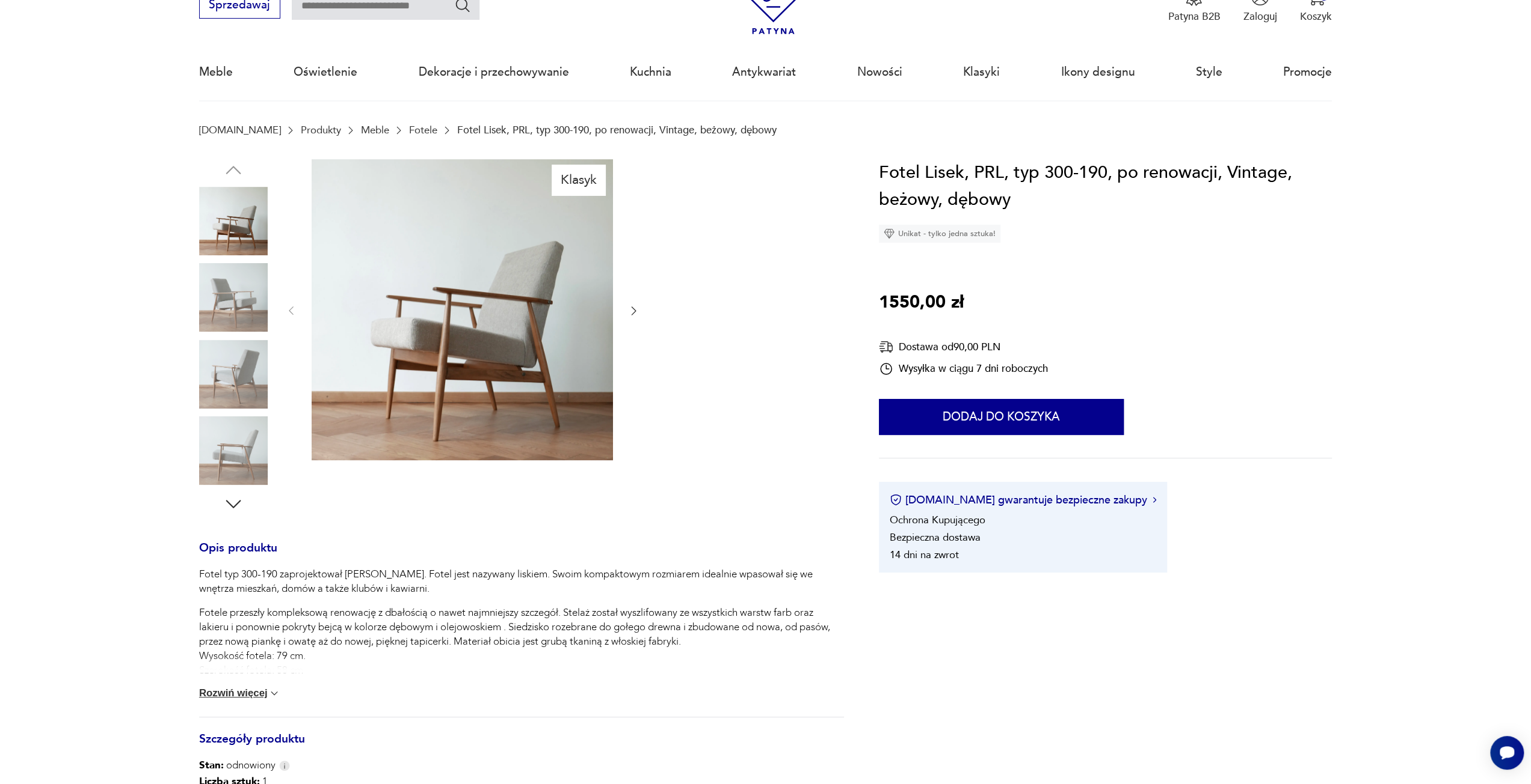
click at [225, 294] on img at bounding box center [233, 297] width 69 height 69
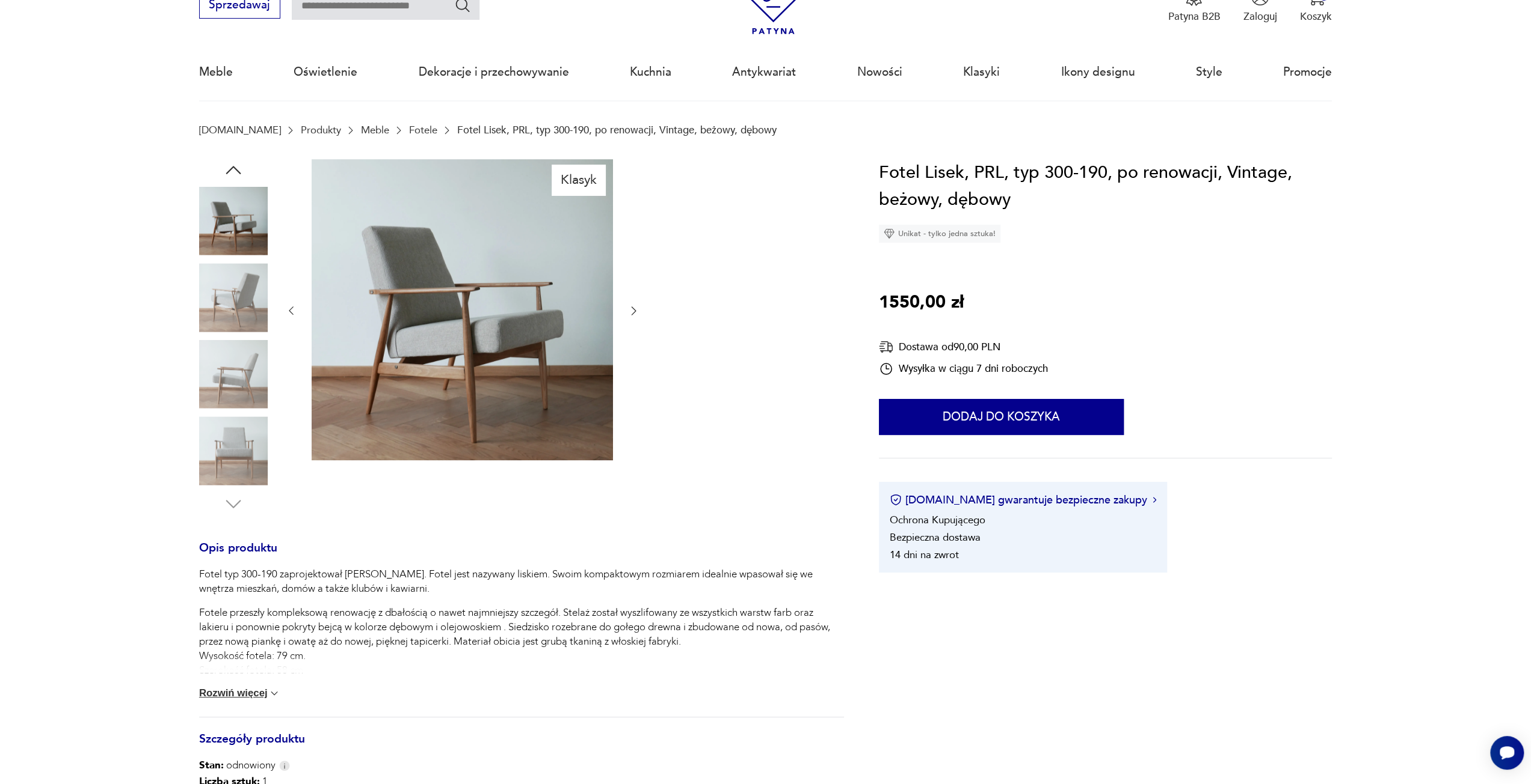
click at [242, 331] on img at bounding box center [233, 297] width 69 height 69
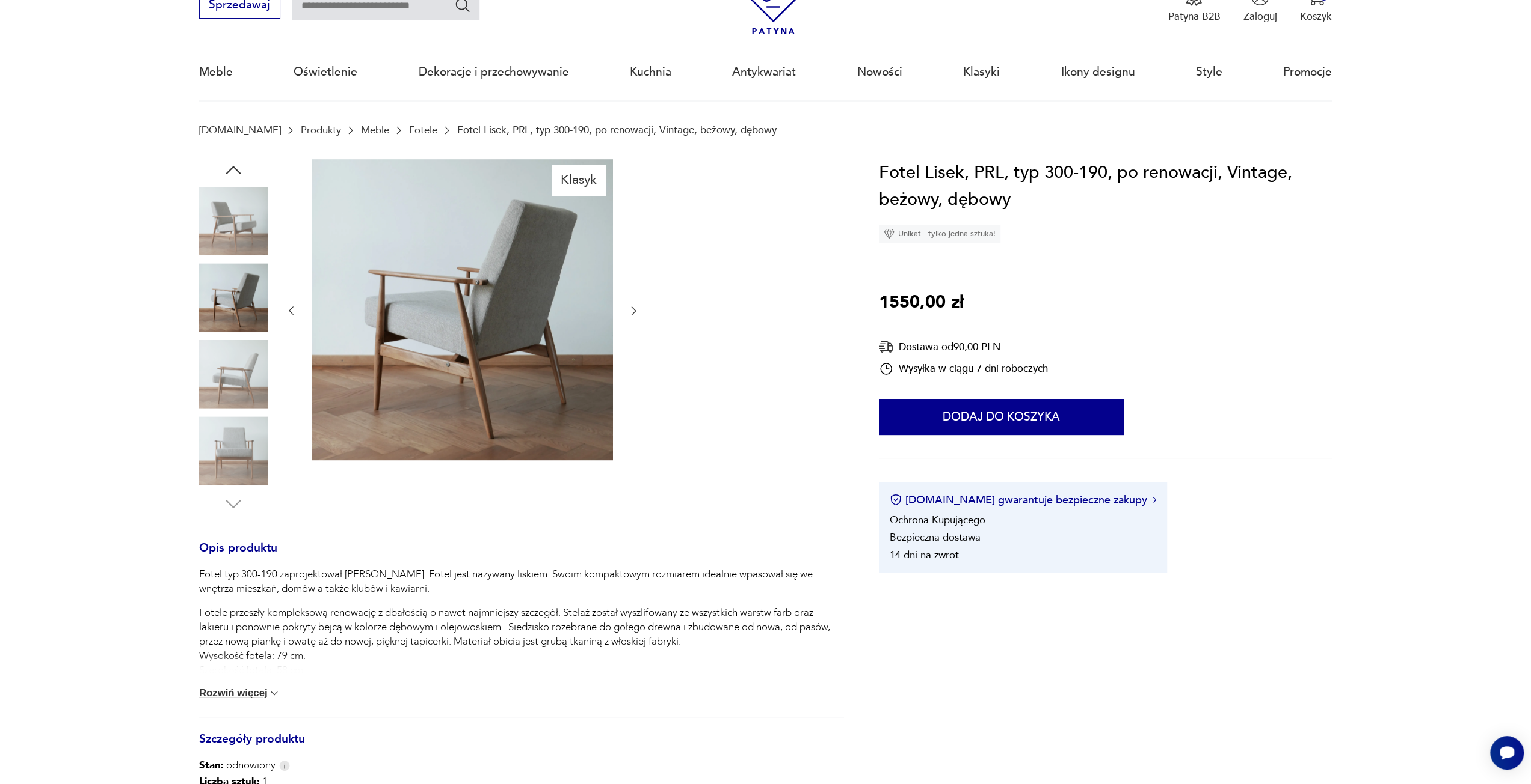
click at [248, 368] on img at bounding box center [233, 375] width 69 height 69
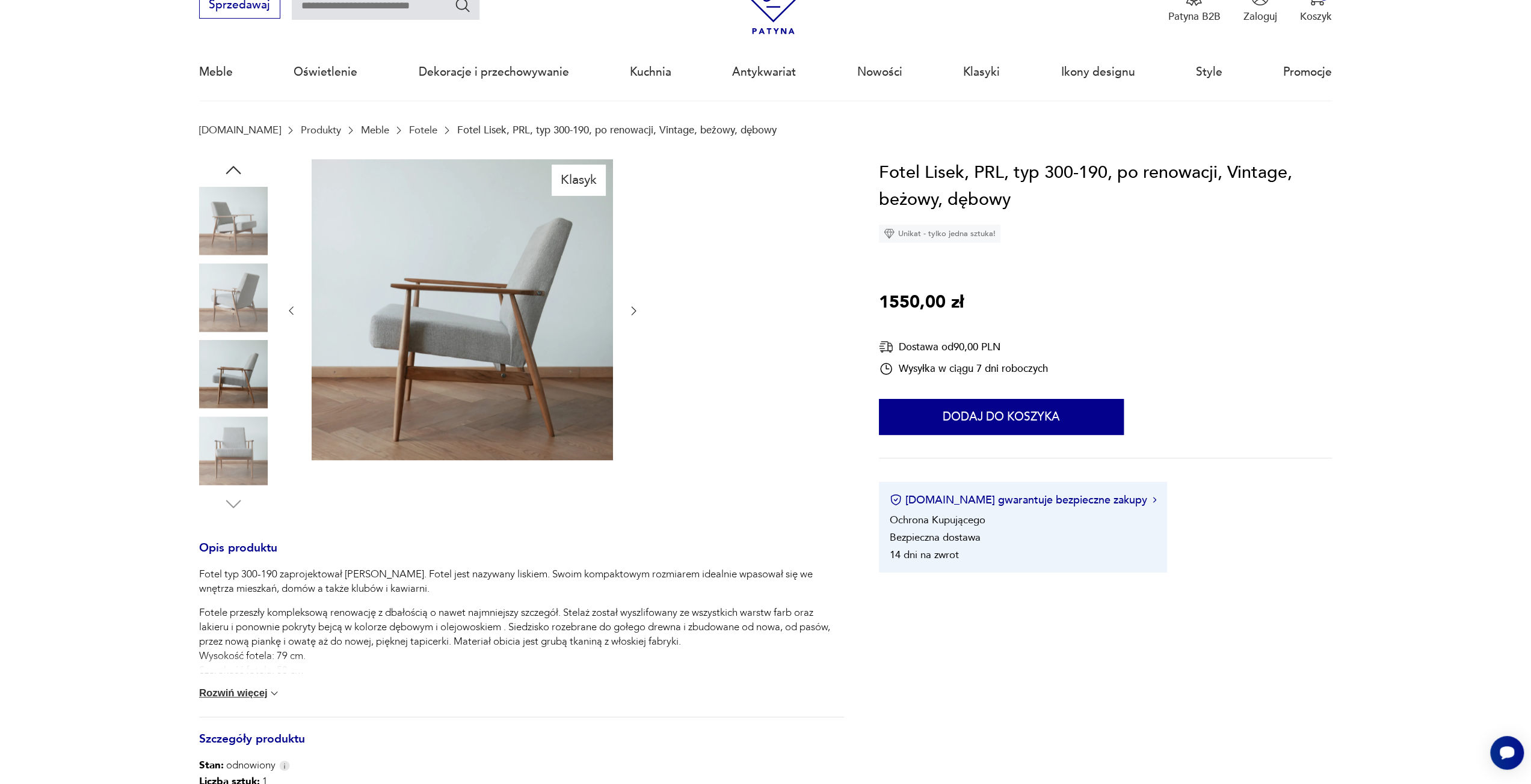
click at [246, 408] on img at bounding box center [233, 375] width 69 height 69
click at [244, 437] on img at bounding box center [233, 451] width 69 height 69
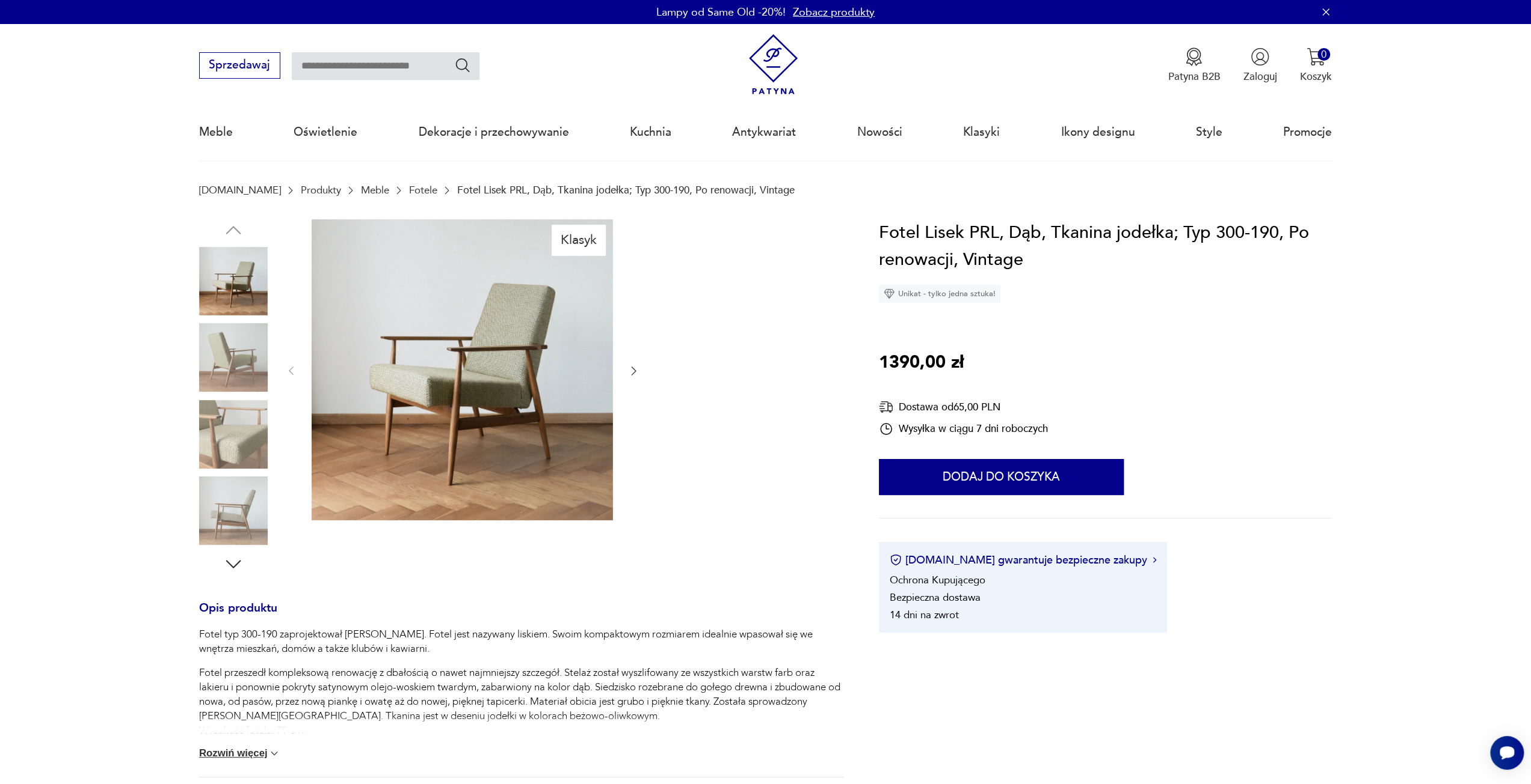
click at [240, 425] on img at bounding box center [233, 434] width 69 height 69
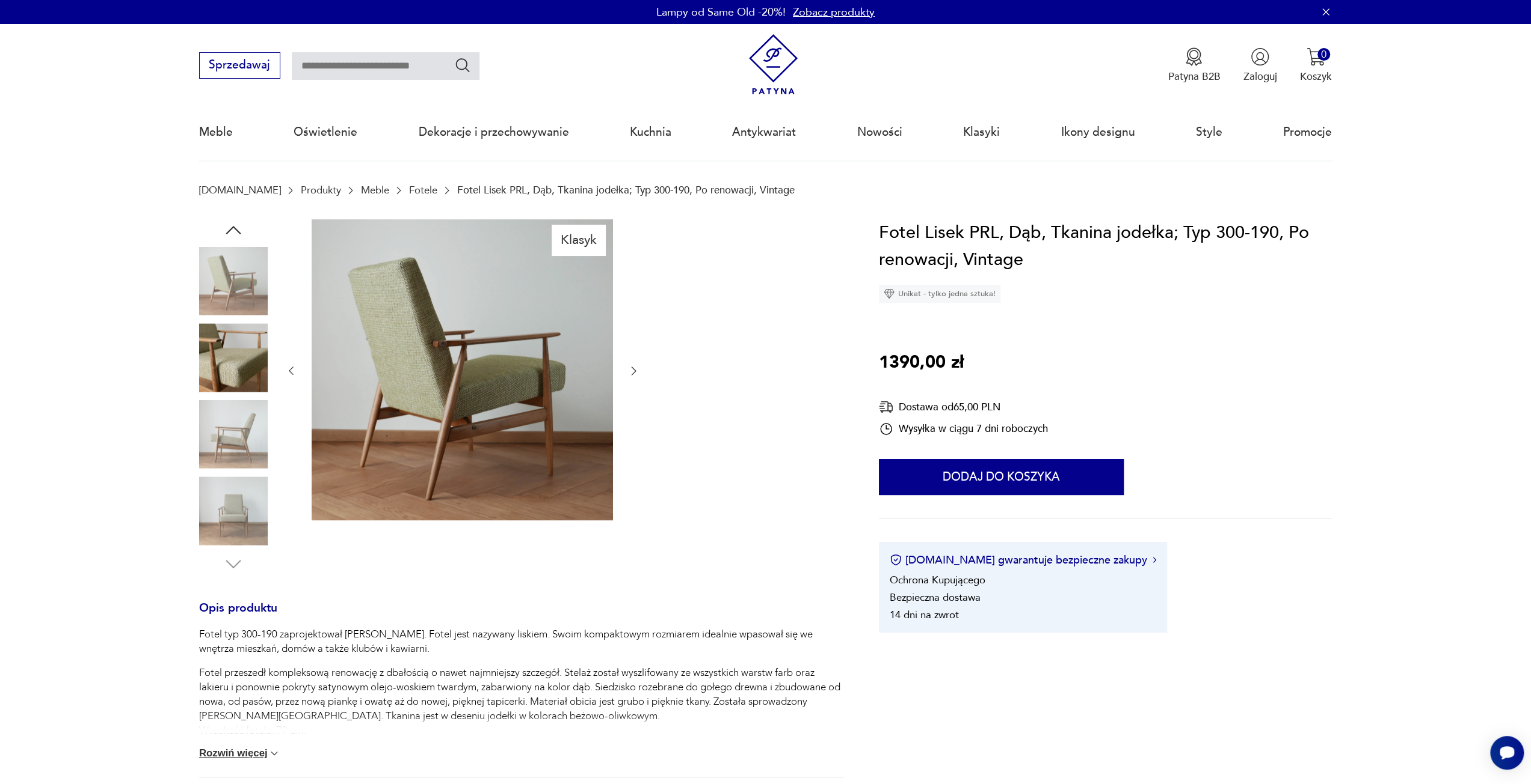
click at [237, 359] on img at bounding box center [233, 358] width 69 height 69
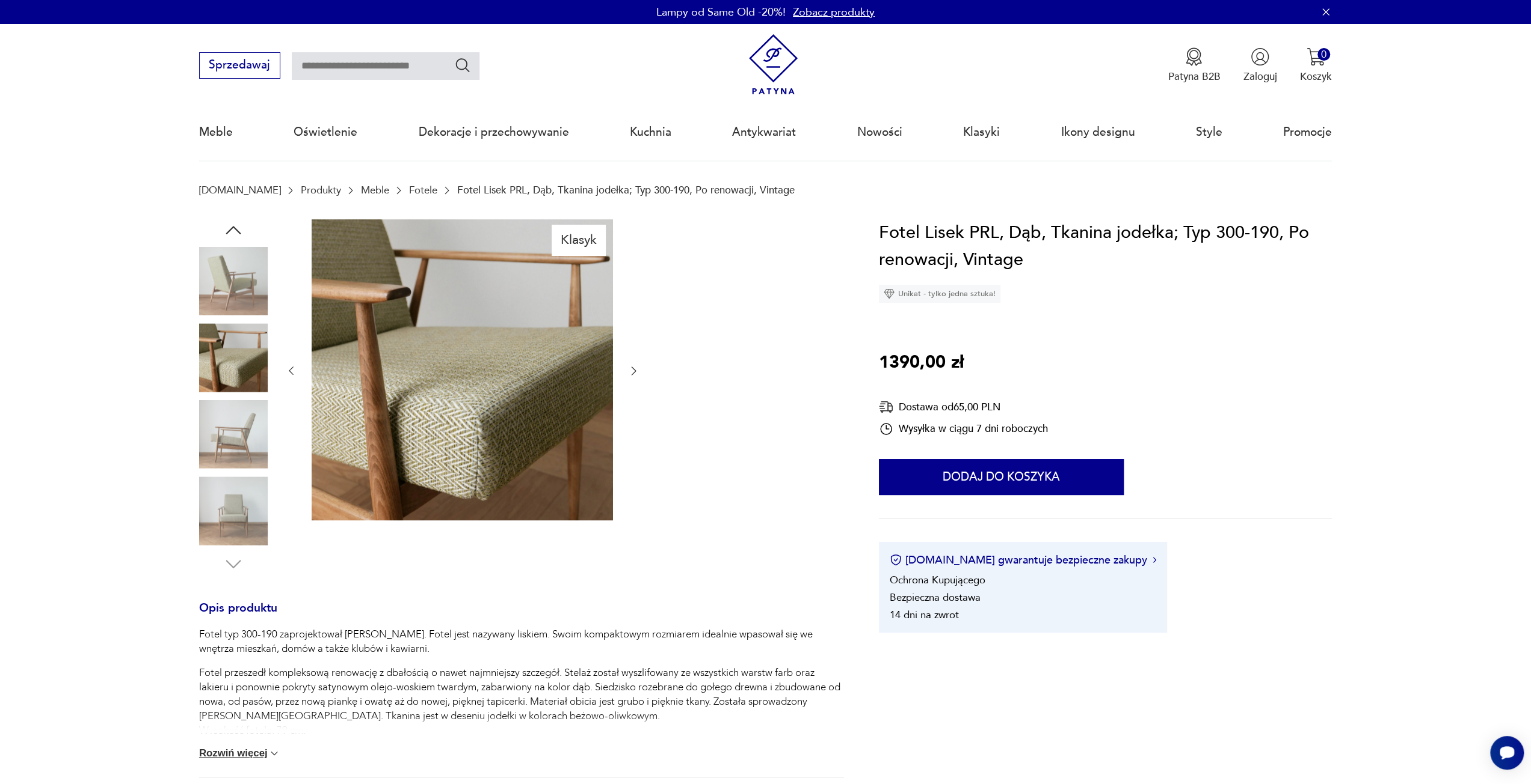
click at [240, 312] on img at bounding box center [233, 282] width 69 height 69
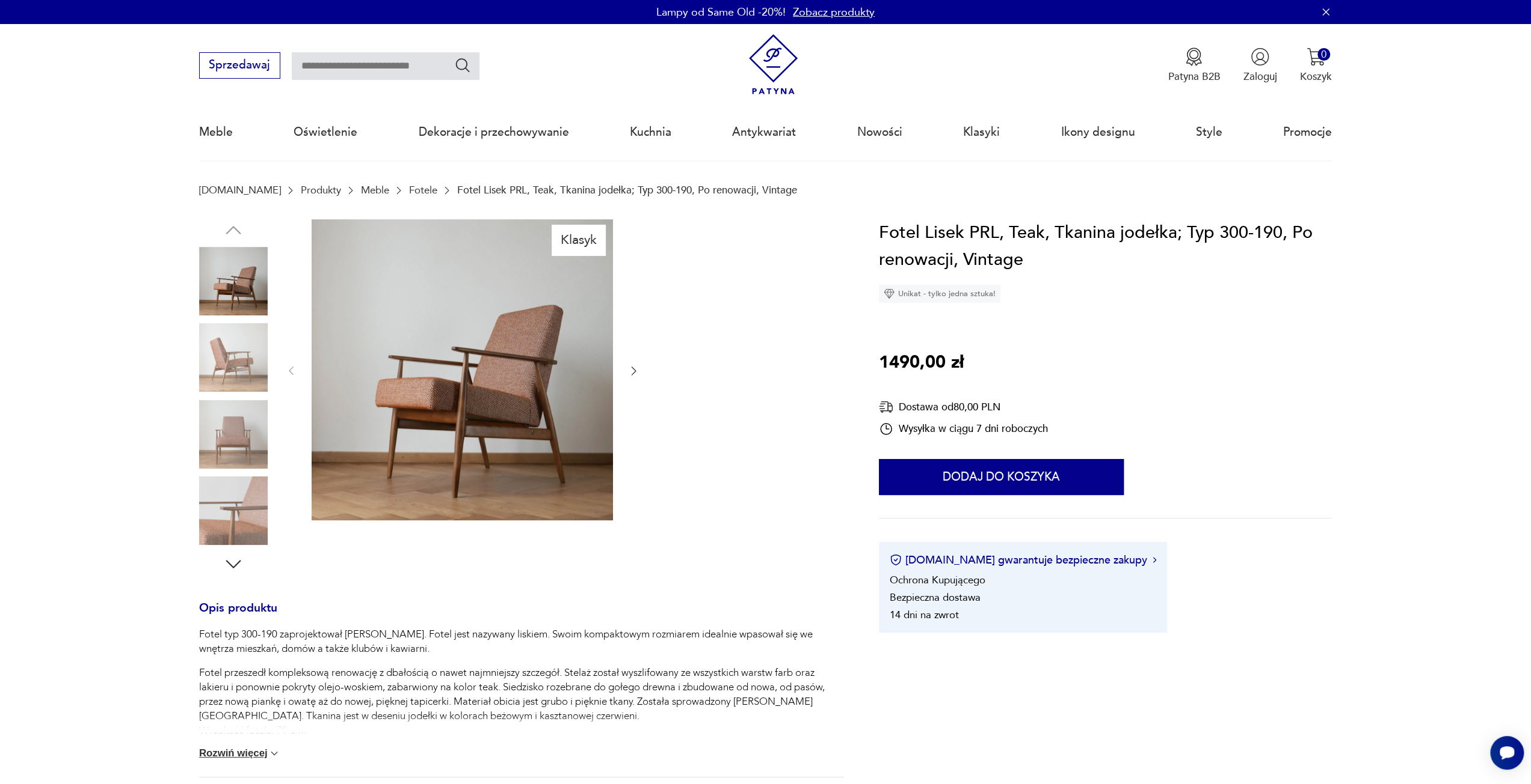
click at [246, 382] on img at bounding box center [233, 358] width 69 height 69
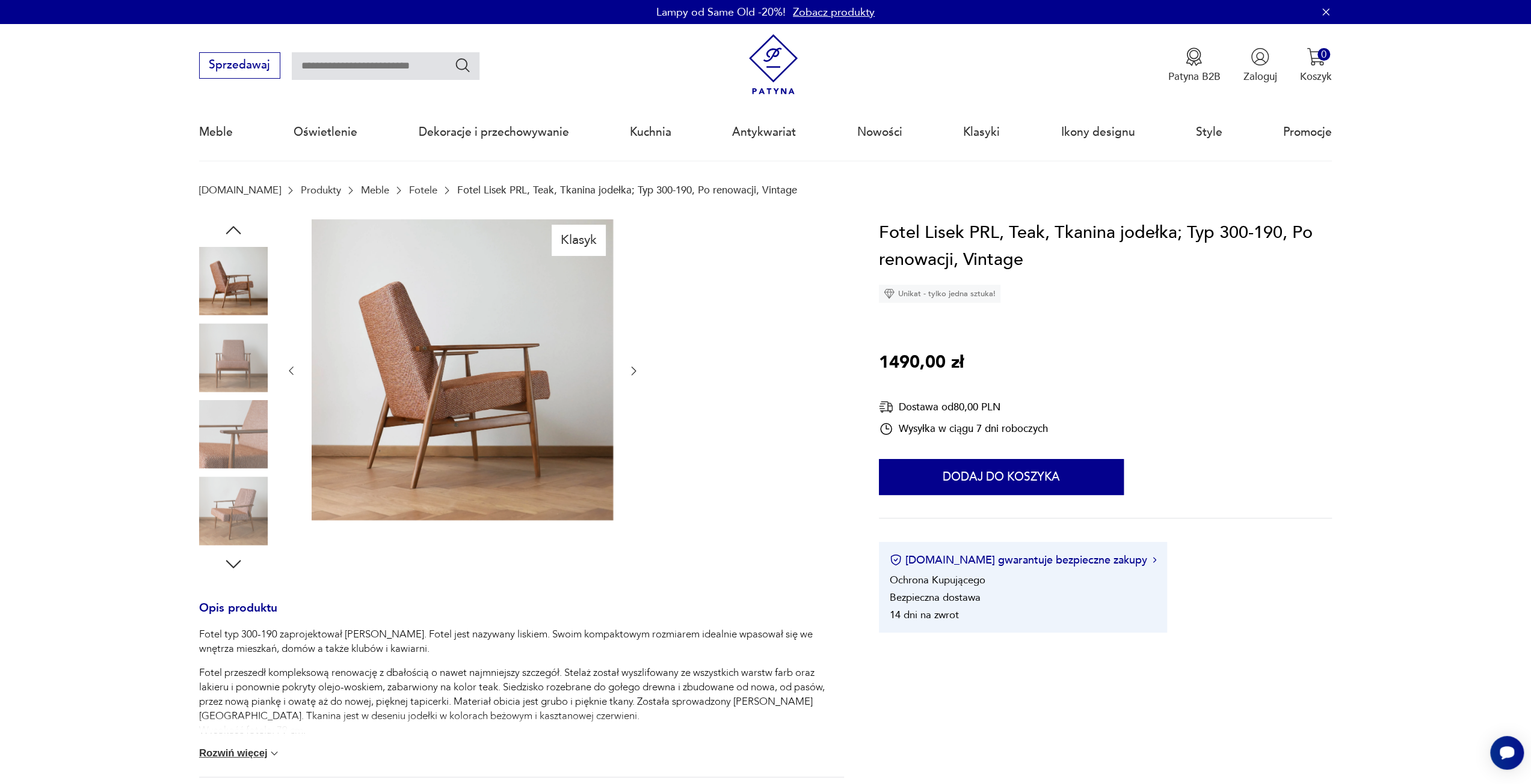
click at [236, 416] on img at bounding box center [233, 434] width 69 height 69
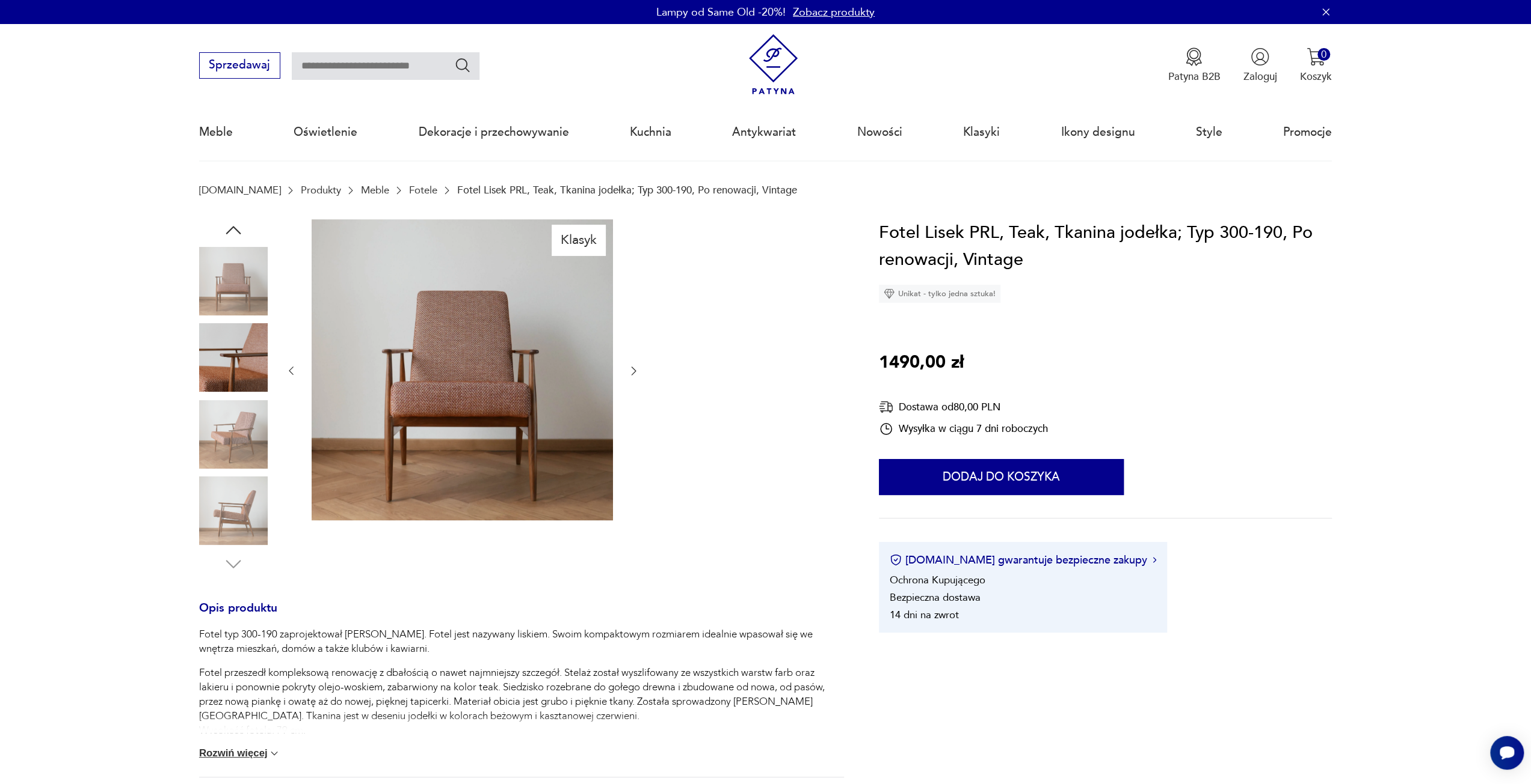
click at [244, 266] on img at bounding box center [233, 282] width 69 height 69
click at [235, 315] on img at bounding box center [233, 282] width 69 height 69
click at [225, 367] on img at bounding box center [233, 358] width 69 height 69
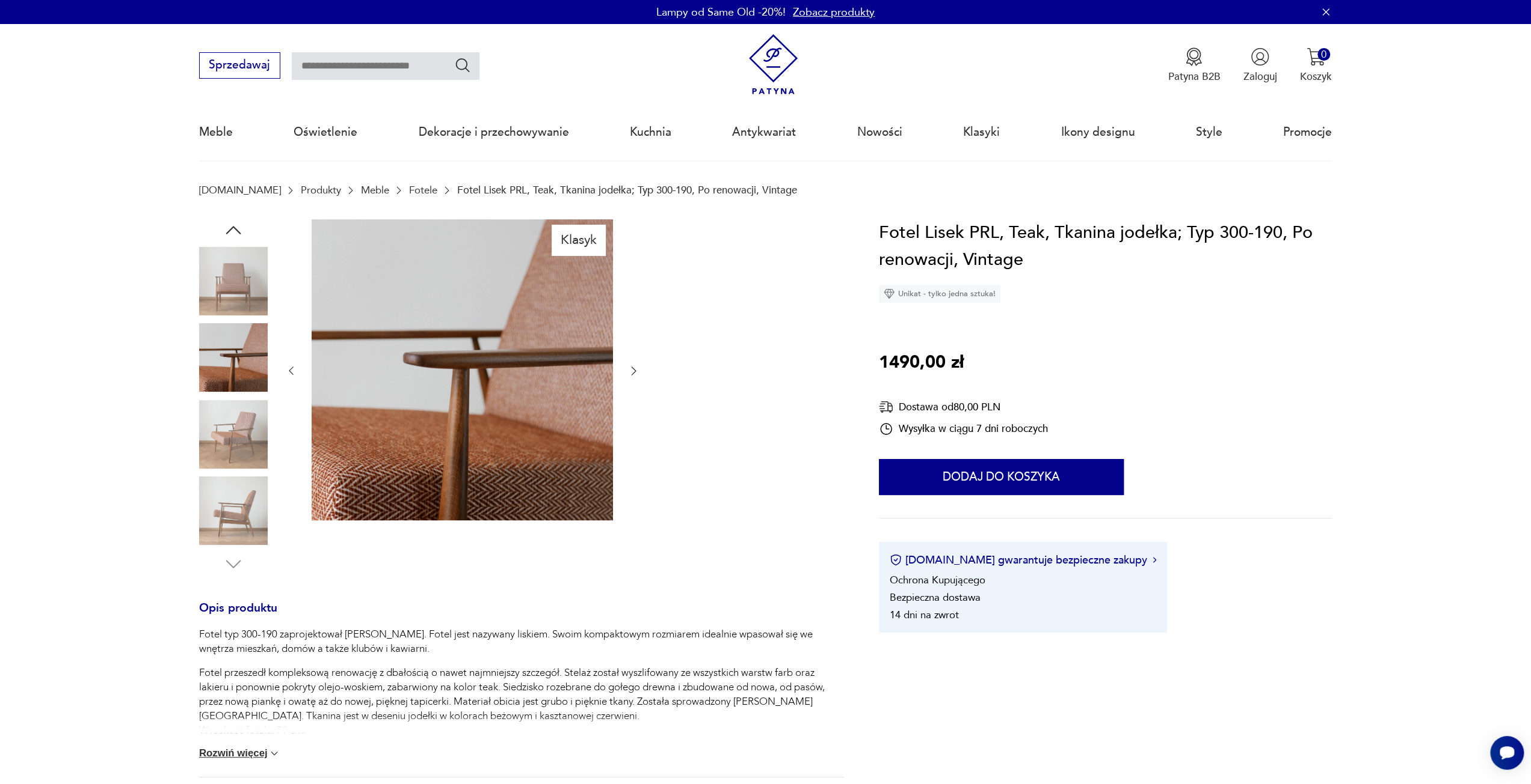
click at [215, 303] on img at bounding box center [233, 282] width 69 height 69
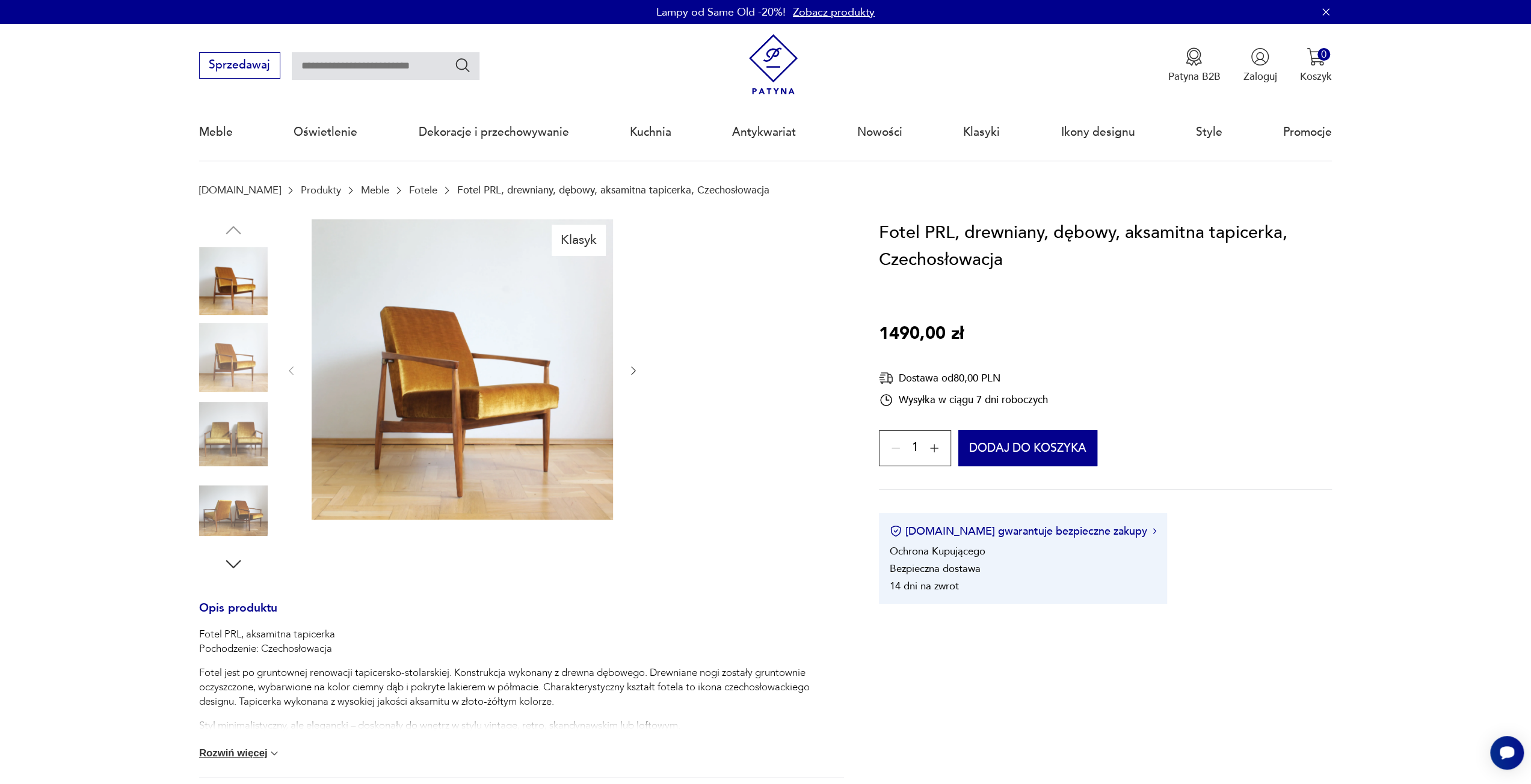
click at [235, 425] on img at bounding box center [233, 434] width 69 height 69
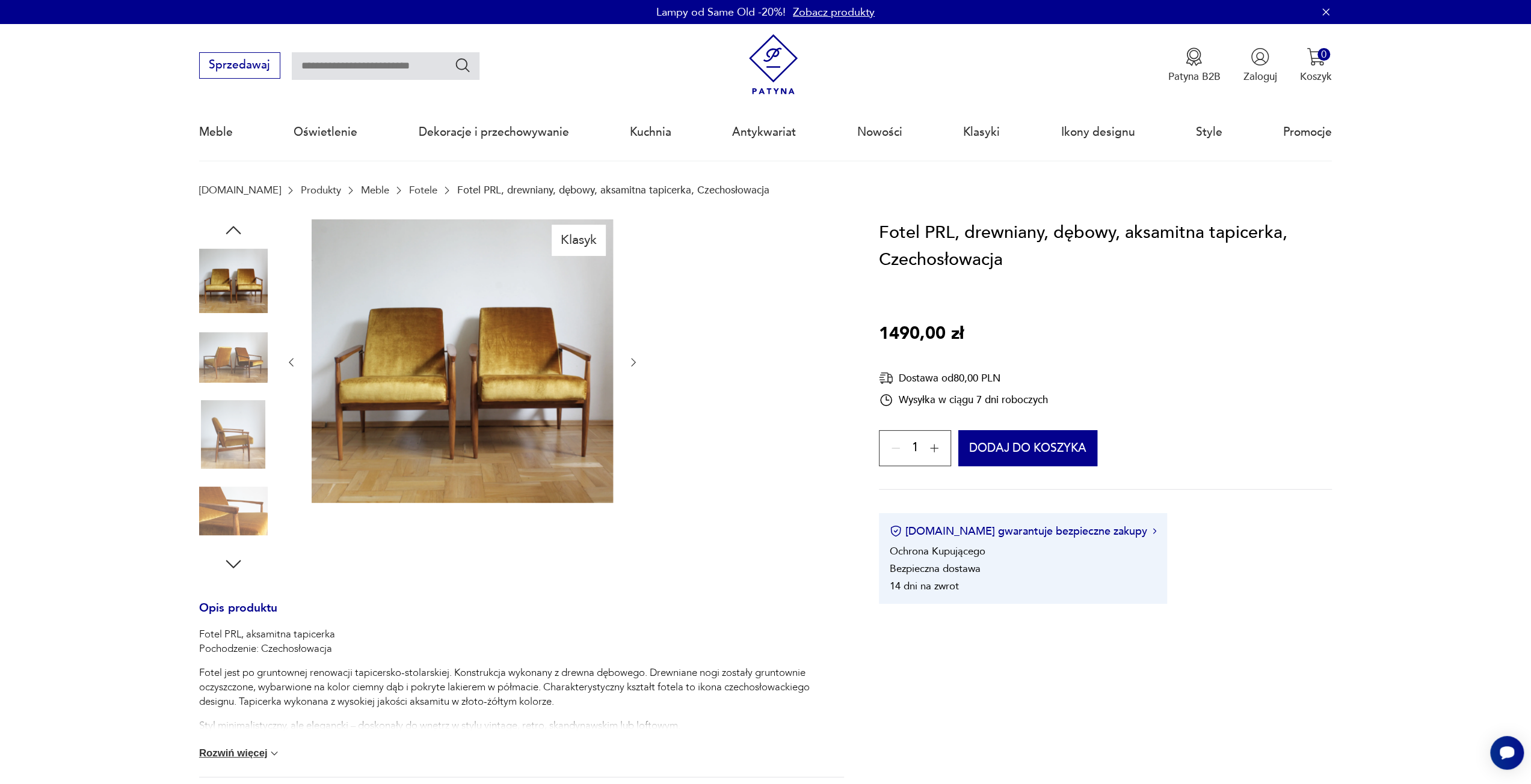
click at [233, 350] on img at bounding box center [233, 358] width 69 height 69
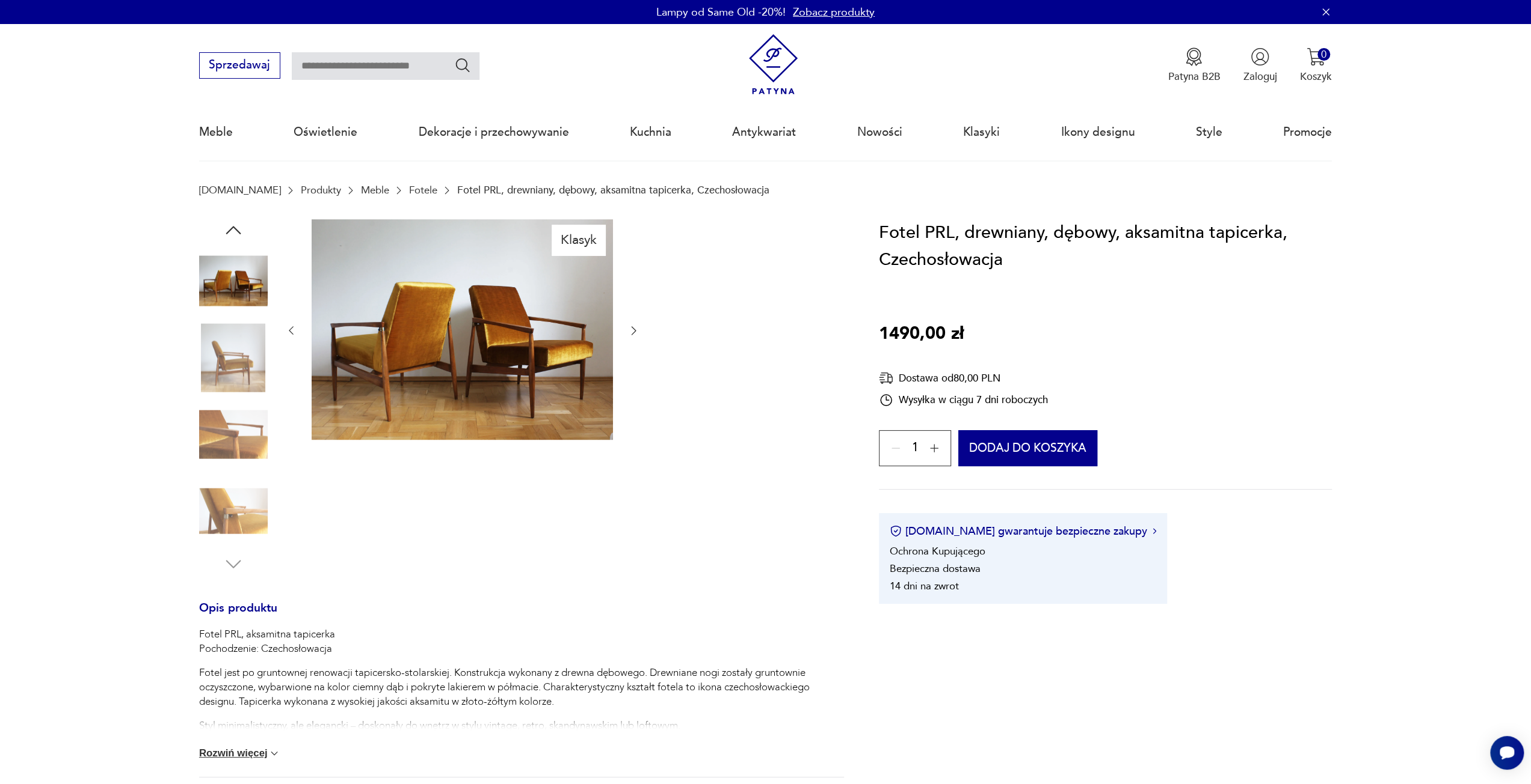
click at [236, 289] on img at bounding box center [233, 282] width 69 height 69
click at [926, 452] on button "button" at bounding box center [935, 448] width 23 height 23
click at [934, 452] on div "2" at bounding box center [915, 448] width 72 height 36
click at [902, 453] on button "button" at bounding box center [896, 448] width 23 height 23
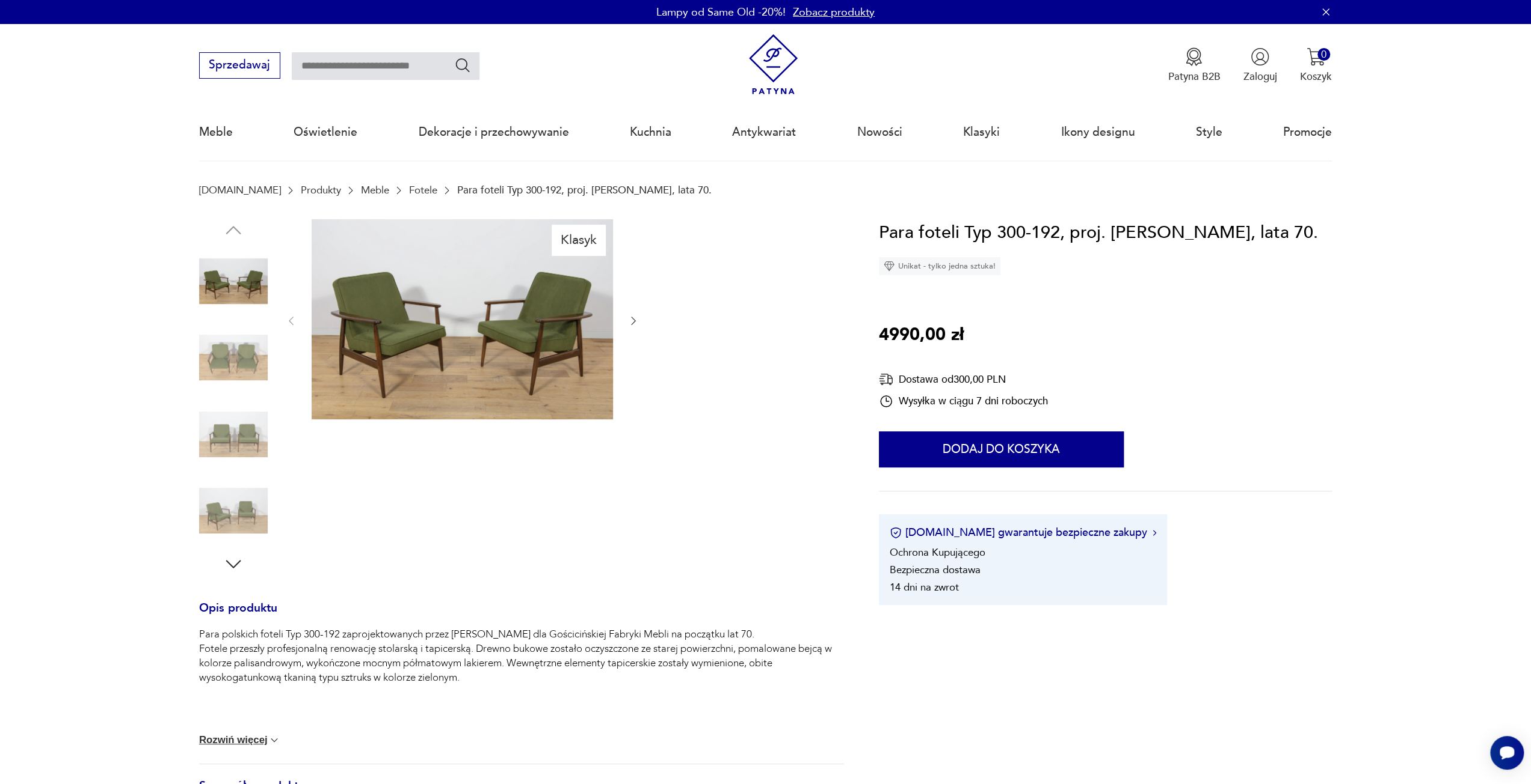
click at [210, 355] on img at bounding box center [233, 358] width 69 height 69
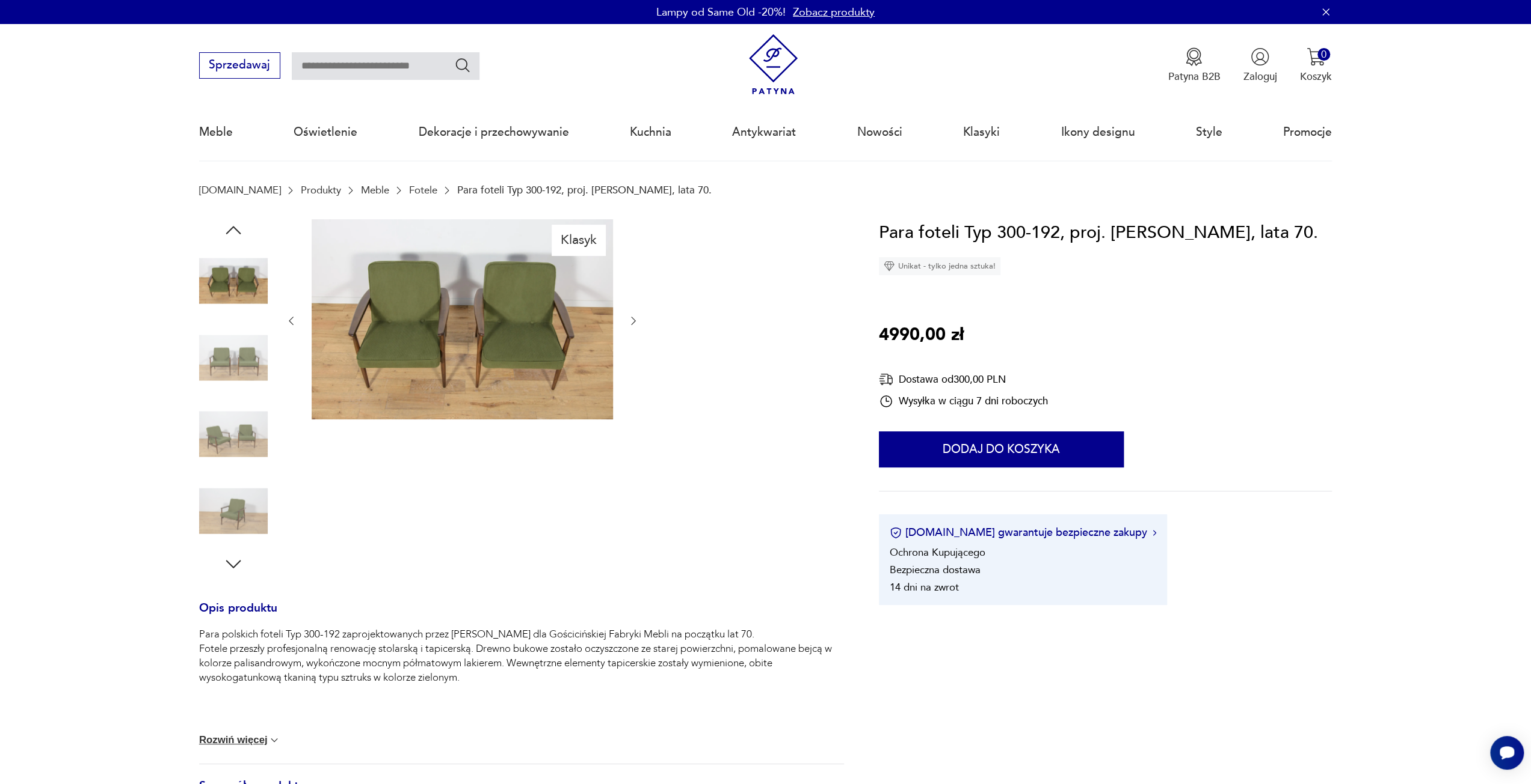
click at [240, 394] on div at bounding box center [233, 359] width 69 height 71
click at [234, 386] on img at bounding box center [233, 358] width 69 height 69
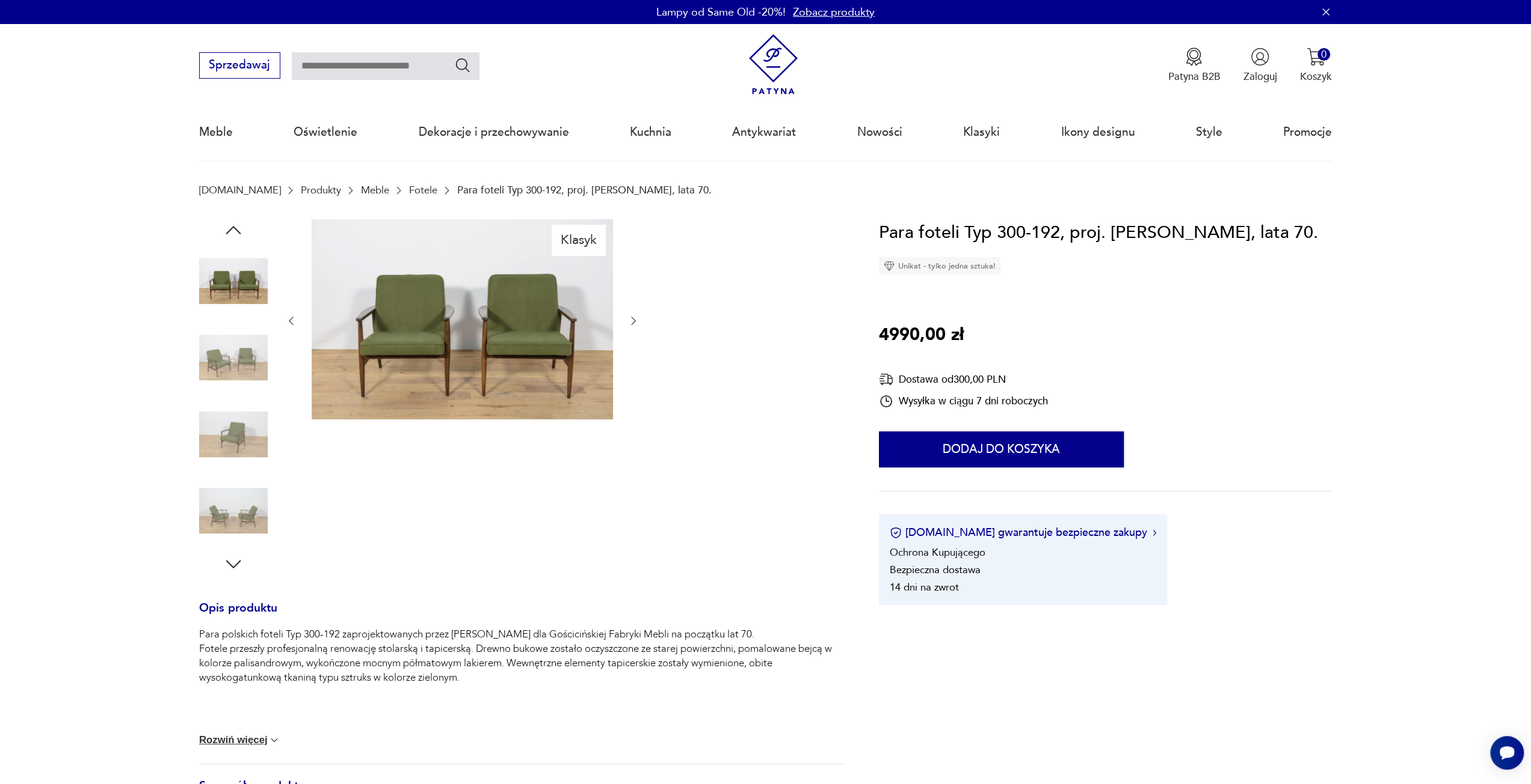
click at [246, 412] on img at bounding box center [233, 434] width 69 height 69
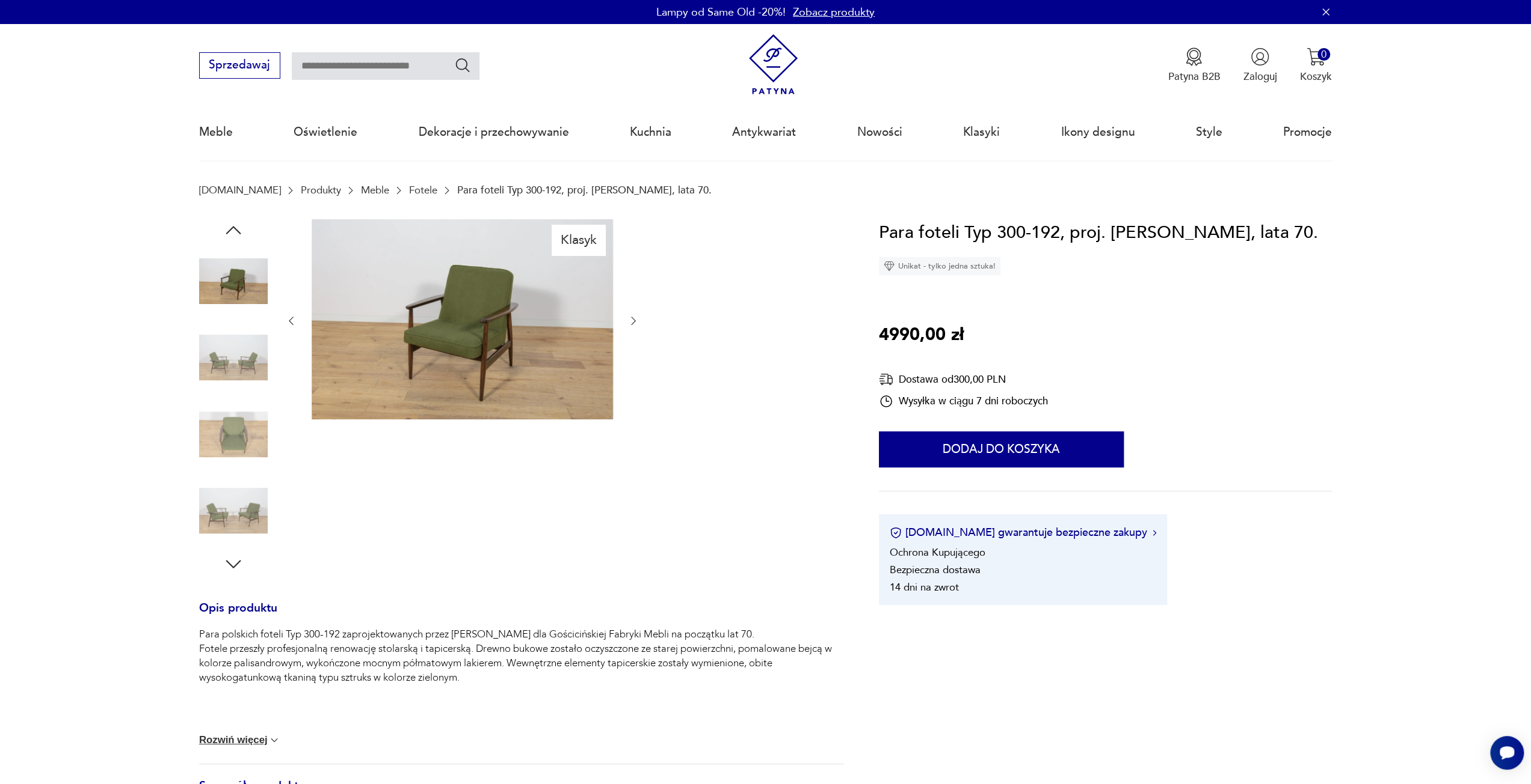
click at [246, 447] on img at bounding box center [233, 434] width 69 height 69
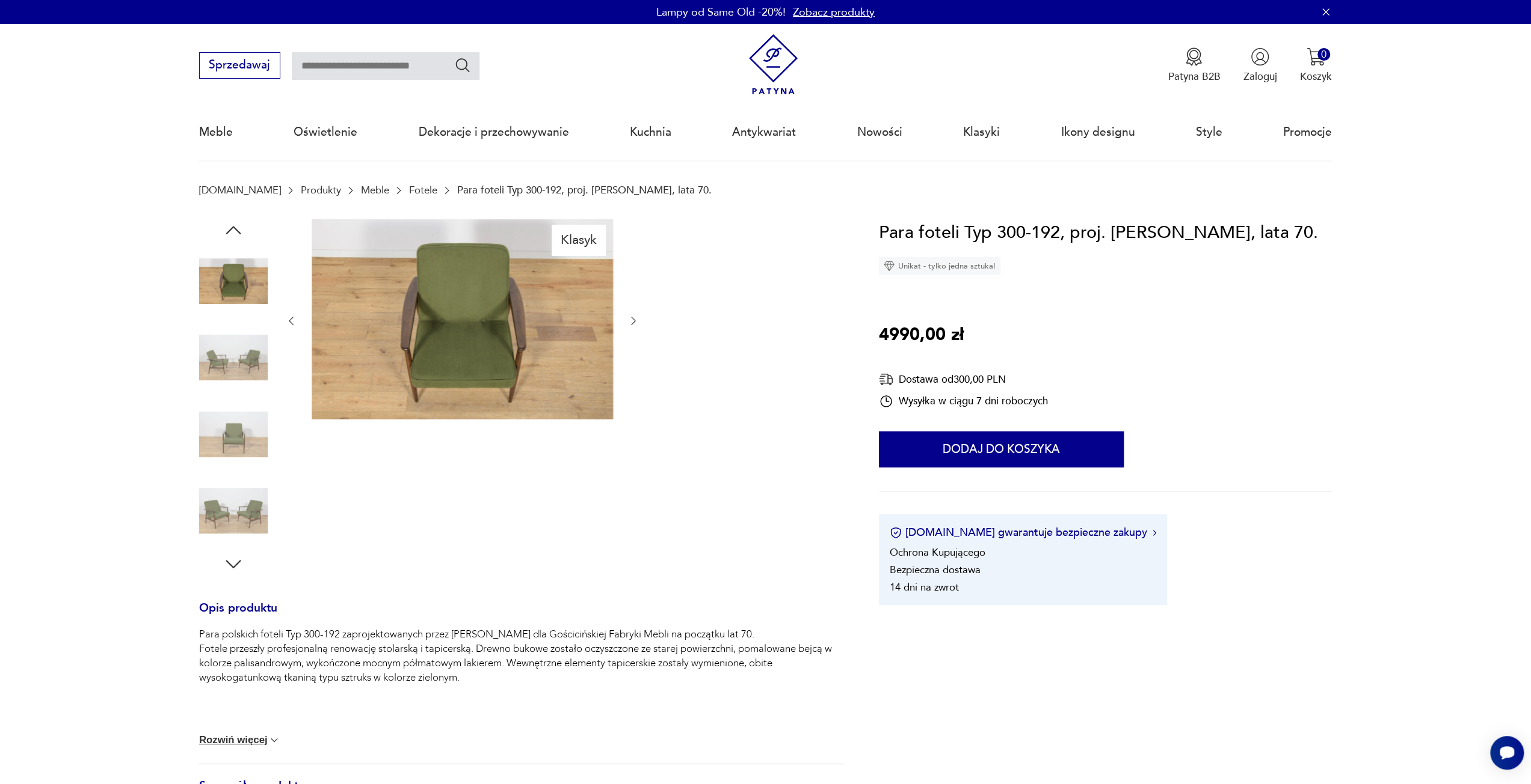
click at [248, 451] on img at bounding box center [233, 434] width 69 height 69
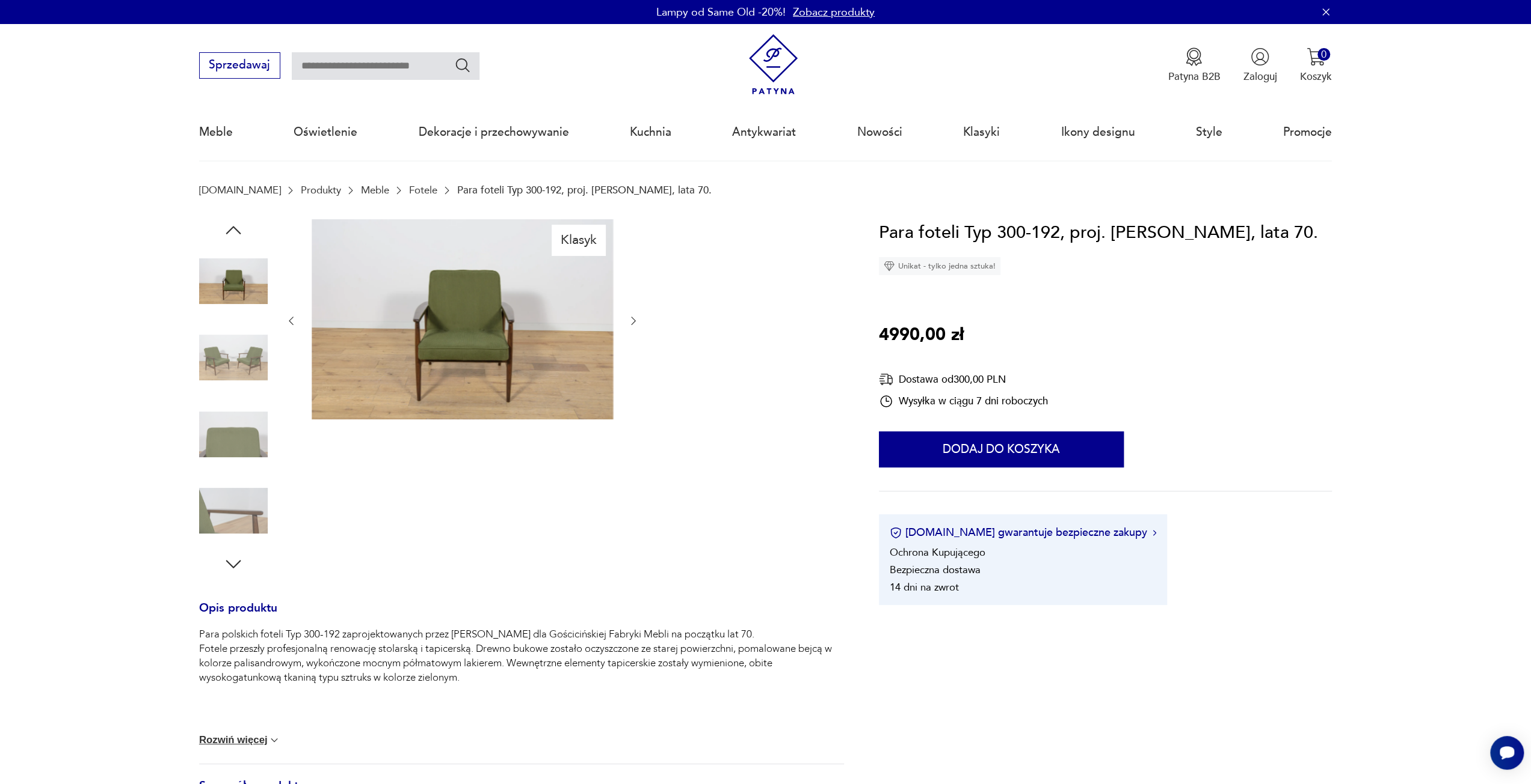
click at [246, 491] on img at bounding box center [233, 511] width 69 height 69
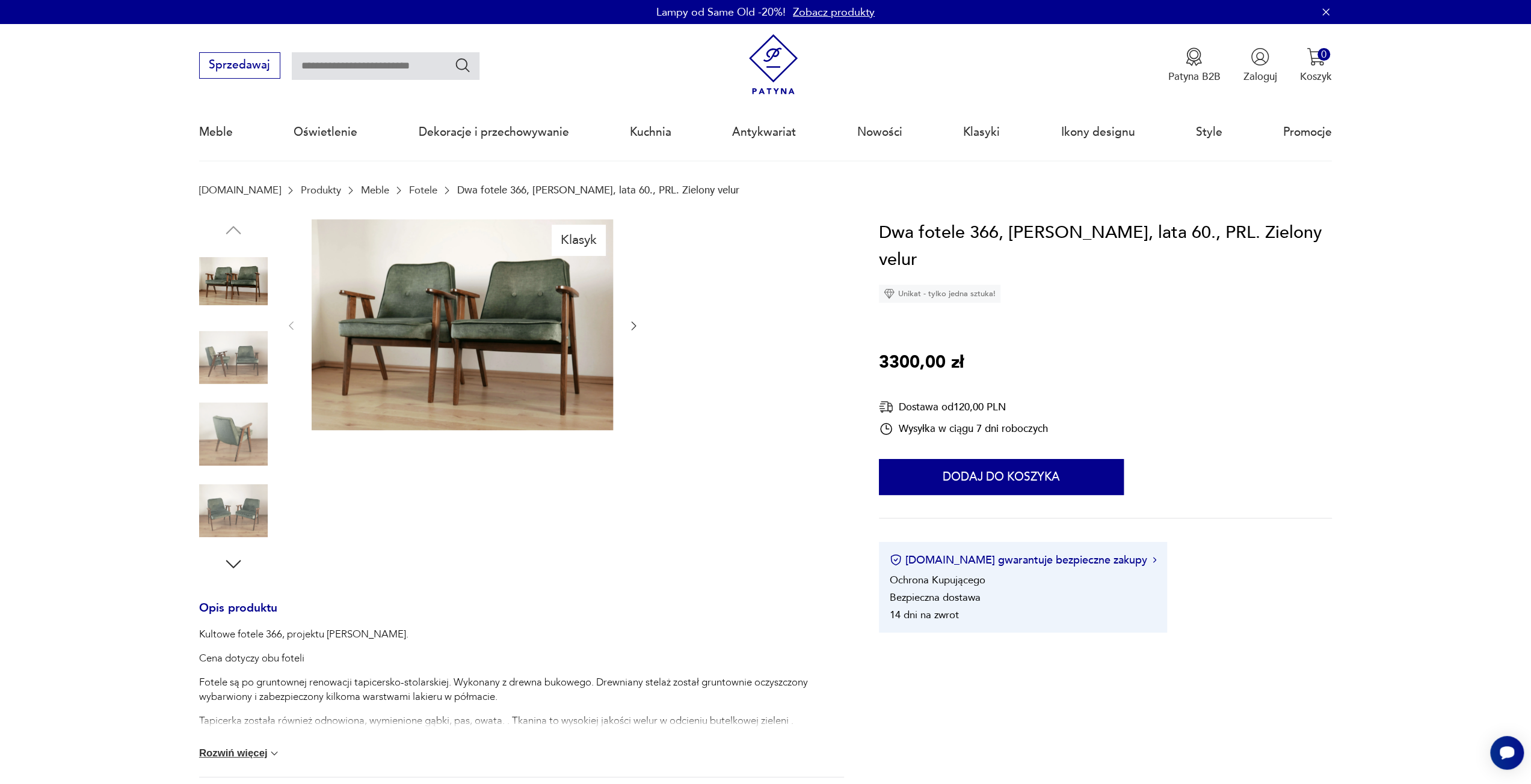
click at [242, 348] on img at bounding box center [233, 358] width 69 height 69
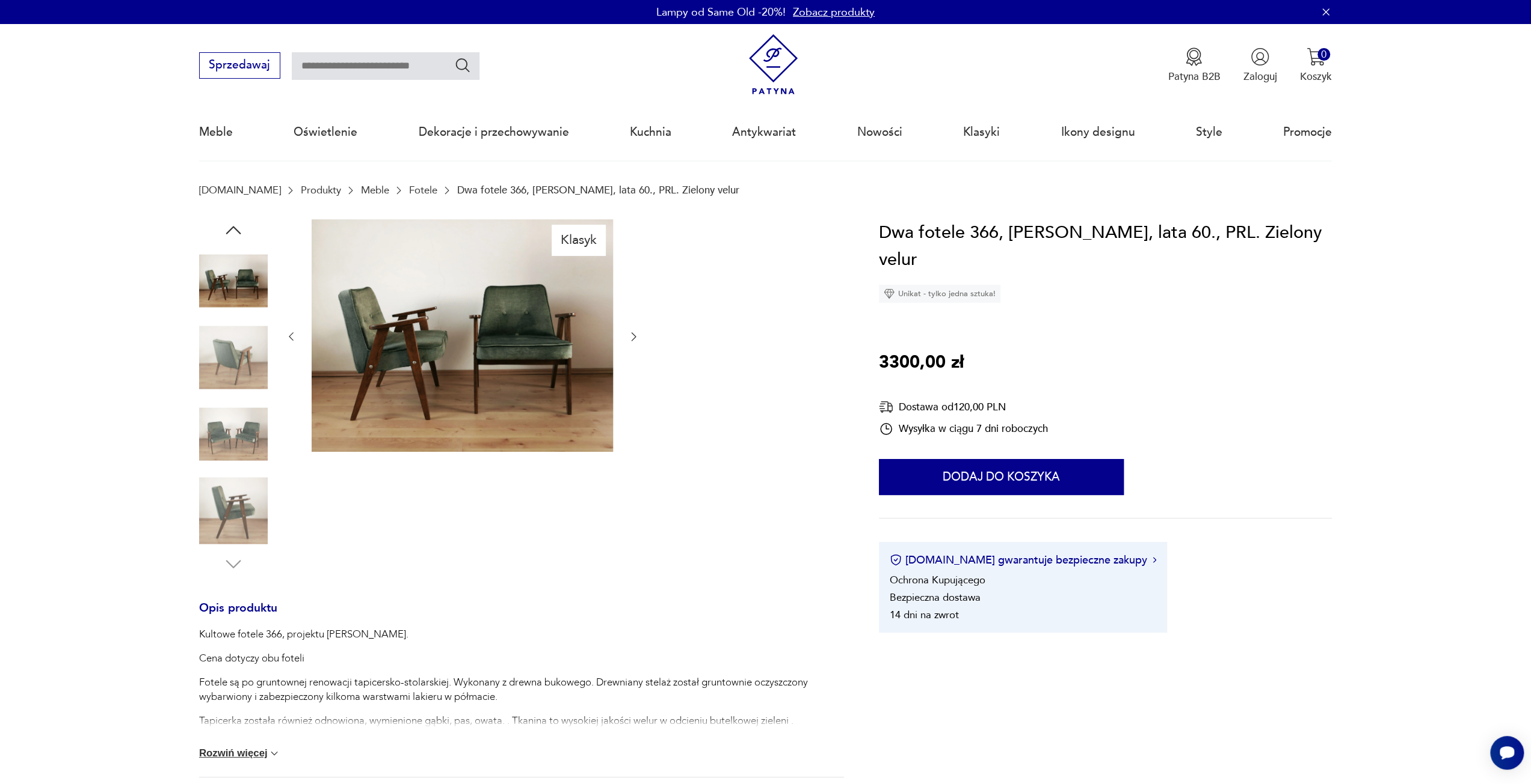
click at [238, 383] on img at bounding box center [233, 358] width 69 height 69
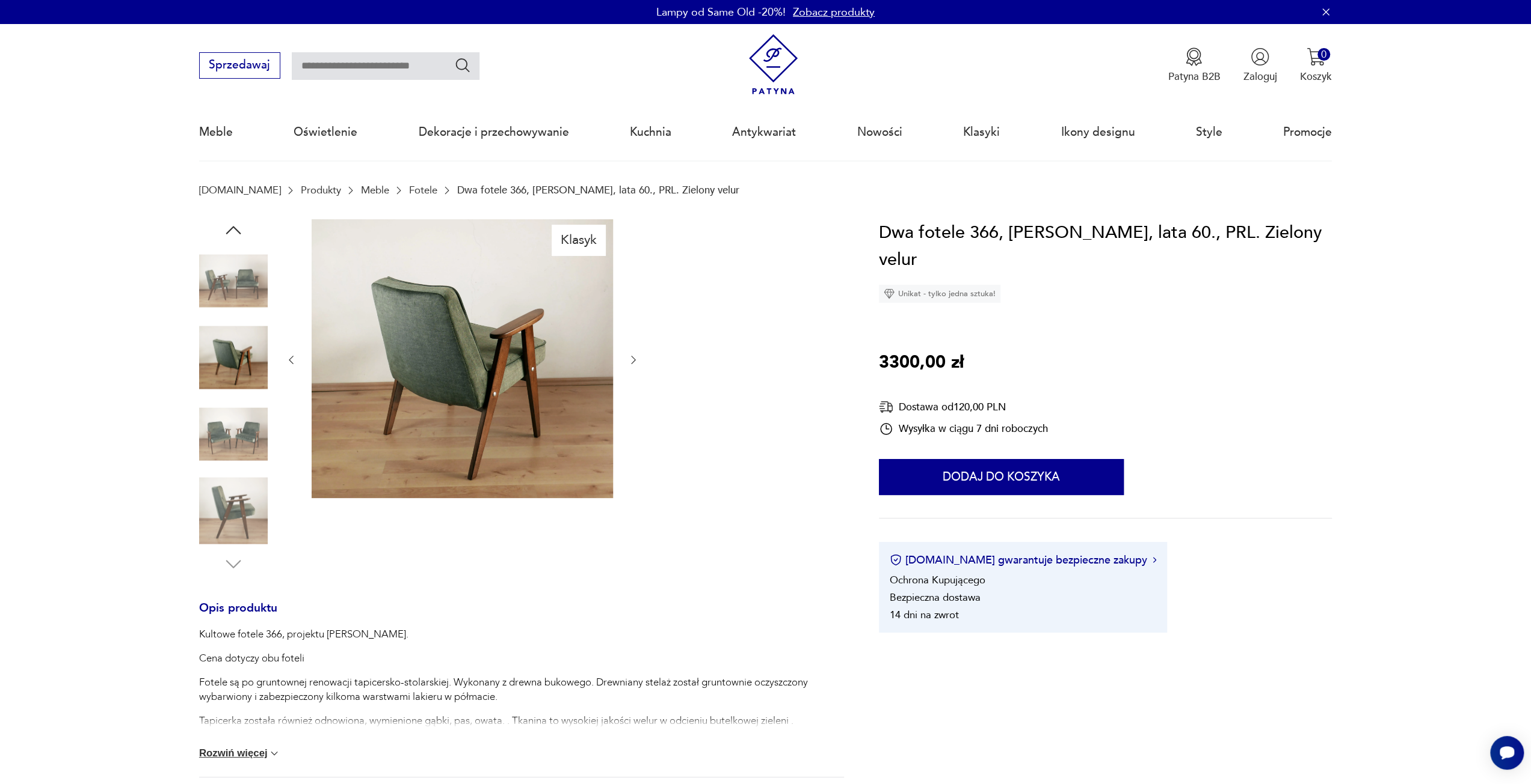
click at [235, 425] on img at bounding box center [233, 434] width 69 height 69
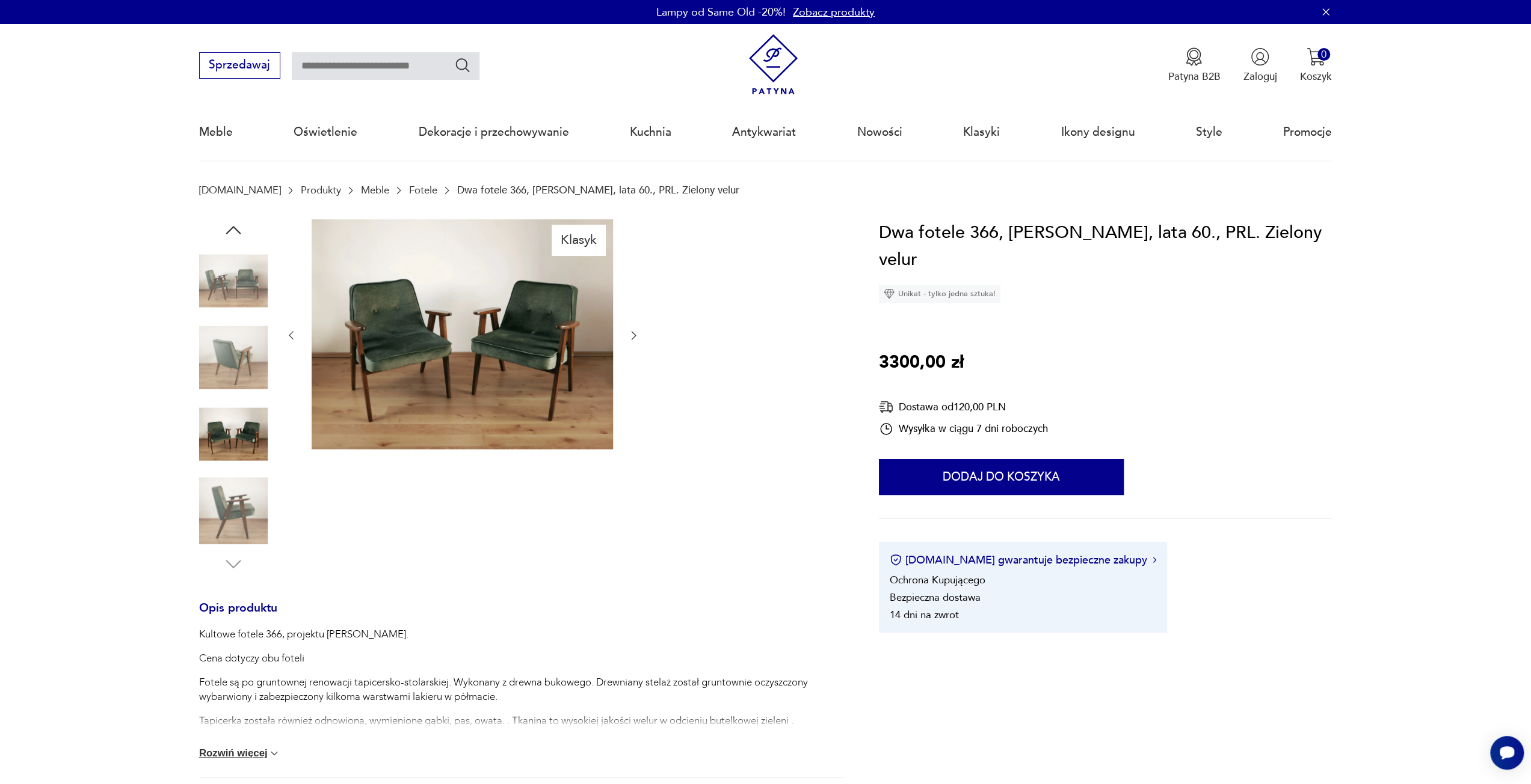
click at [246, 482] on img at bounding box center [233, 511] width 69 height 69
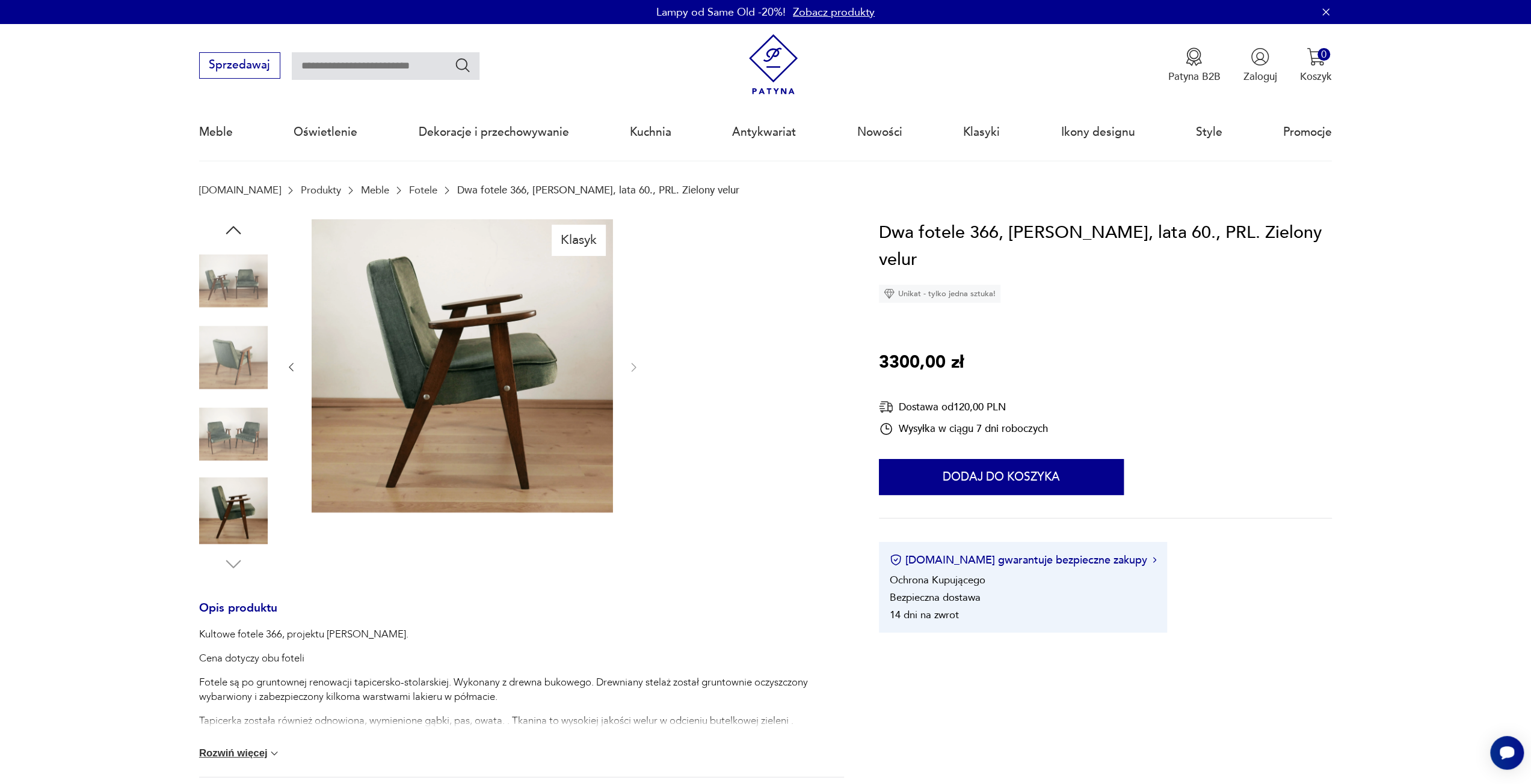
click at [249, 524] on img at bounding box center [233, 511] width 69 height 69
click at [257, 292] on img at bounding box center [233, 282] width 69 height 69
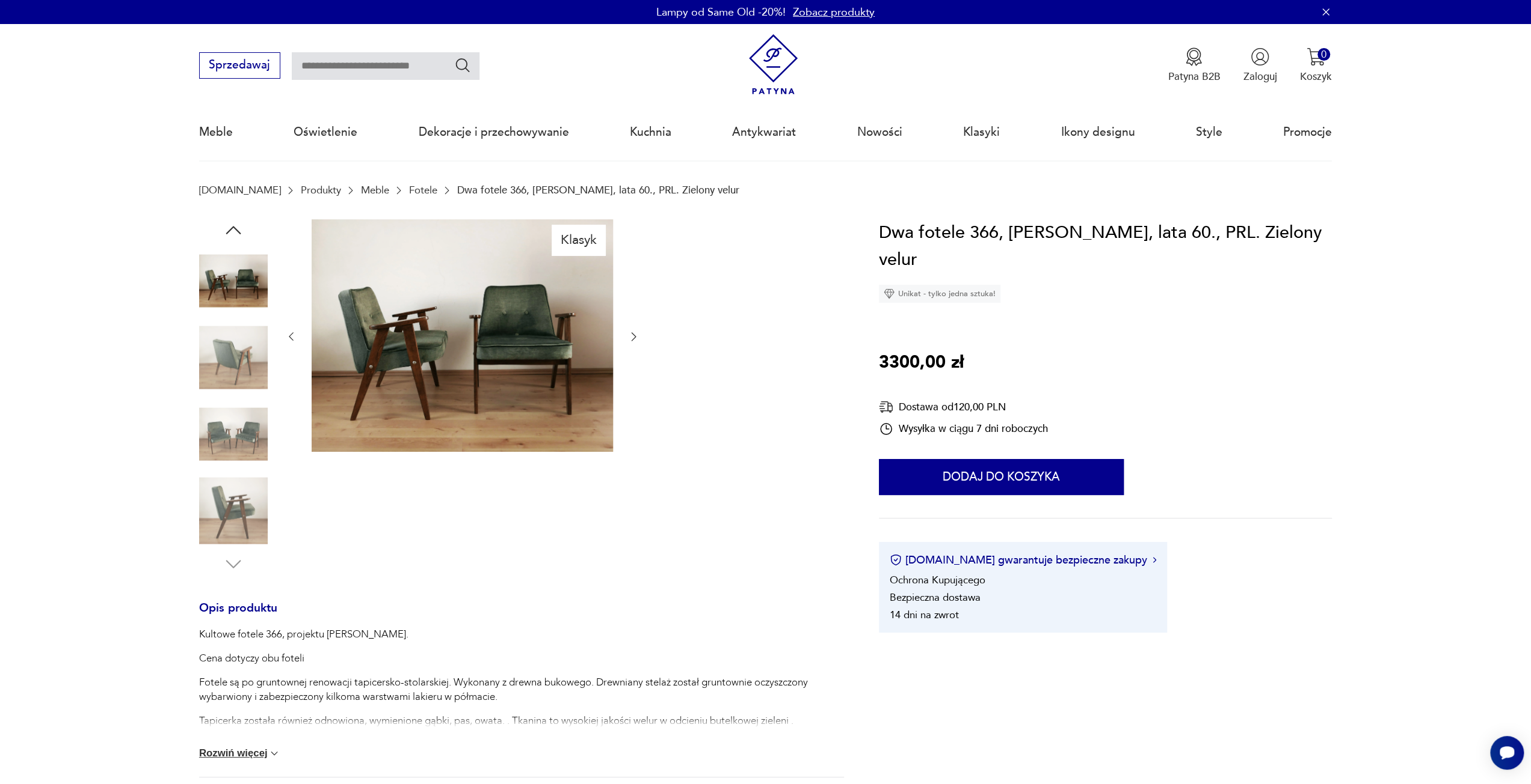
drag, startPoint x: 444, startPoint y: 495, endPoint x: 444, endPoint y: 486, distance: 9.0
click at [445, 494] on div "Klasyk" at bounding box center [462, 397] width 355 height 356
